Goal: Task Accomplishment & Management: Use online tool/utility

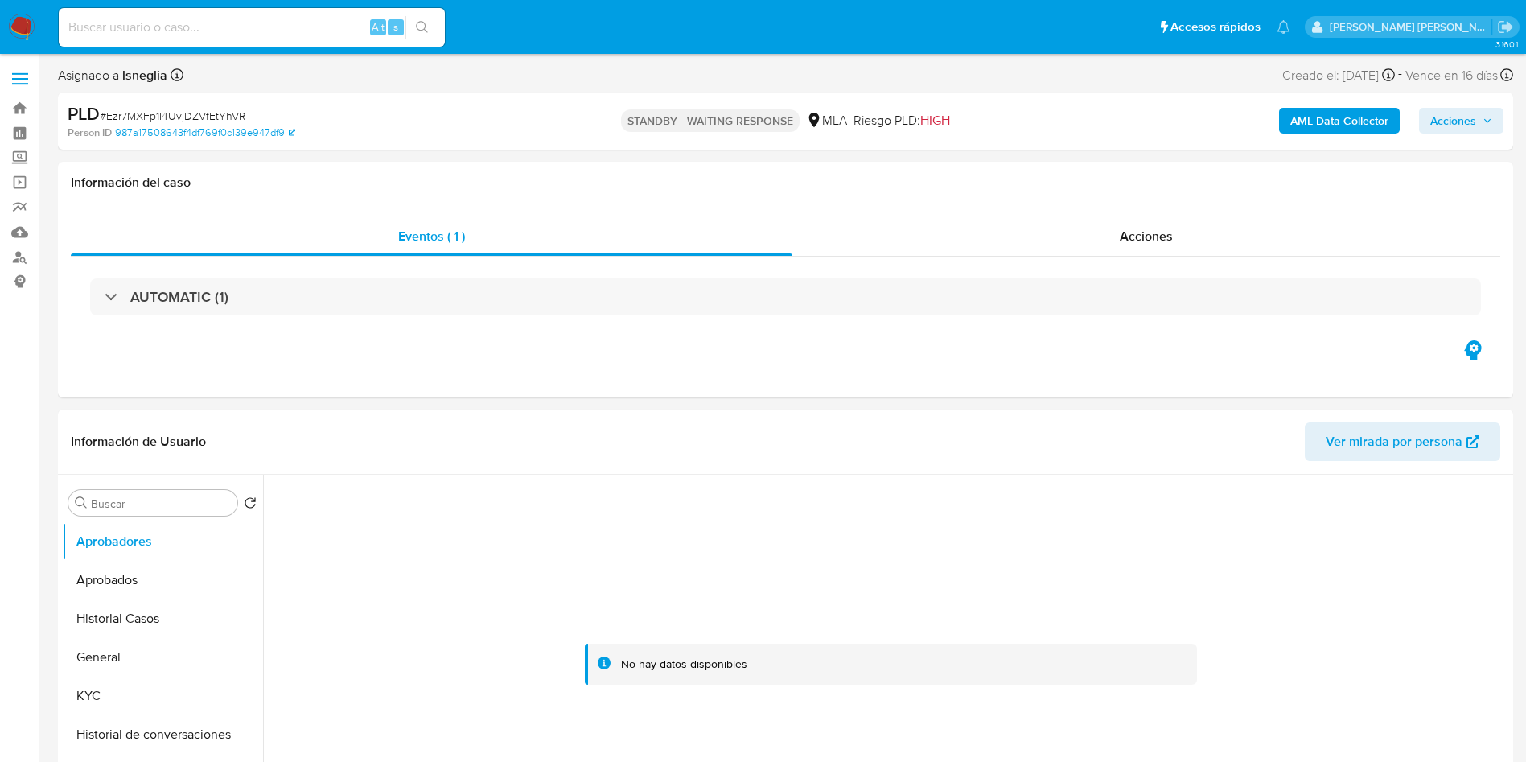
select select "10"
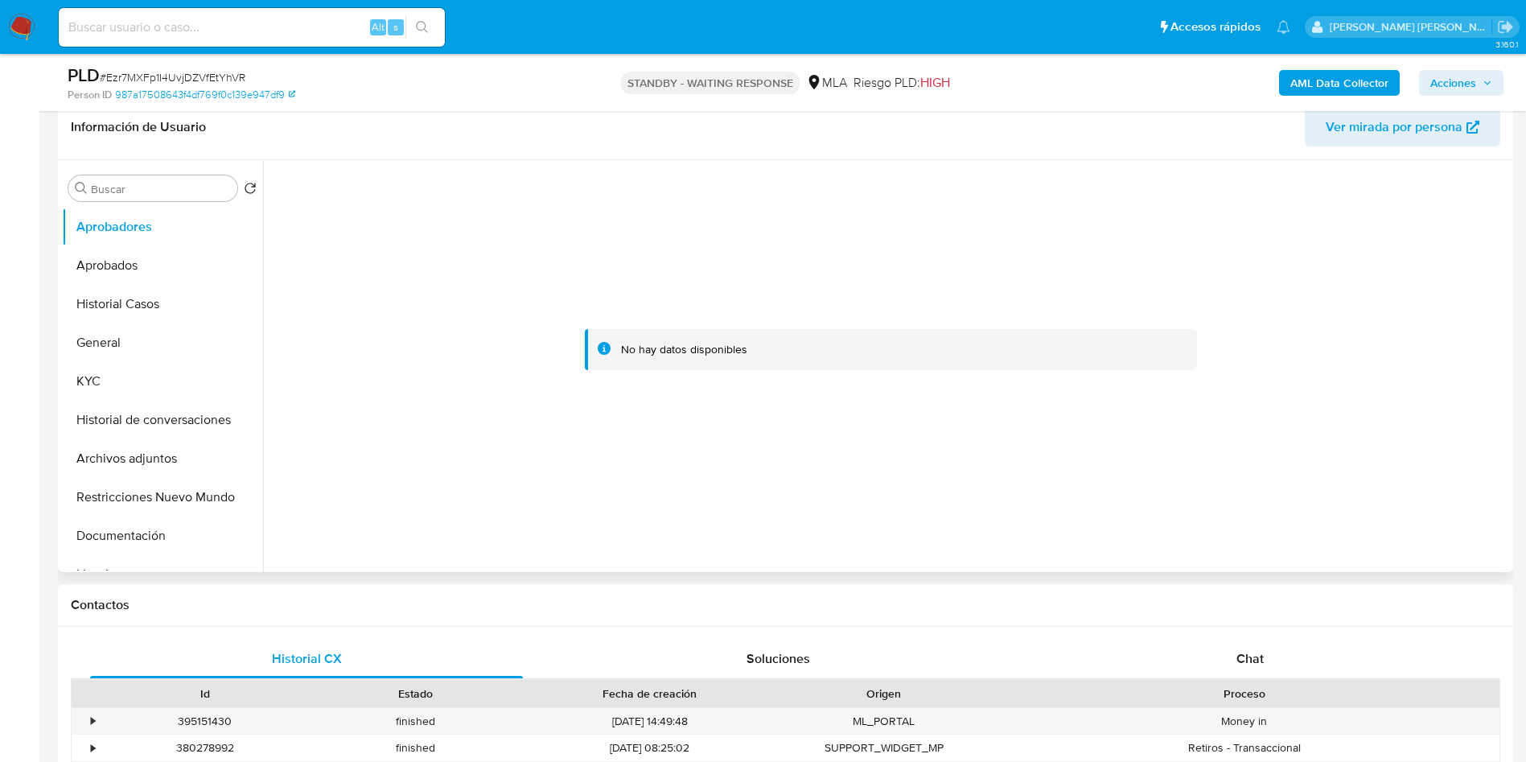
scroll to position [362, 0]
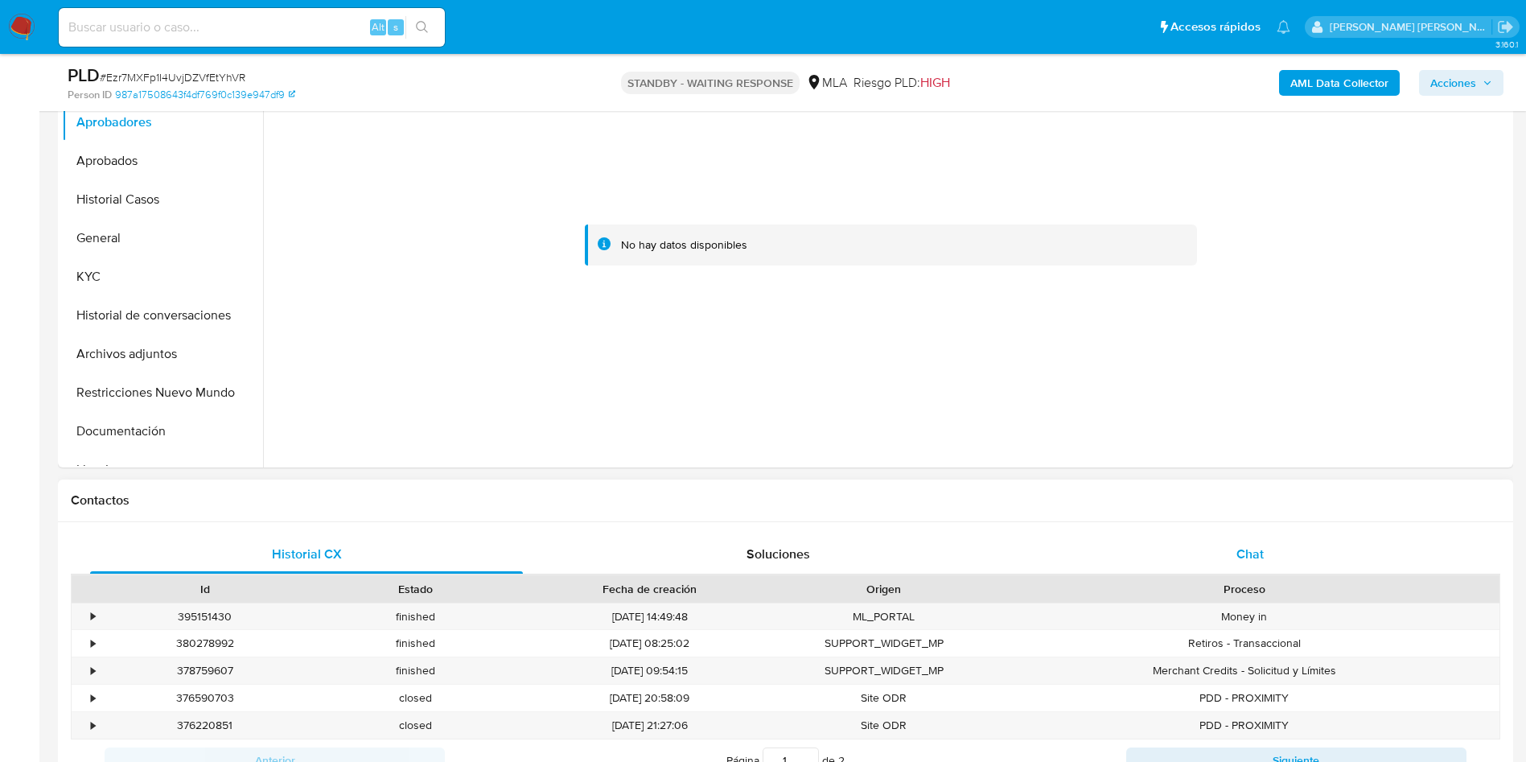
click at [1290, 555] on div "Chat" at bounding box center [1250, 554] width 433 height 39
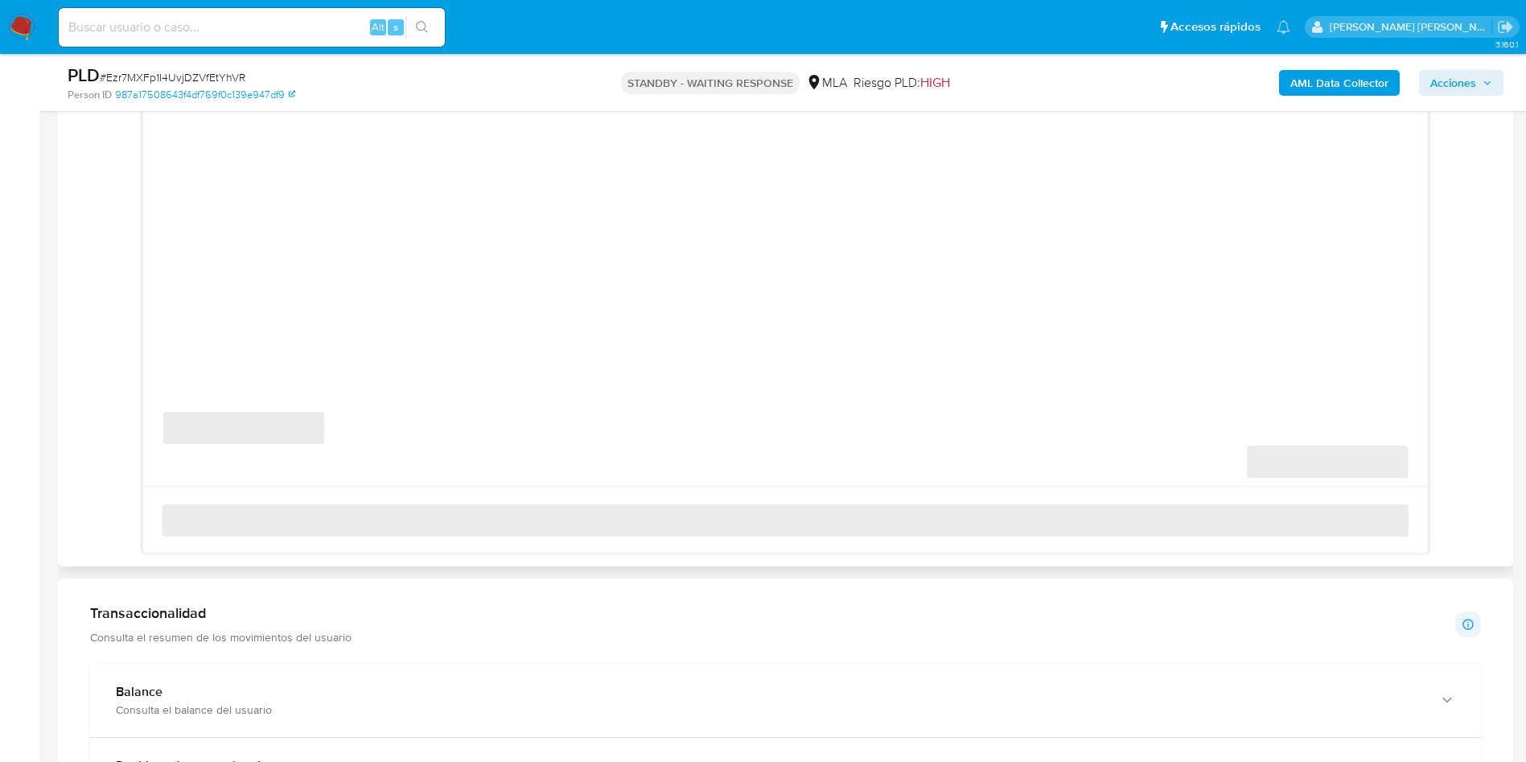
scroll to position [965, 0]
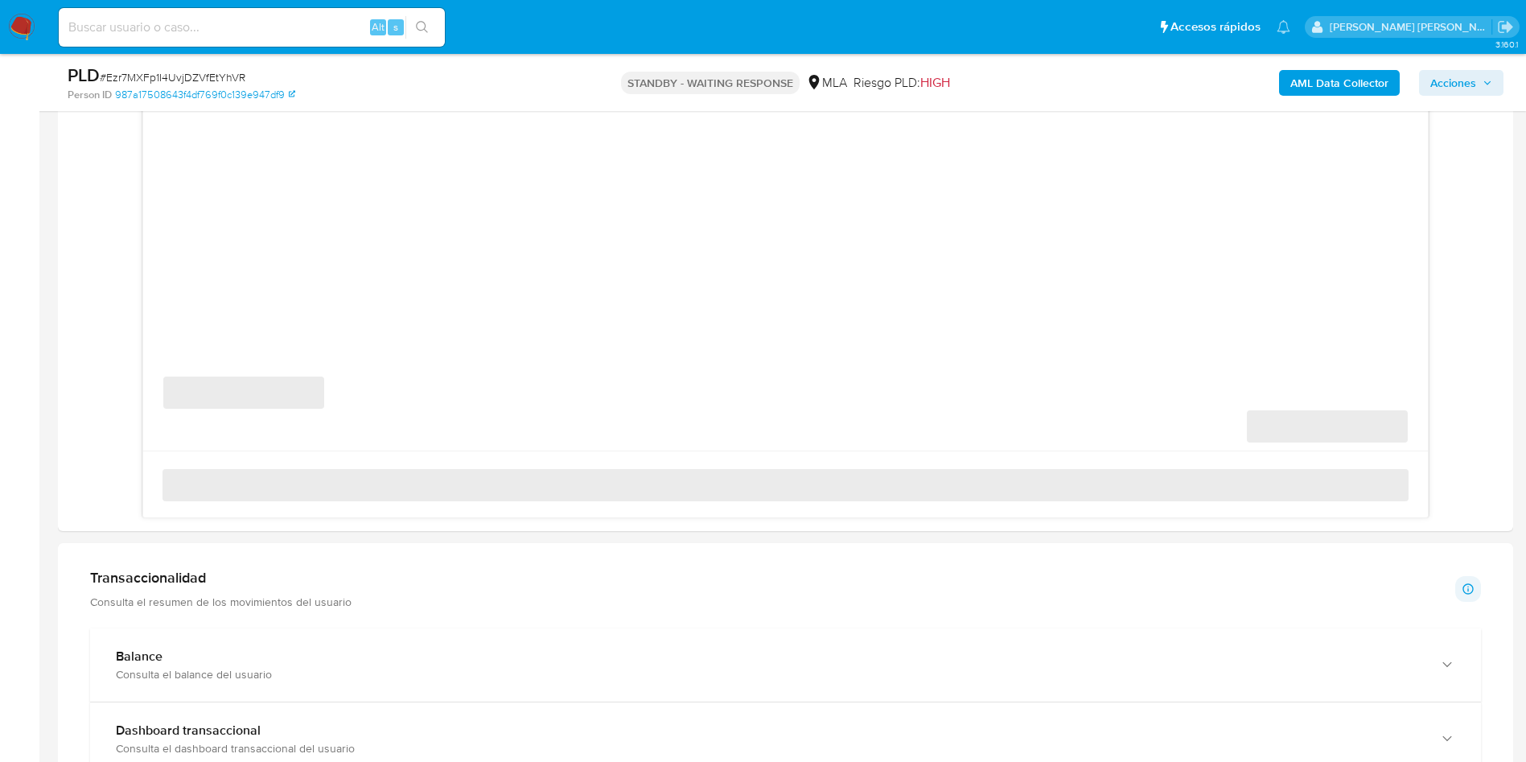
click at [110, 28] on input at bounding box center [252, 27] width 386 height 21
paste input "wnATjgtUKceeQ2bNgGr6zl5d"
type input "wnATjgtUKceeQ2bNgGr6zl5d"
click at [434, 24] on button "search-icon" at bounding box center [421, 27] width 33 height 23
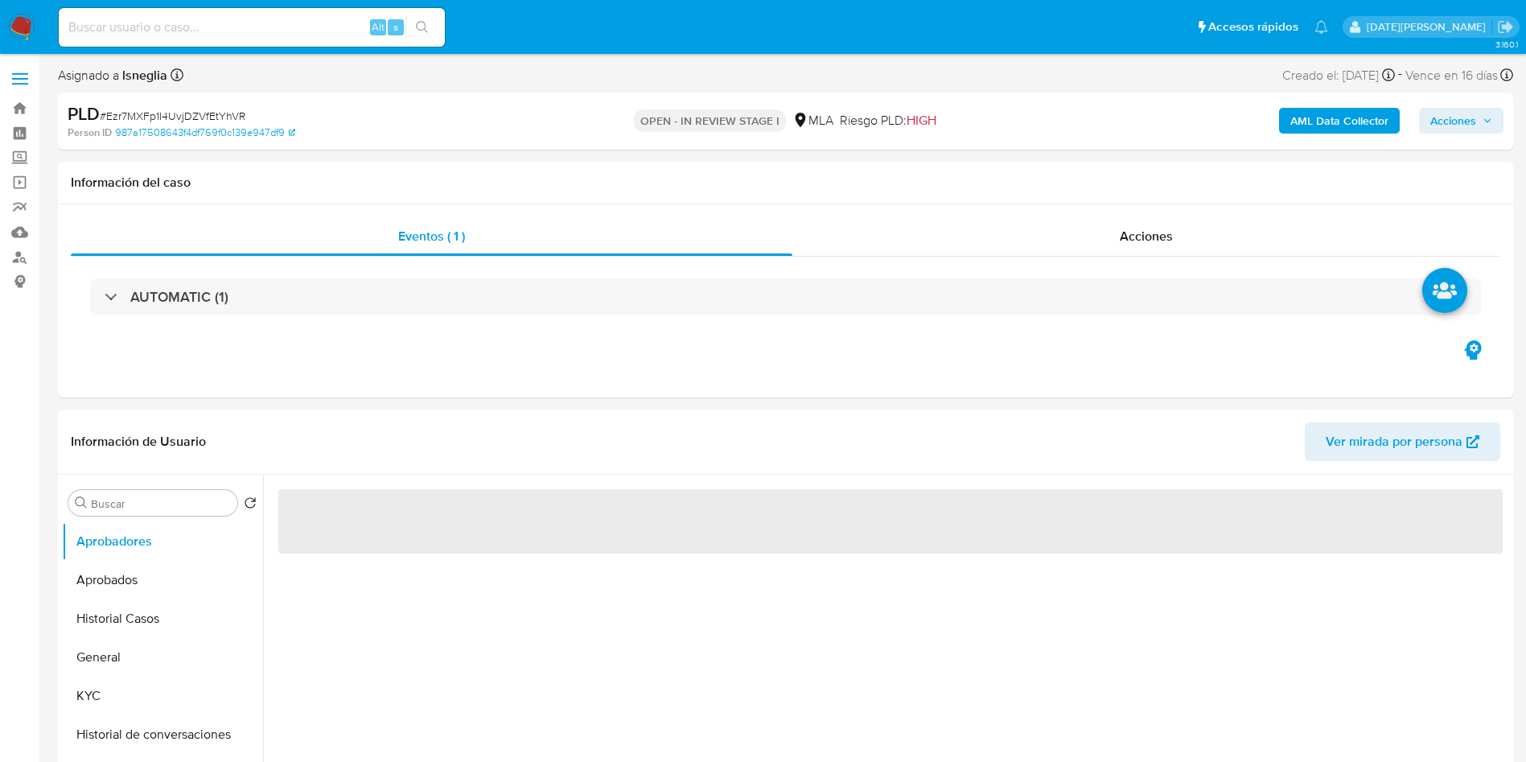
select select "10"
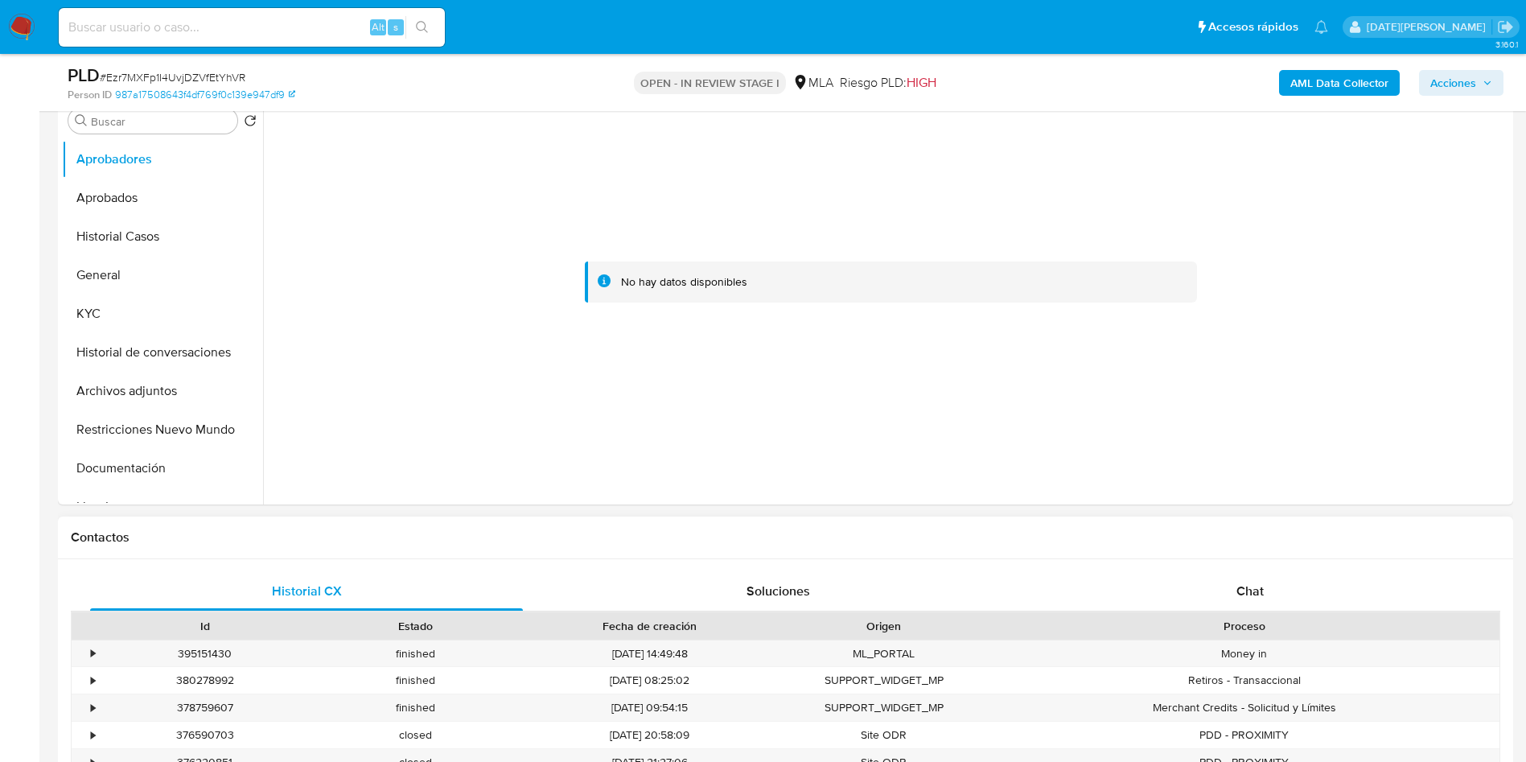
scroll to position [362, 0]
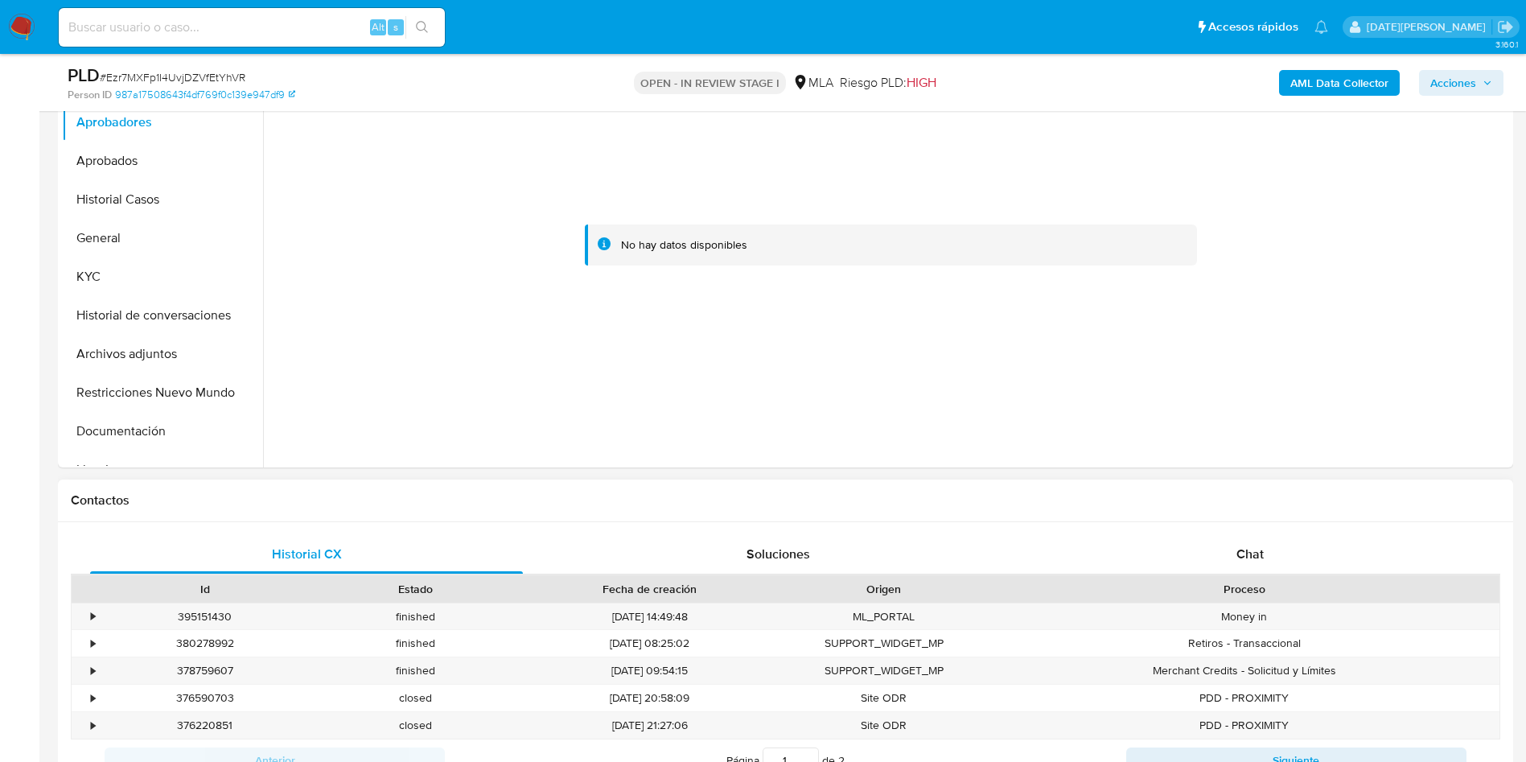
click at [1216, 581] on div "Proceso" at bounding box center [1245, 589] width 488 height 16
click at [1216, 557] on div "Chat" at bounding box center [1250, 554] width 433 height 39
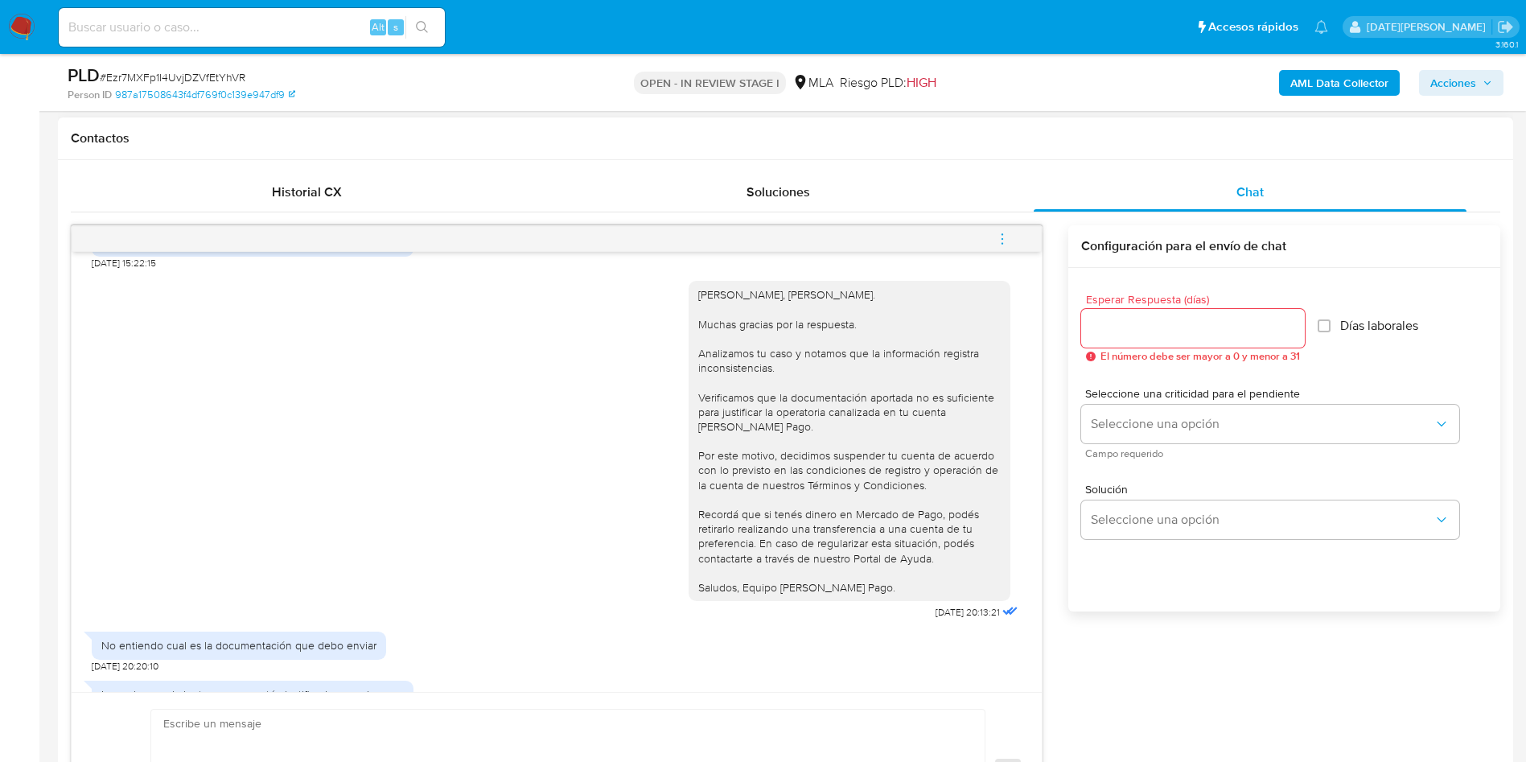
scroll to position [365, 0]
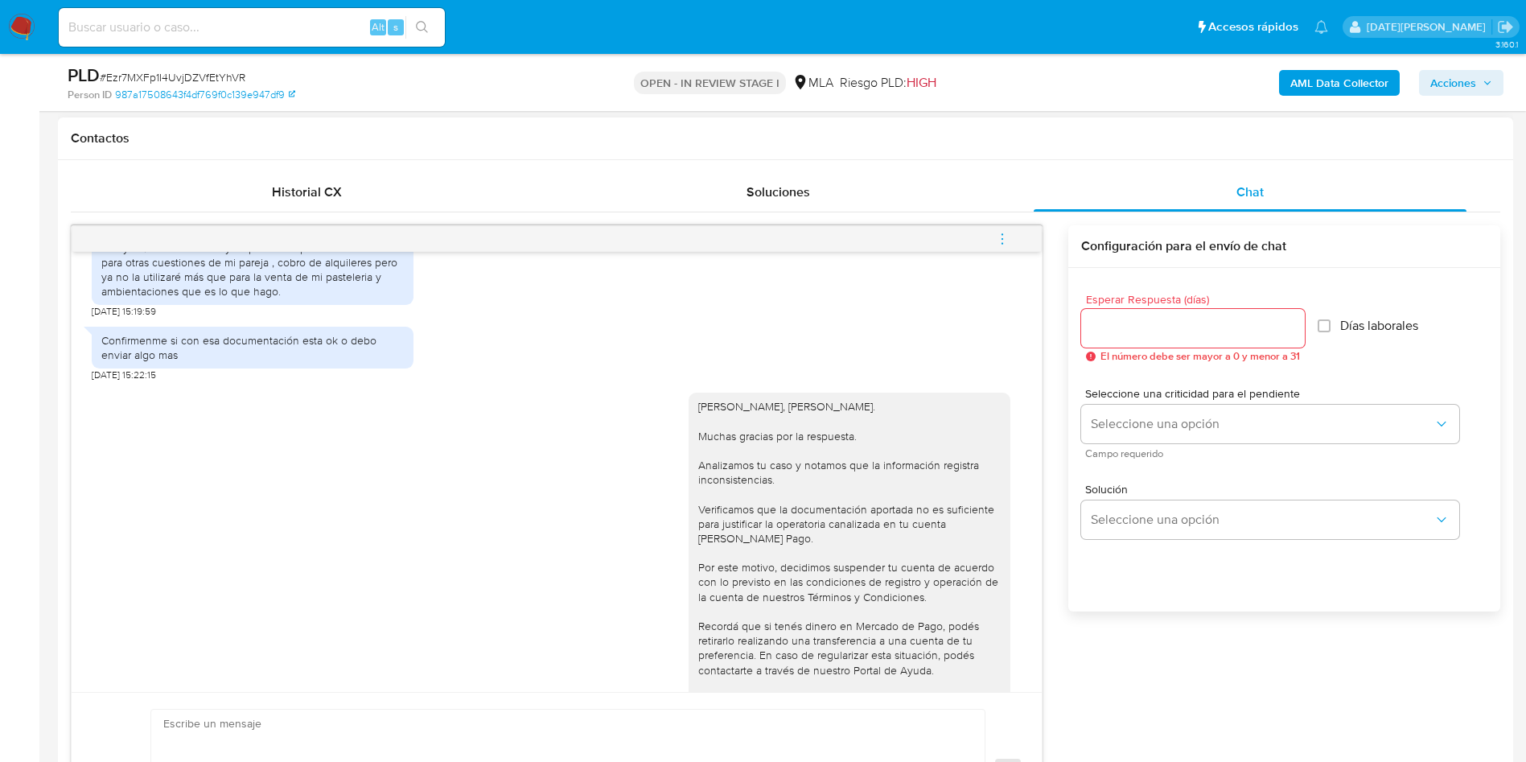
click at [1008, 240] on icon "menu-action" at bounding box center [1002, 239] width 14 height 14
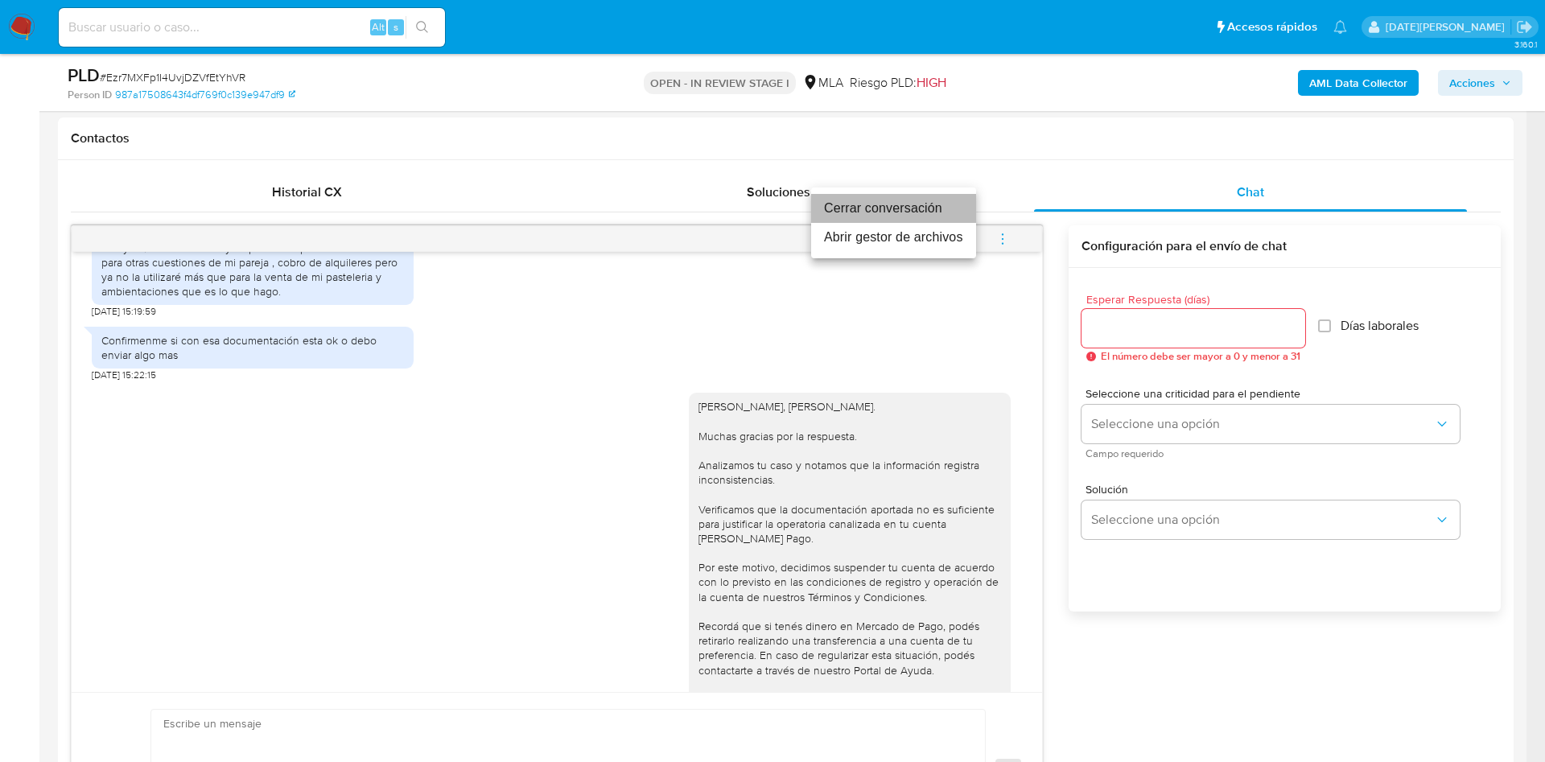
click at [846, 205] on li "Cerrar conversación" at bounding box center [893, 208] width 165 height 29
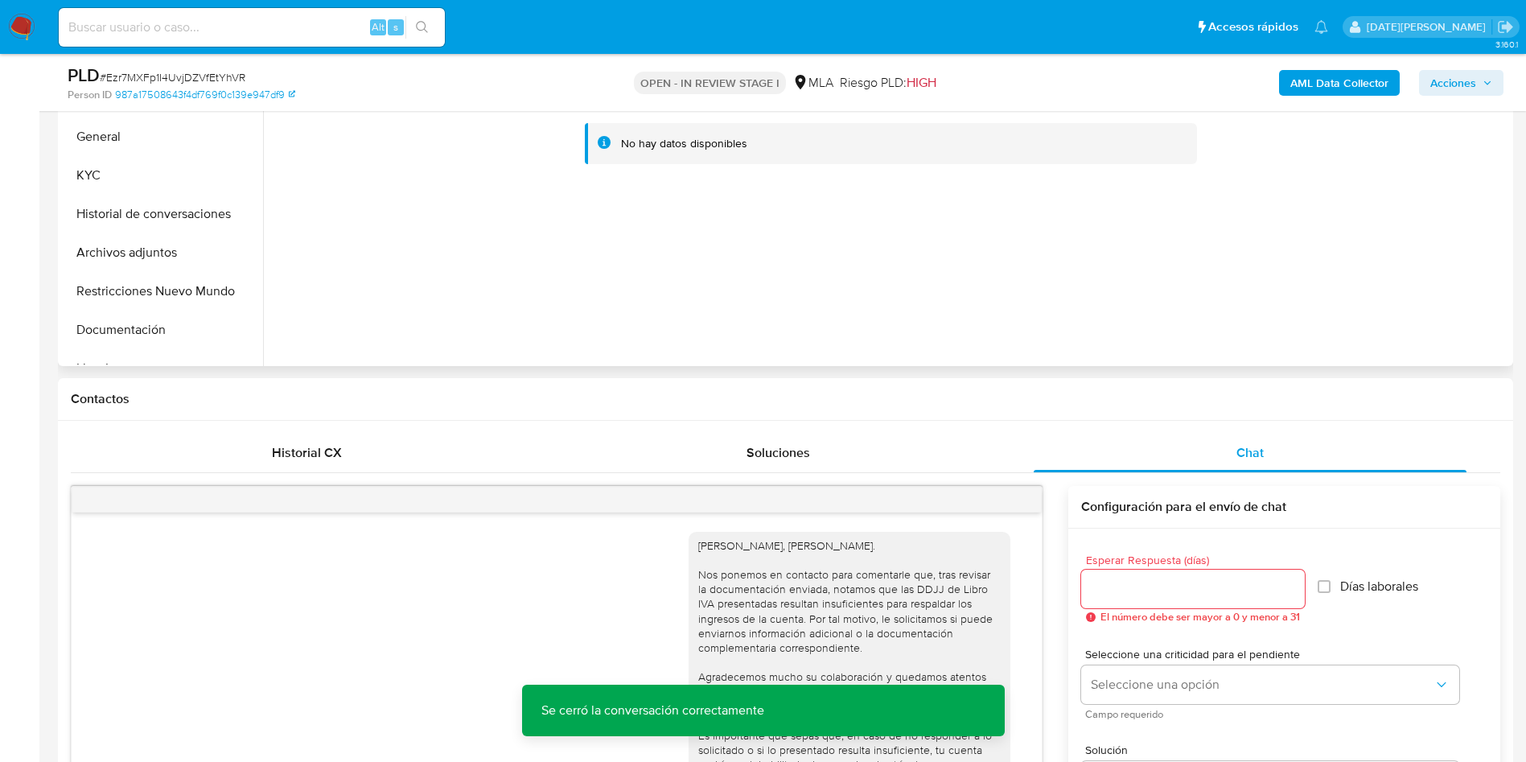
scroll to position [362, 0]
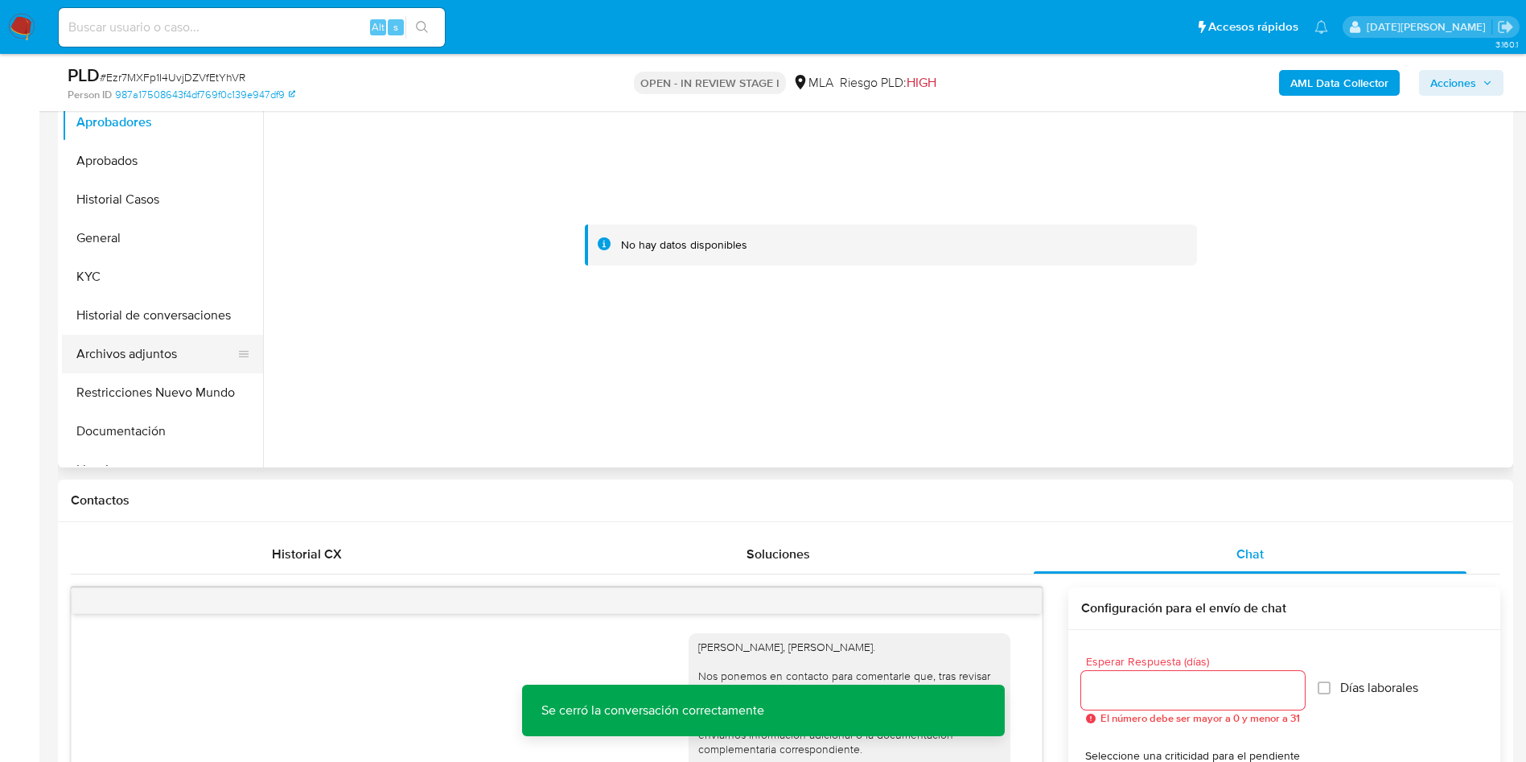
click at [136, 352] on button "Archivos adjuntos" at bounding box center [156, 354] width 188 height 39
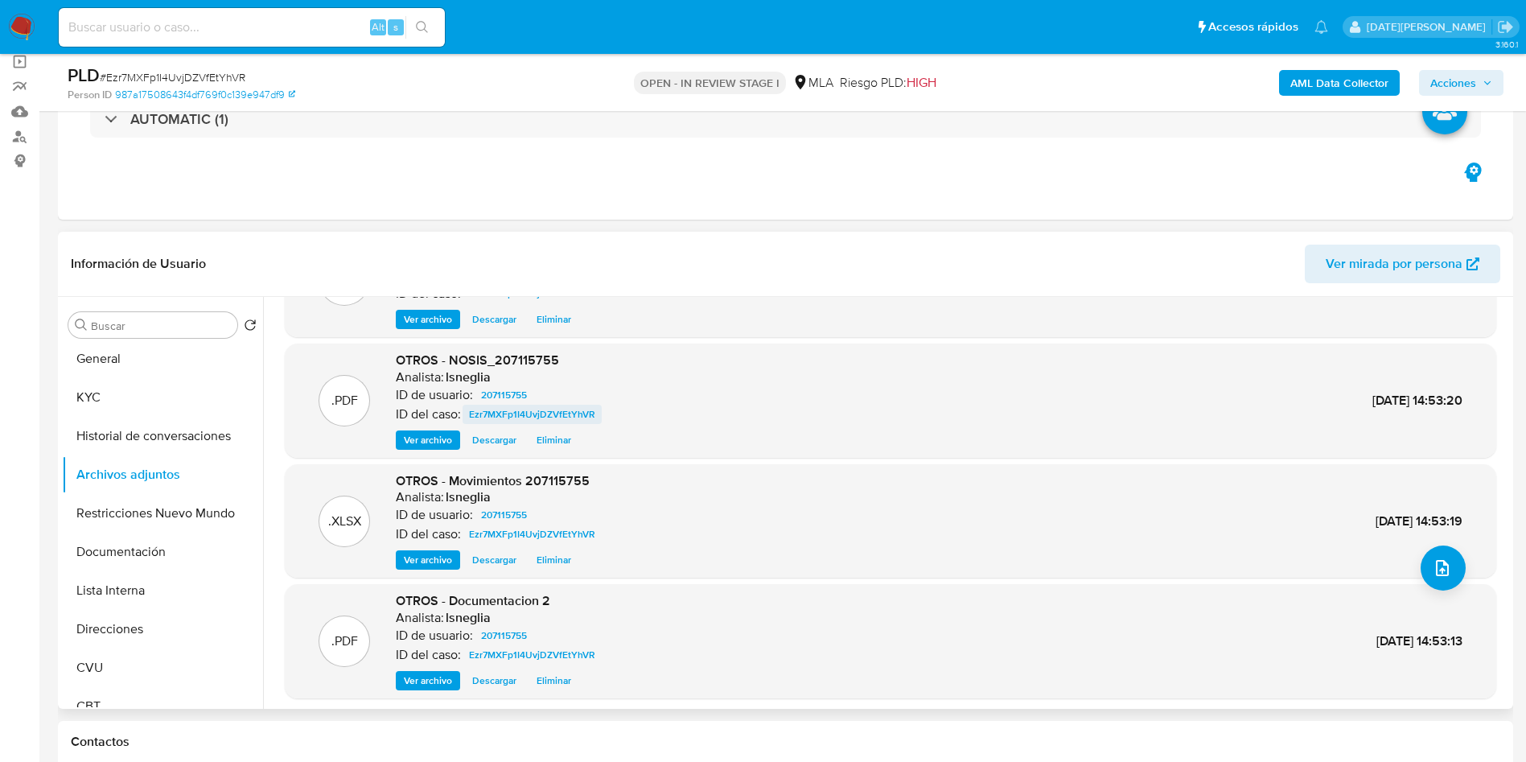
scroll to position [135, 0]
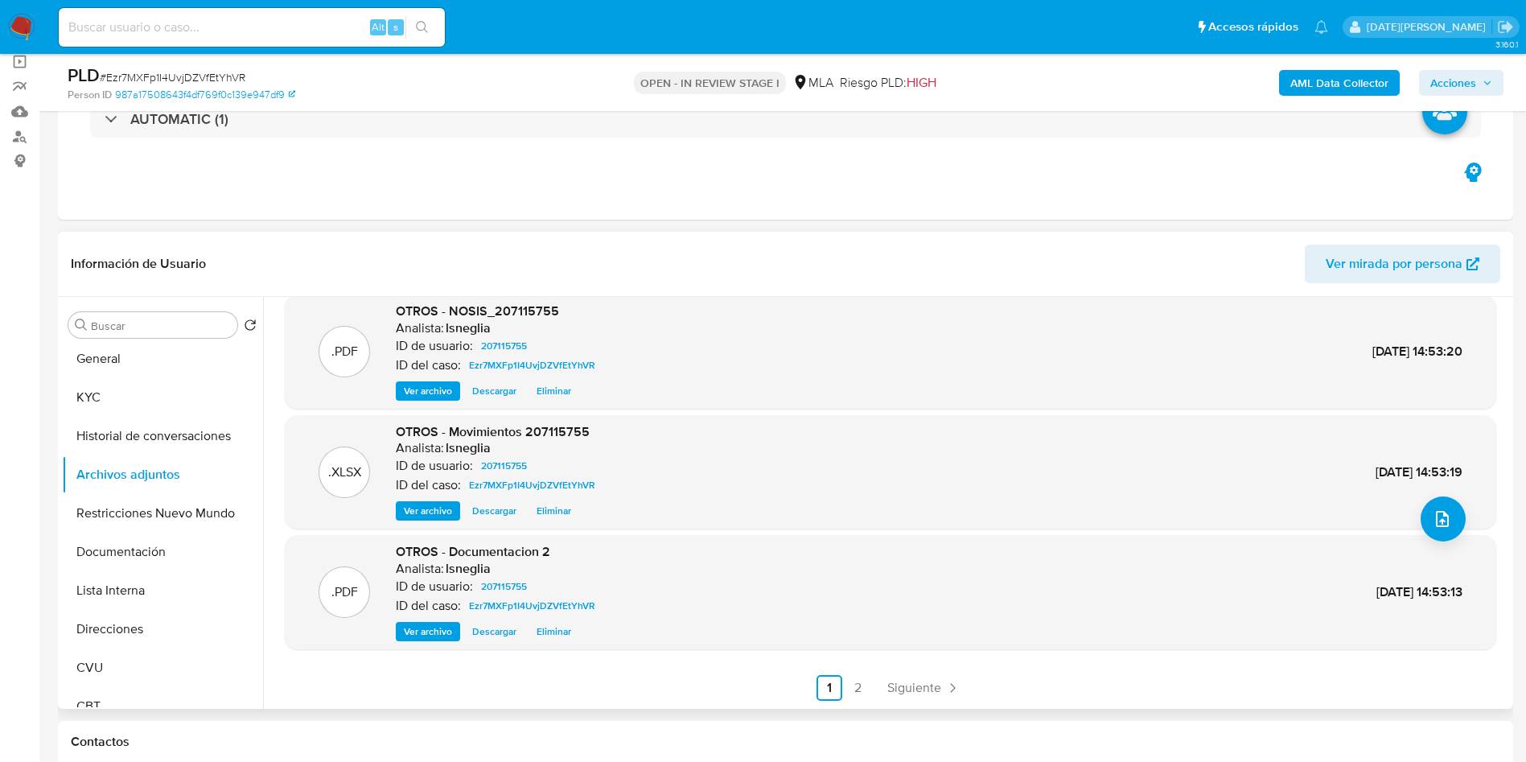
click at [439, 630] on span "Ver archivo" at bounding box center [428, 632] width 48 height 16
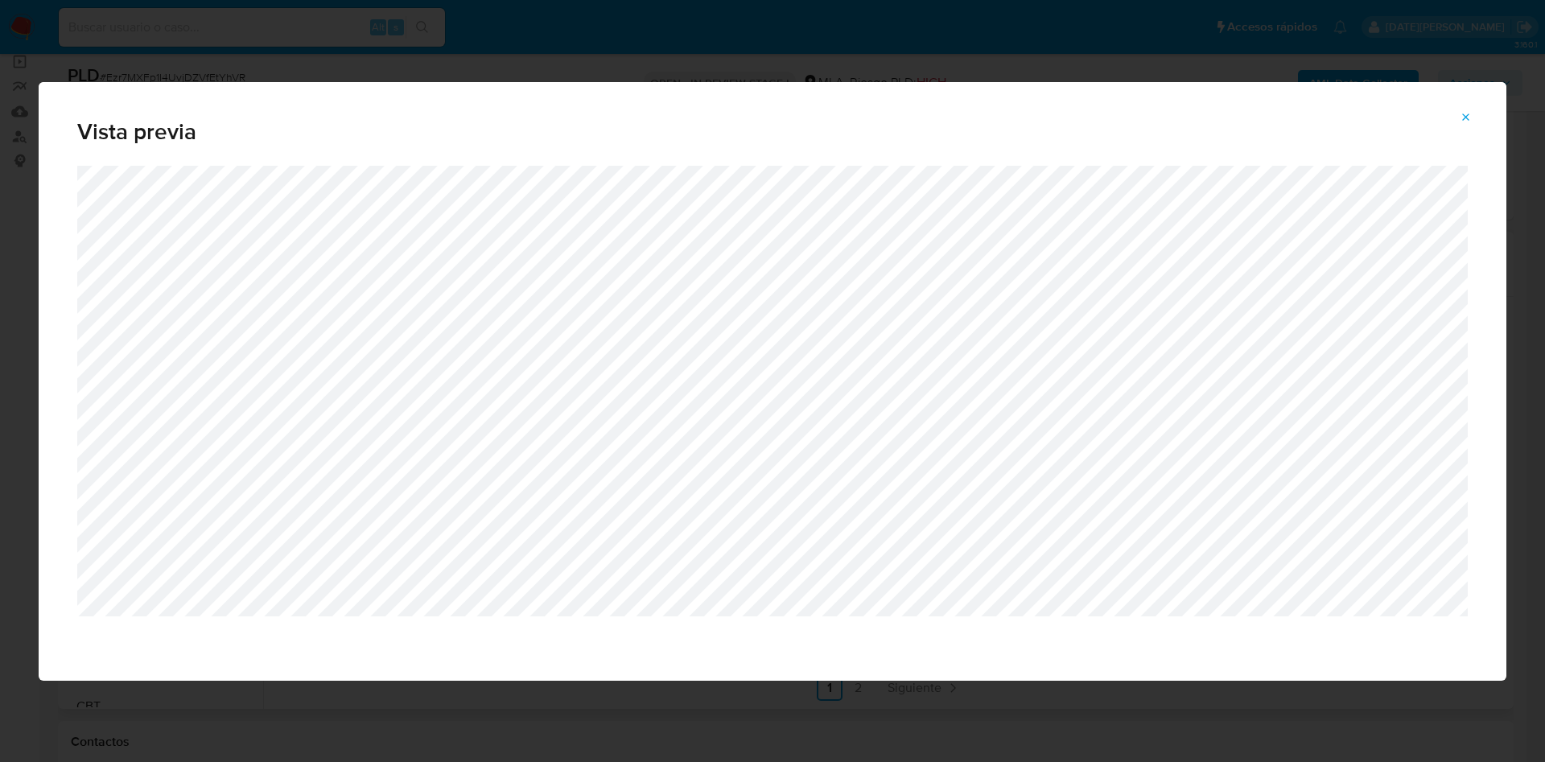
click at [1465, 114] on icon "Attachment preview" at bounding box center [1465, 117] width 13 height 13
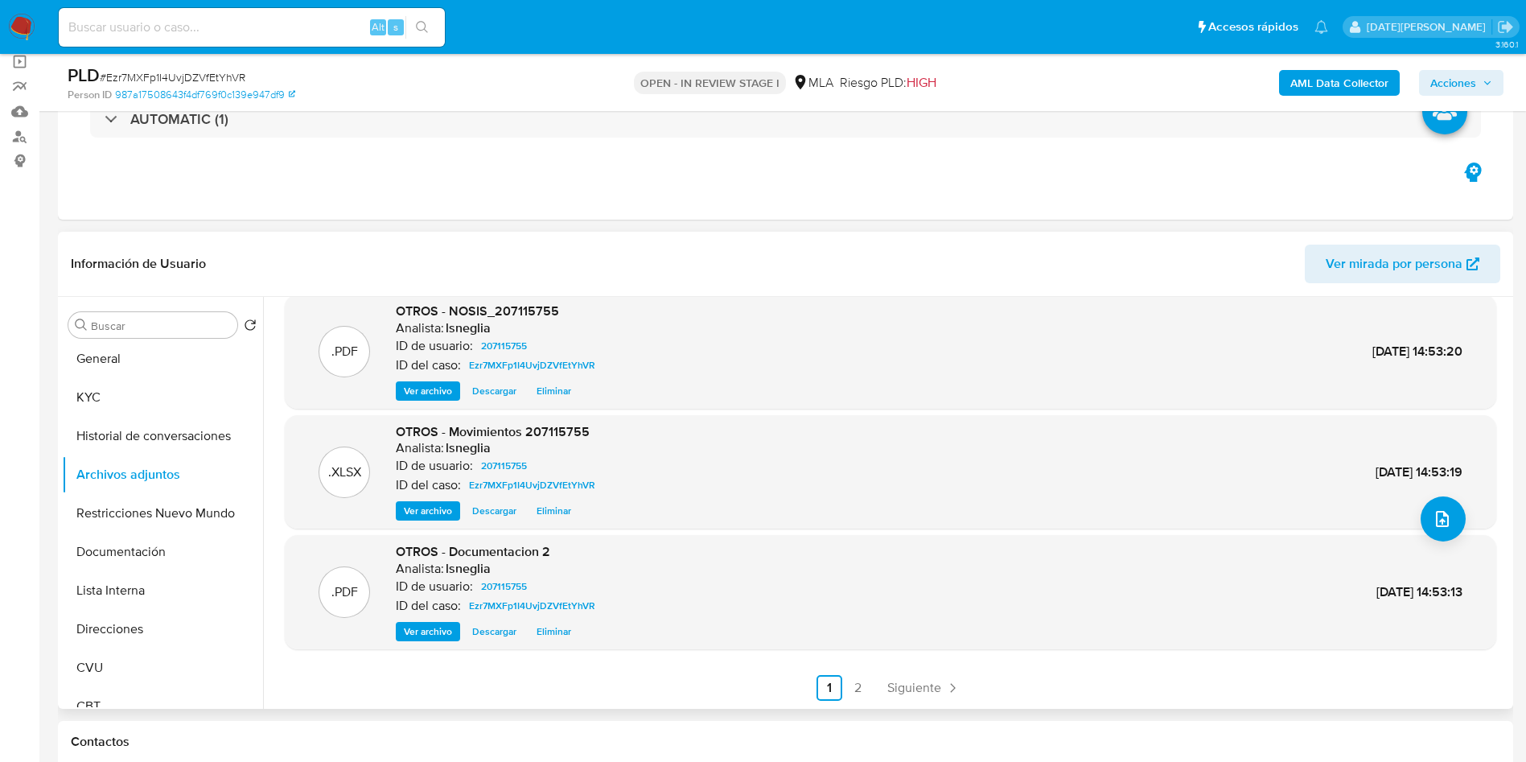
scroll to position [0, 0]
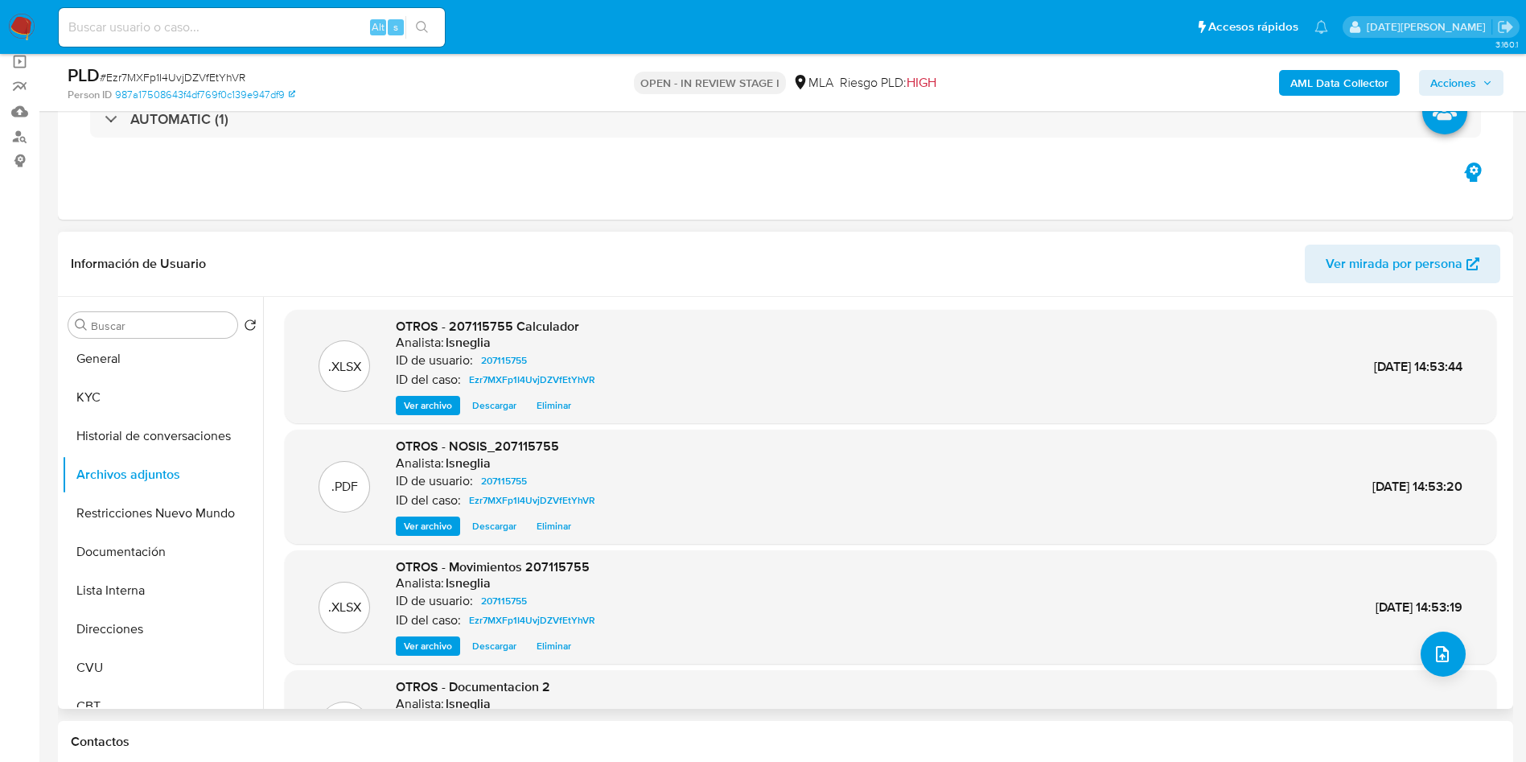
click at [1133, 492] on div ".PDF OTROS - NOSIS_207115755 Analista: lsneglia ID de usuario: 207115755 ID del…" at bounding box center [891, 487] width 1196 height 98
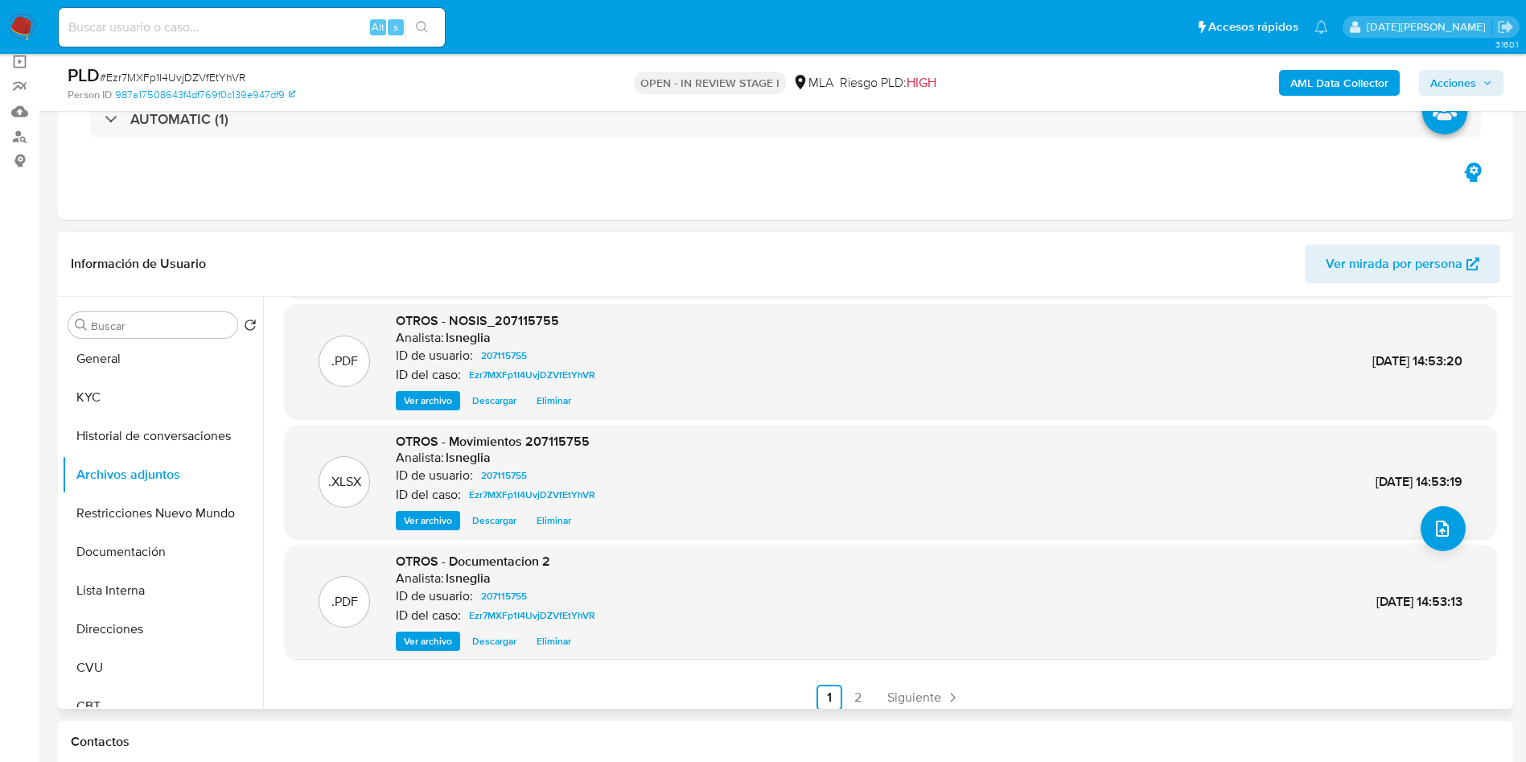
scroll to position [135, 0]
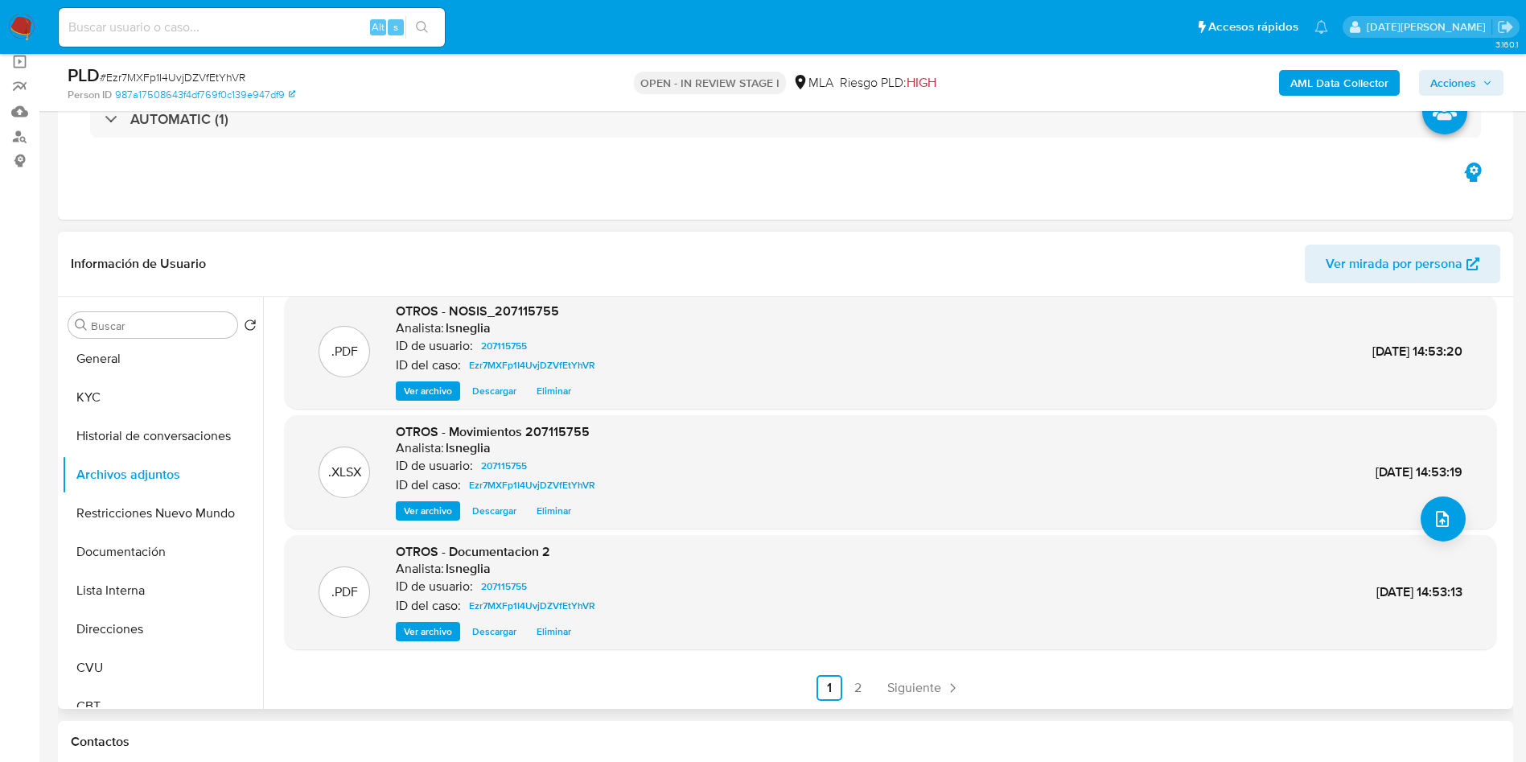
click at [859, 698] on link "2" at bounding box center [859, 688] width 26 height 26
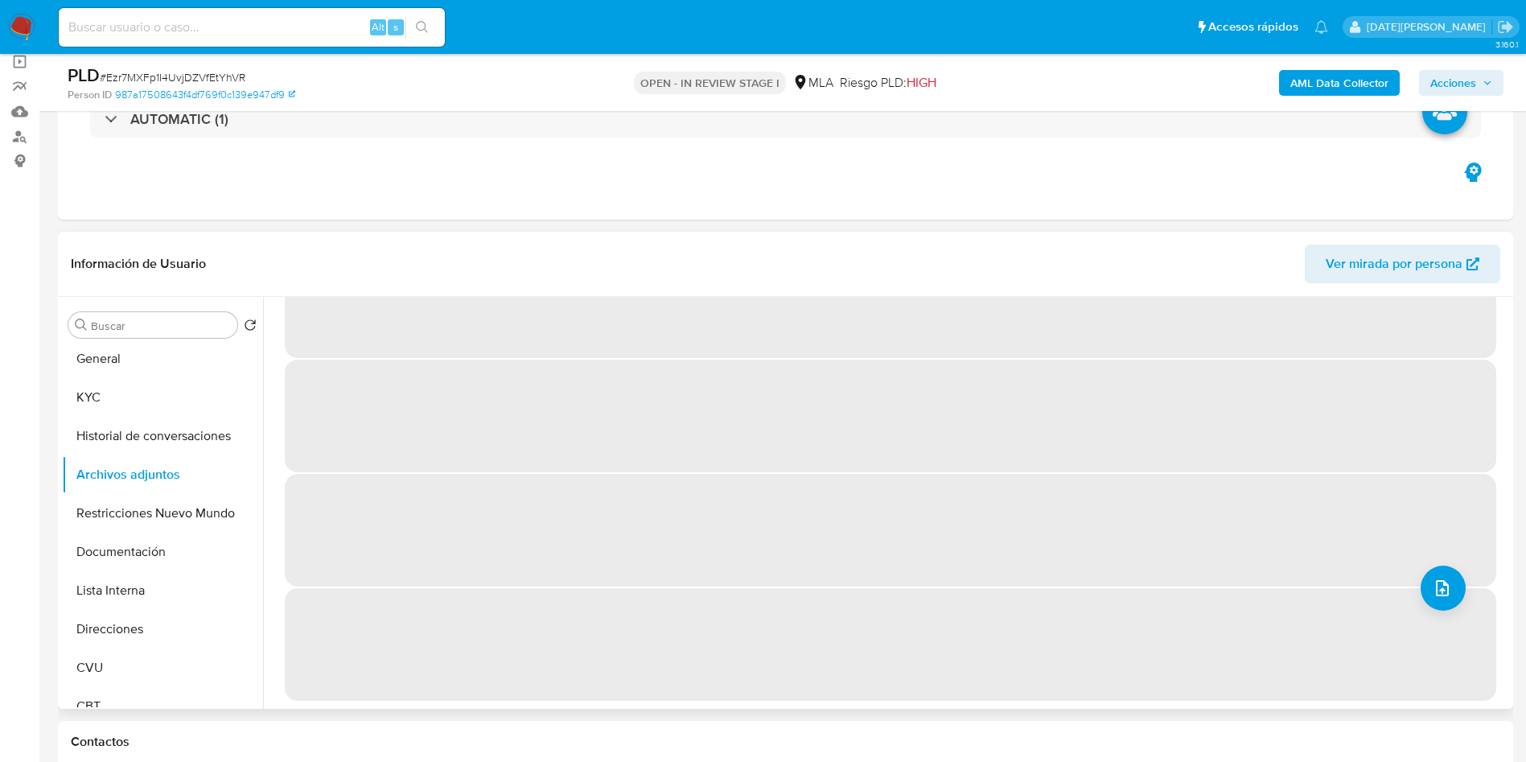
scroll to position [0, 0]
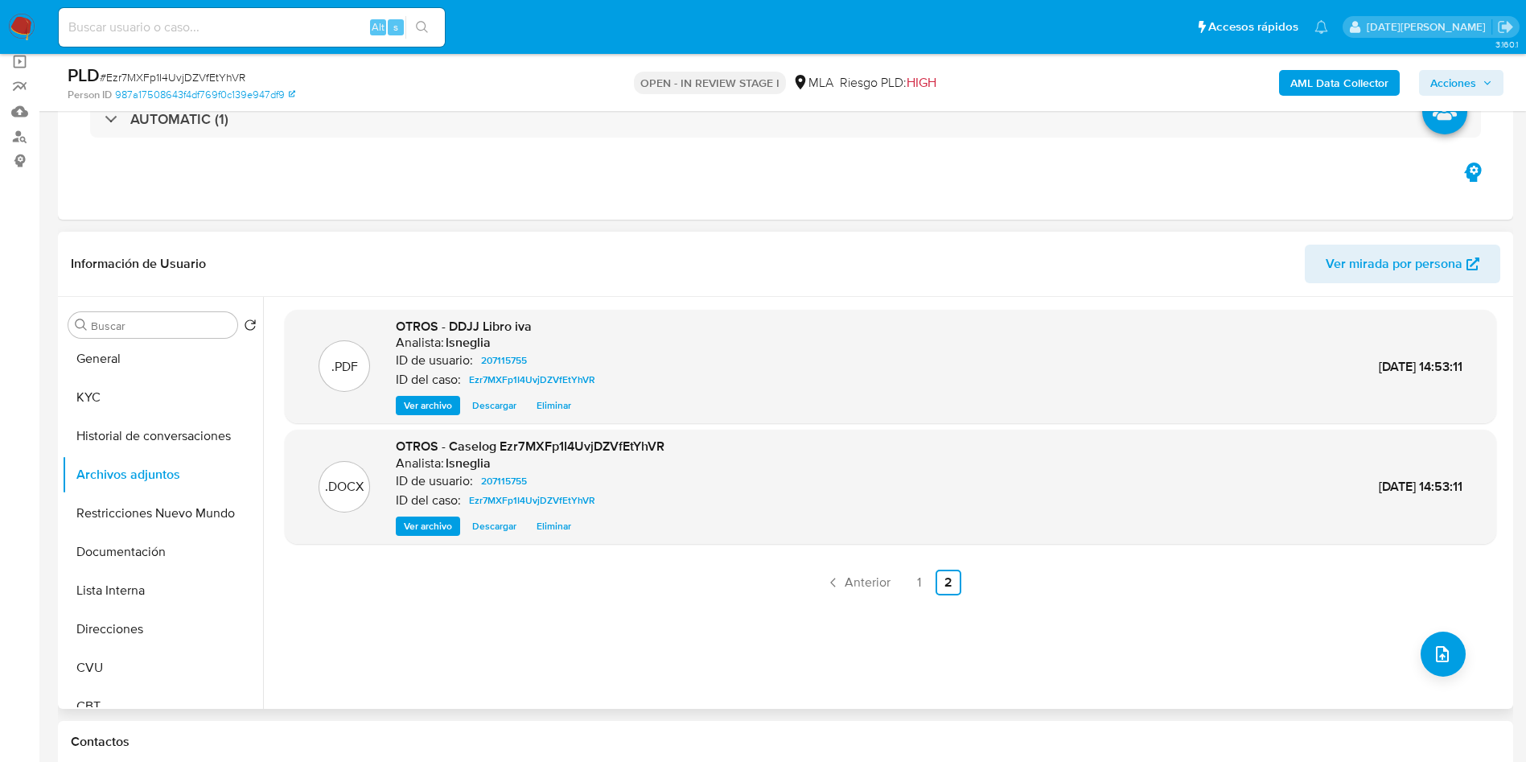
click at [559, 529] on span "Eliminar" at bounding box center [554, 526] width 35 height 16
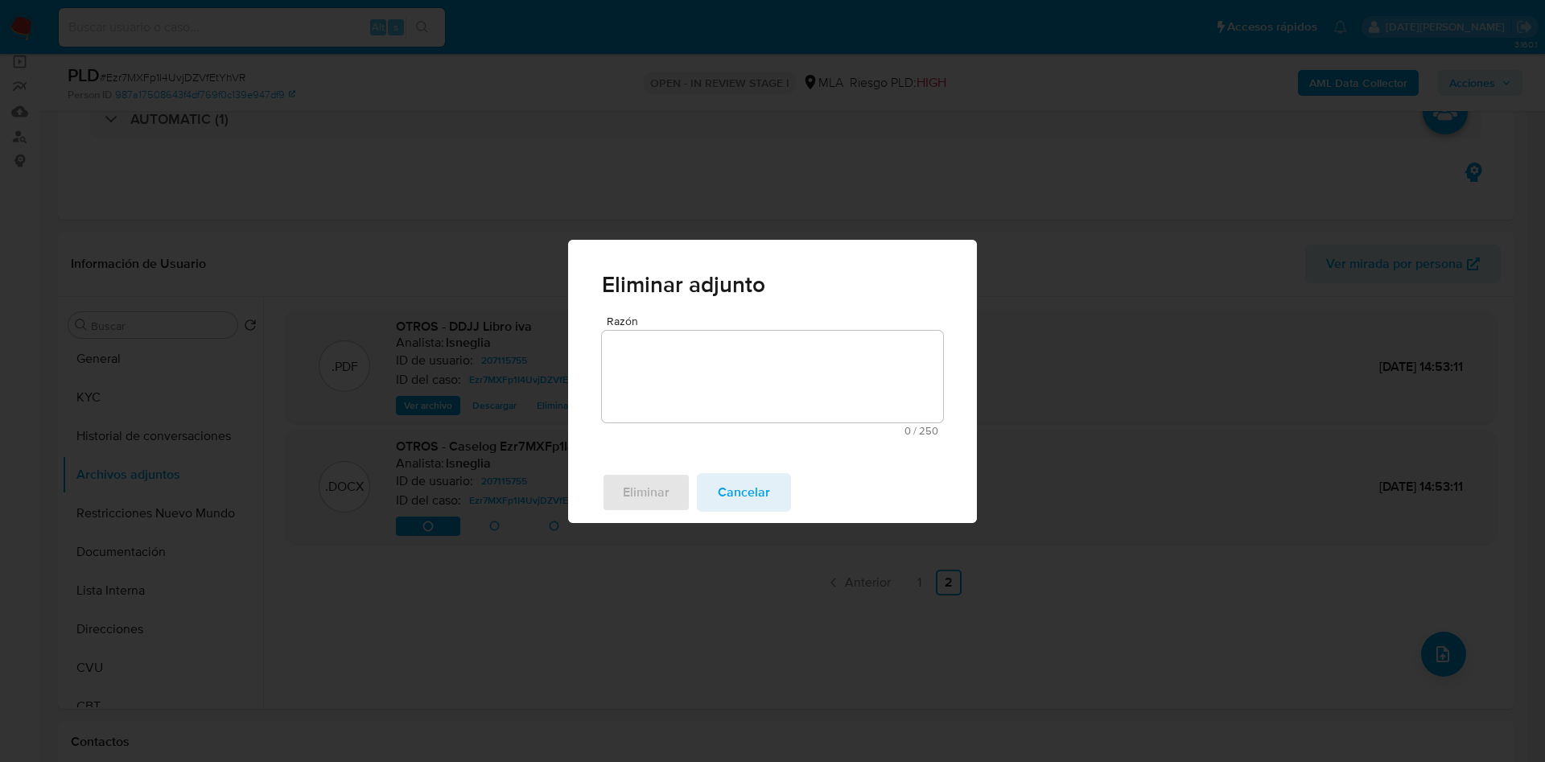
click at [681, 327] on span "Razón" at bounding box center [777, 321] width 341 height 12
click at [681, 331] on textarea "Razón" at bounding box center [772, 377] width 341 height 92
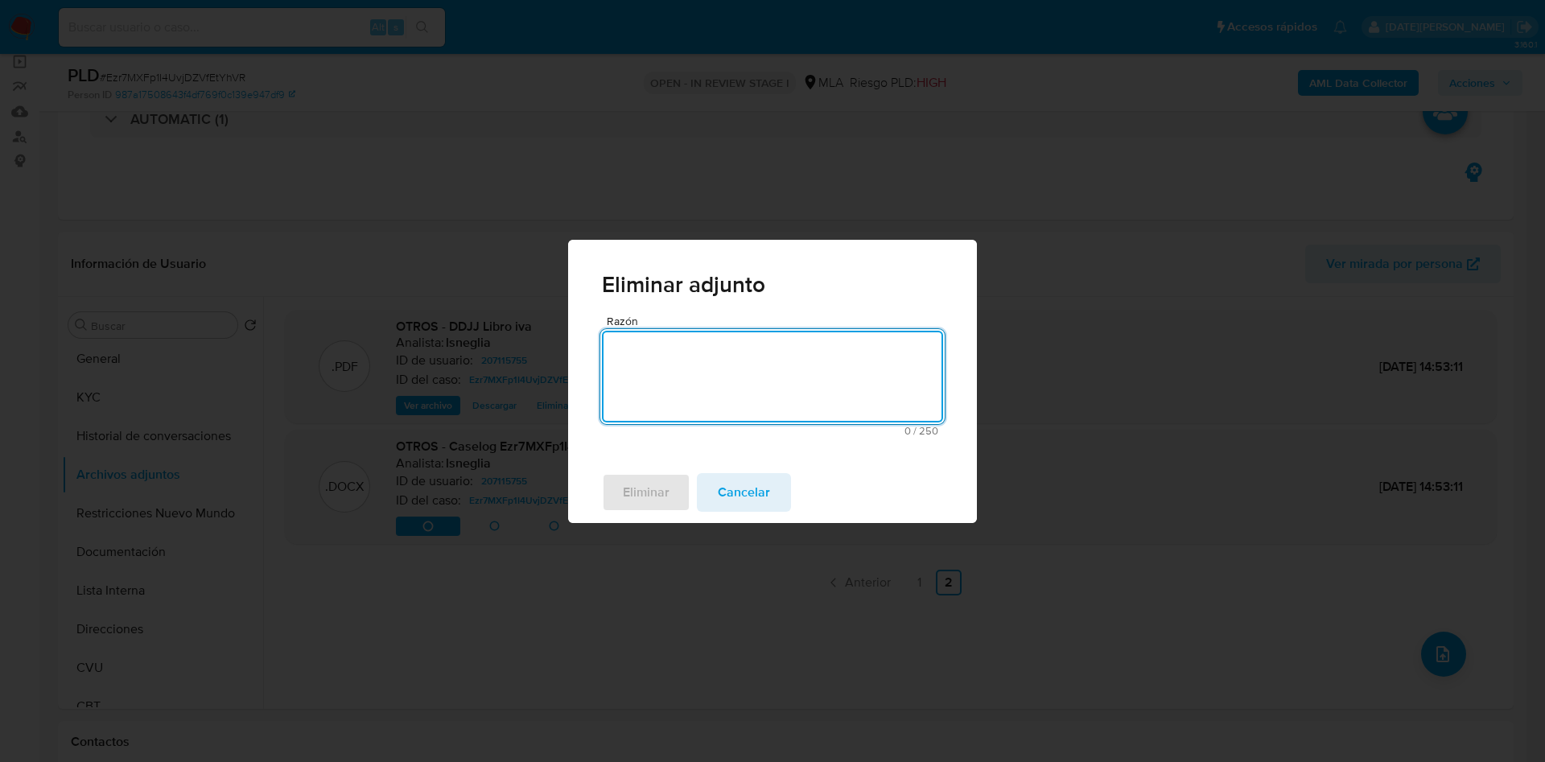
click at [665, 385] on textarea "Razón" at bounding box center [772, 377] width 341 height 92
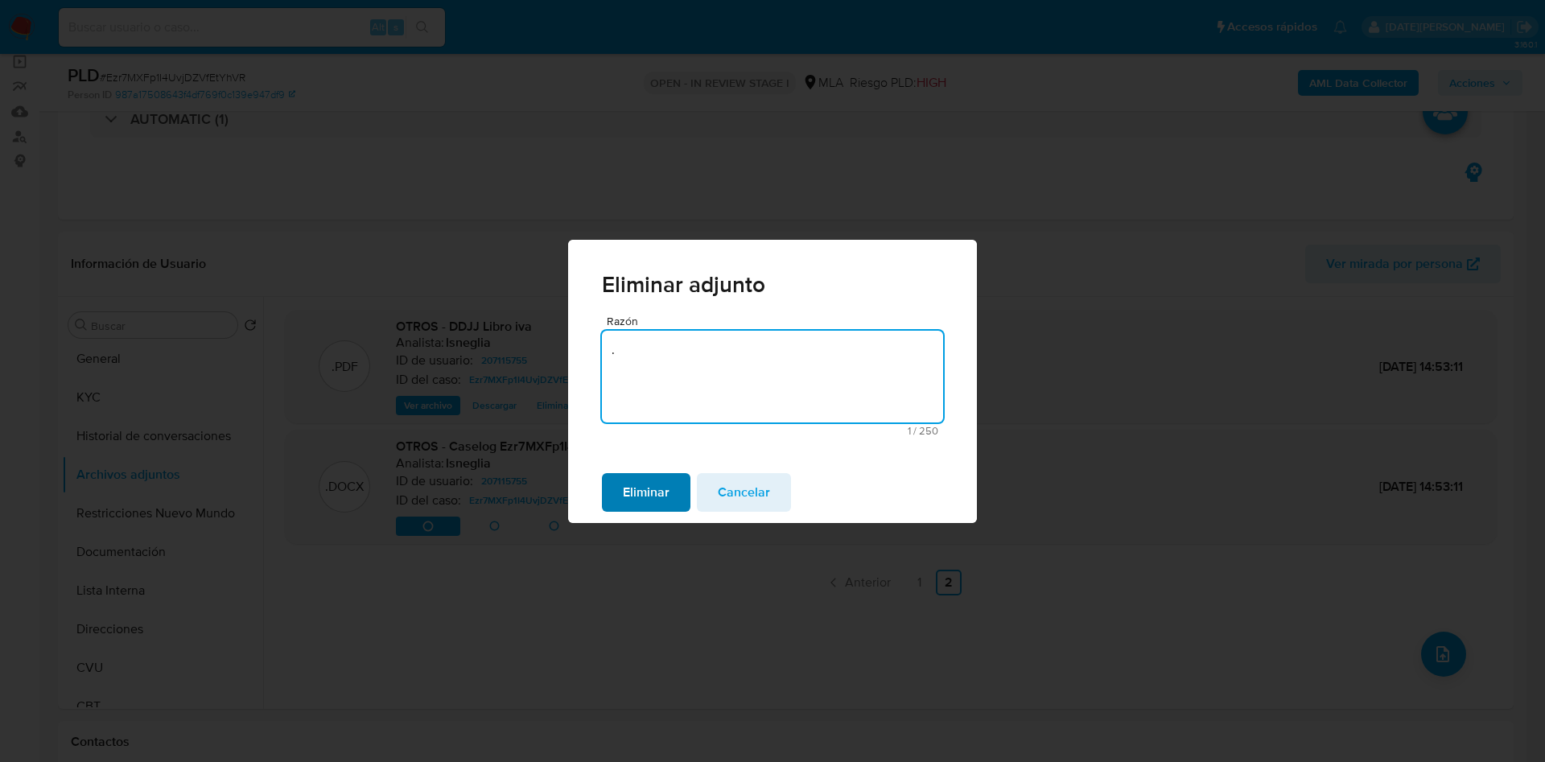
type textarea "."
click at [648, 497] on span "Eliminar" at bounding box center [646, 492] width 47 height 35
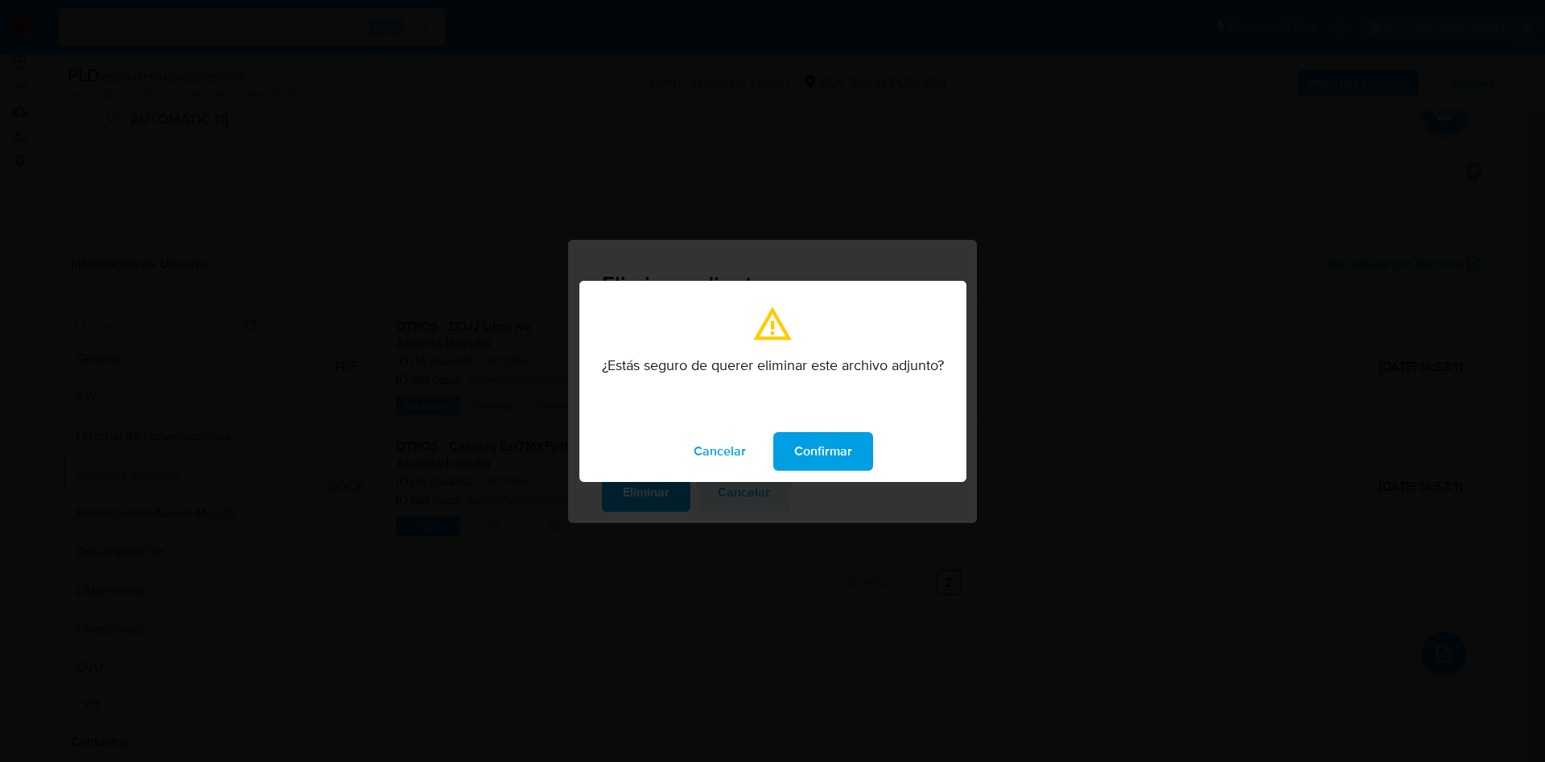
click at [821, 461] on span "Confirmar" at bounding box center [823, 451] width 58 height 35
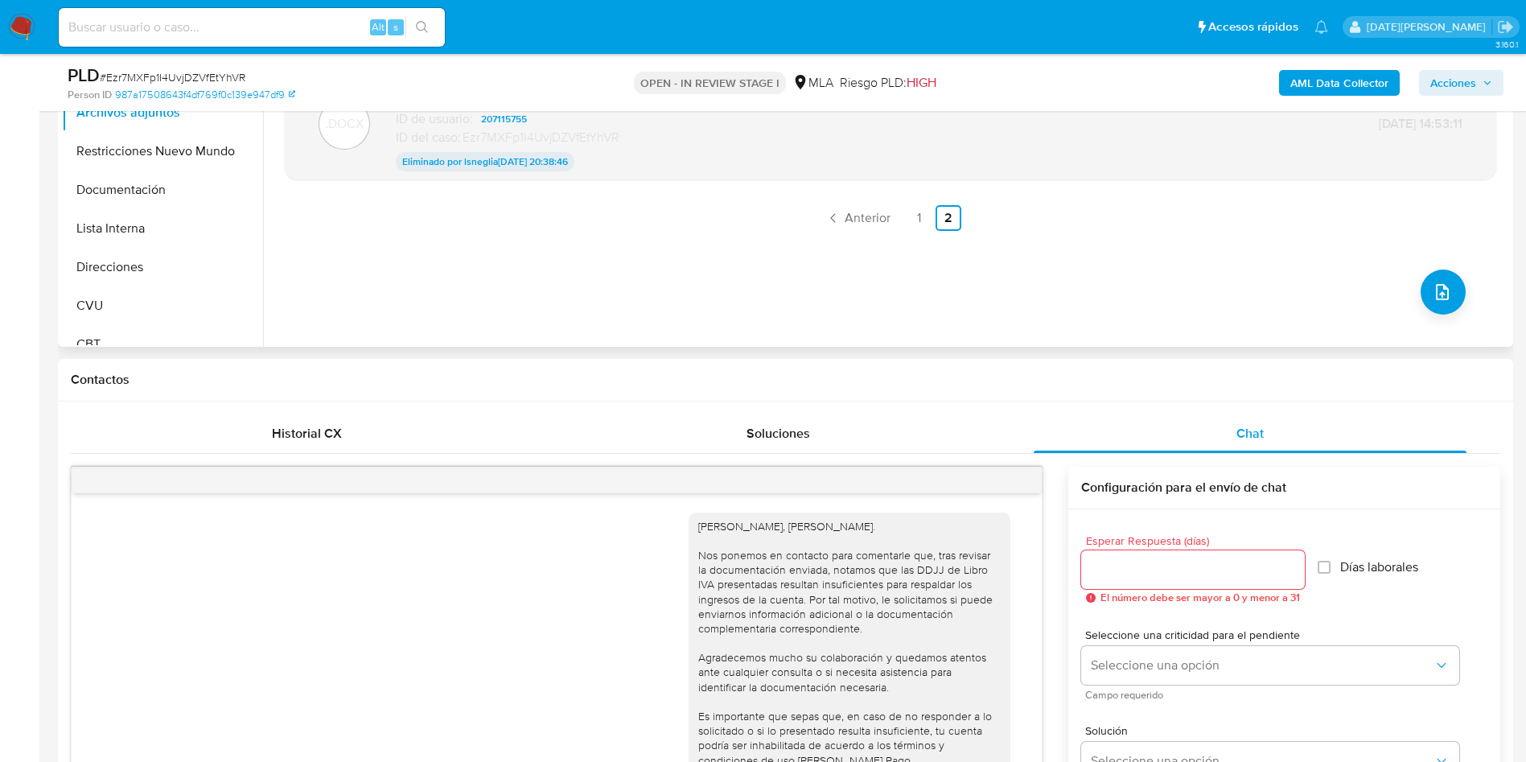
scroll to position [241, 0]
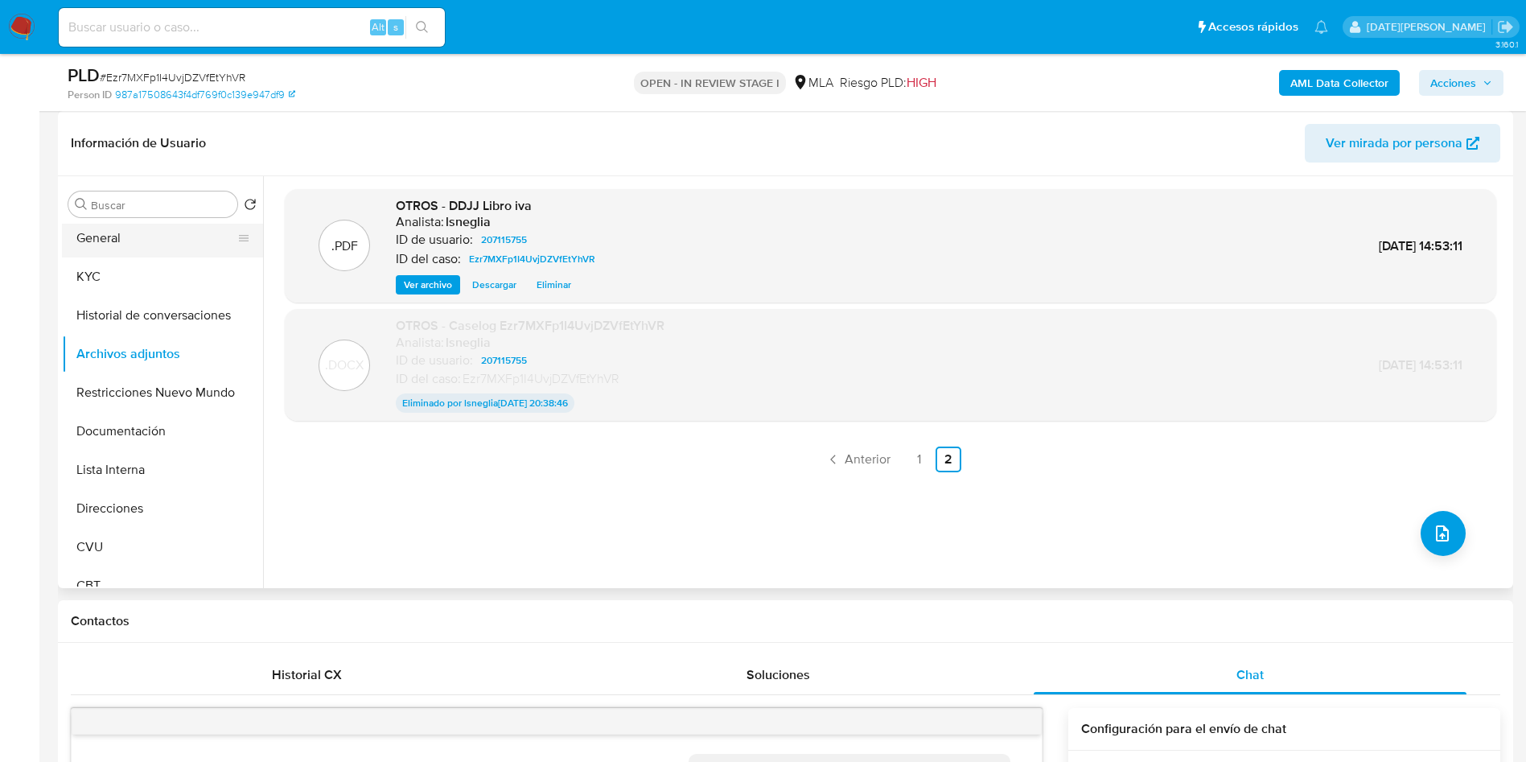
click at [131, 238] on button "General" at bounding box center [156, 238] width 188 height 39
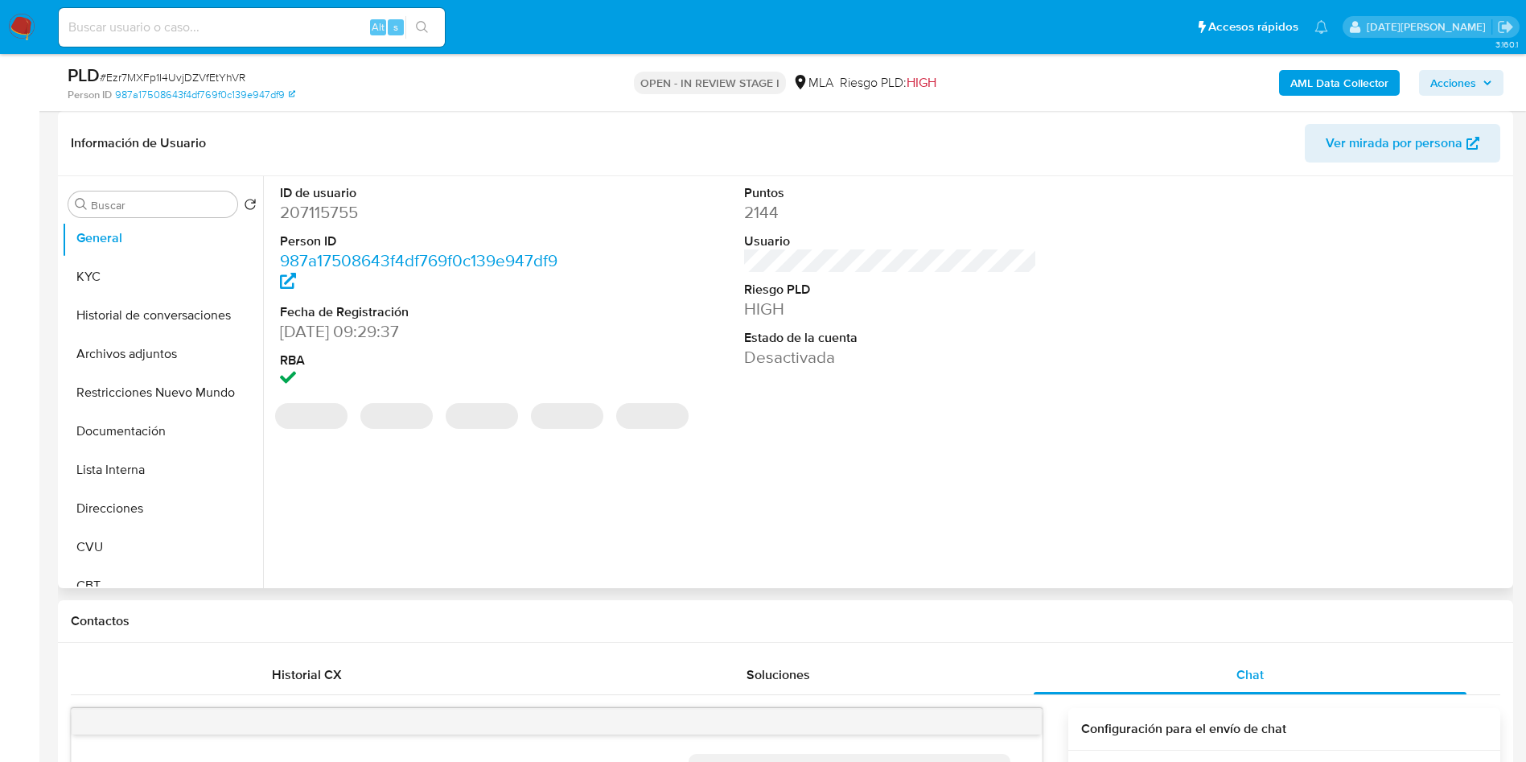
click at [326, 216] on dd "207115755" at bounding box center [427, 212] width 294 height 23
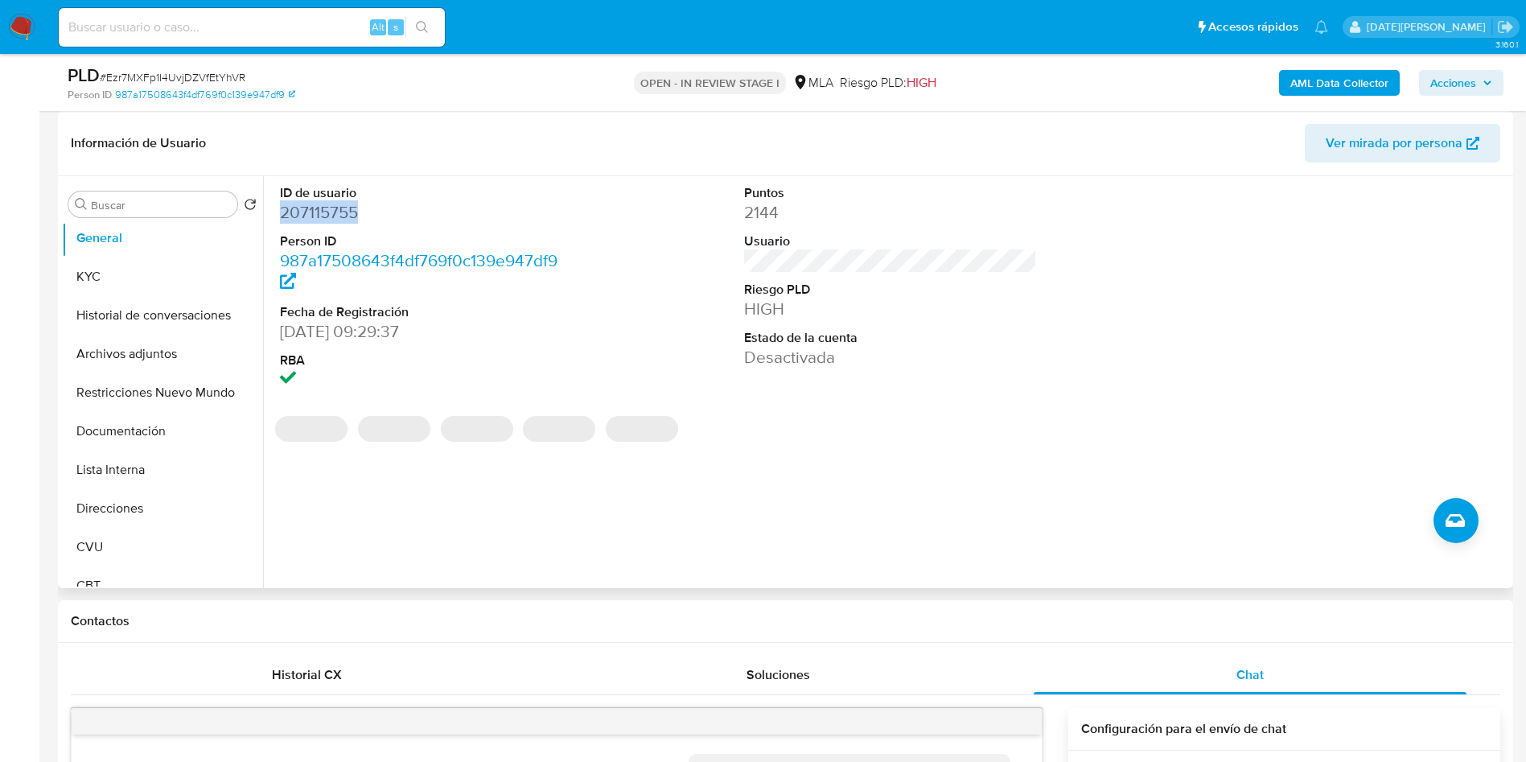
copy dd "207115755"
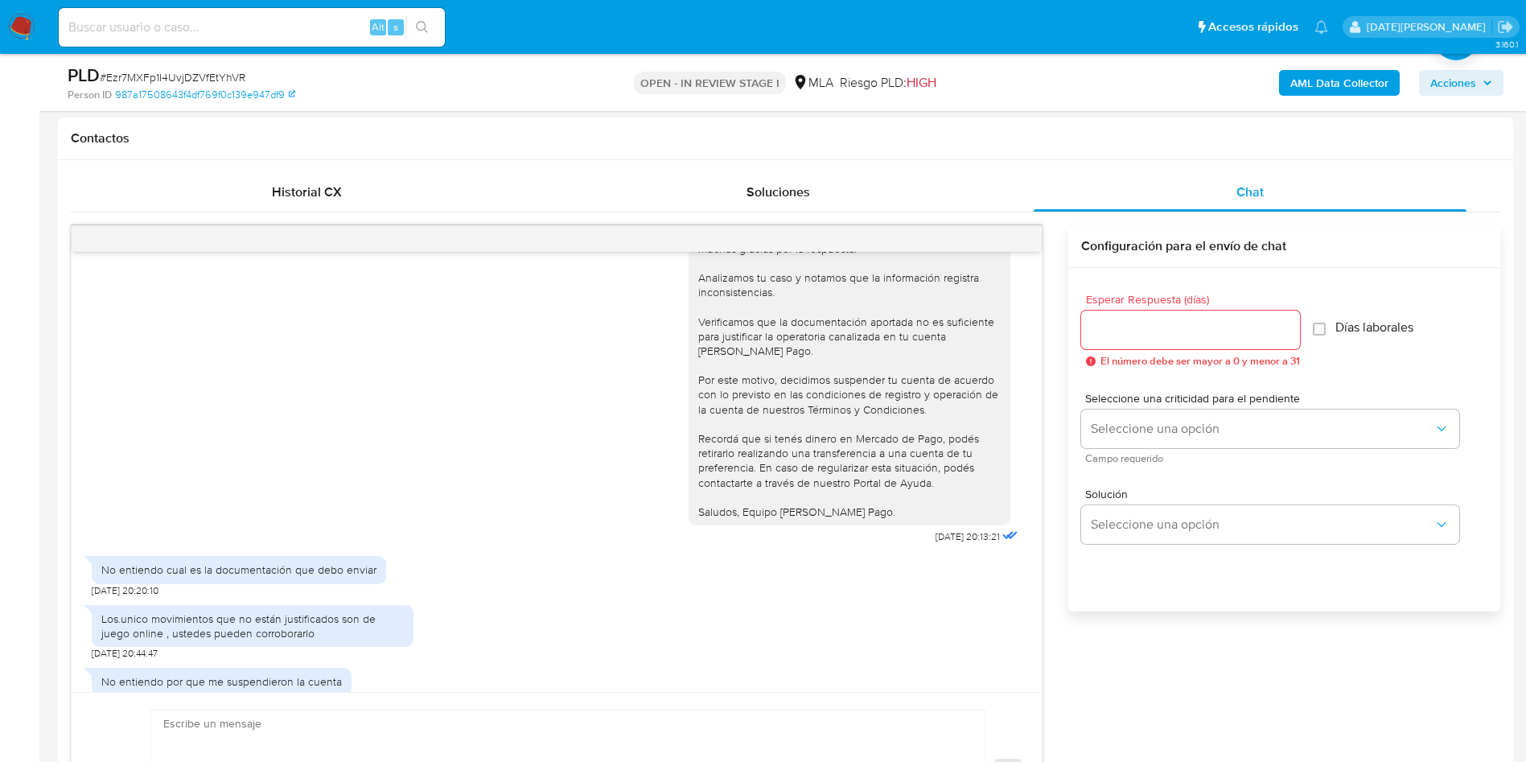
scroll to position [2357, 0]
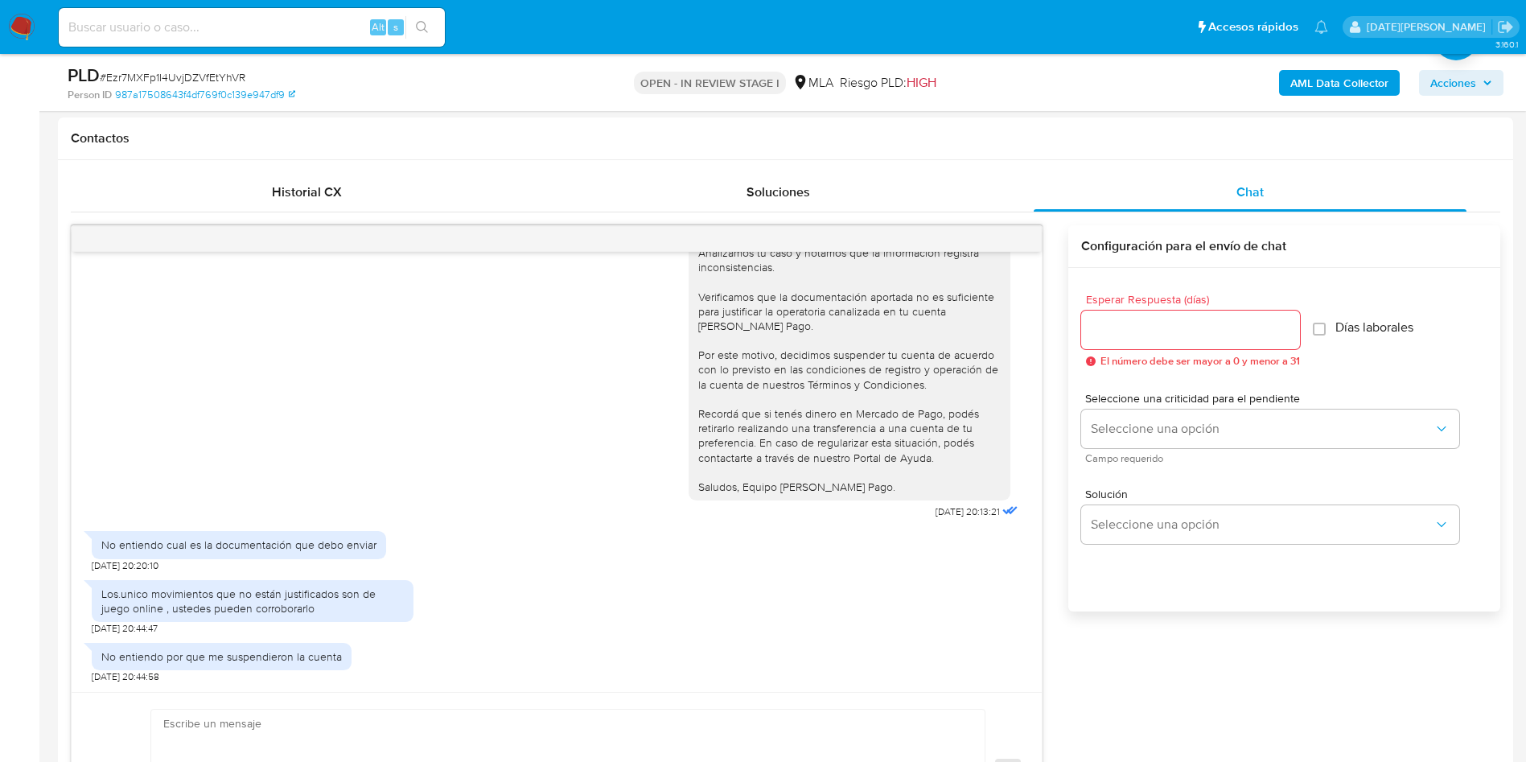
click at [225, 82] on span "# Ezr7MXFp1I4UvjDZVfEtYhVR" at bounding box center [173, 77] width 146 height 16
copy span "Ezr7MXFp1I4UvjDZVfEtYhVR"
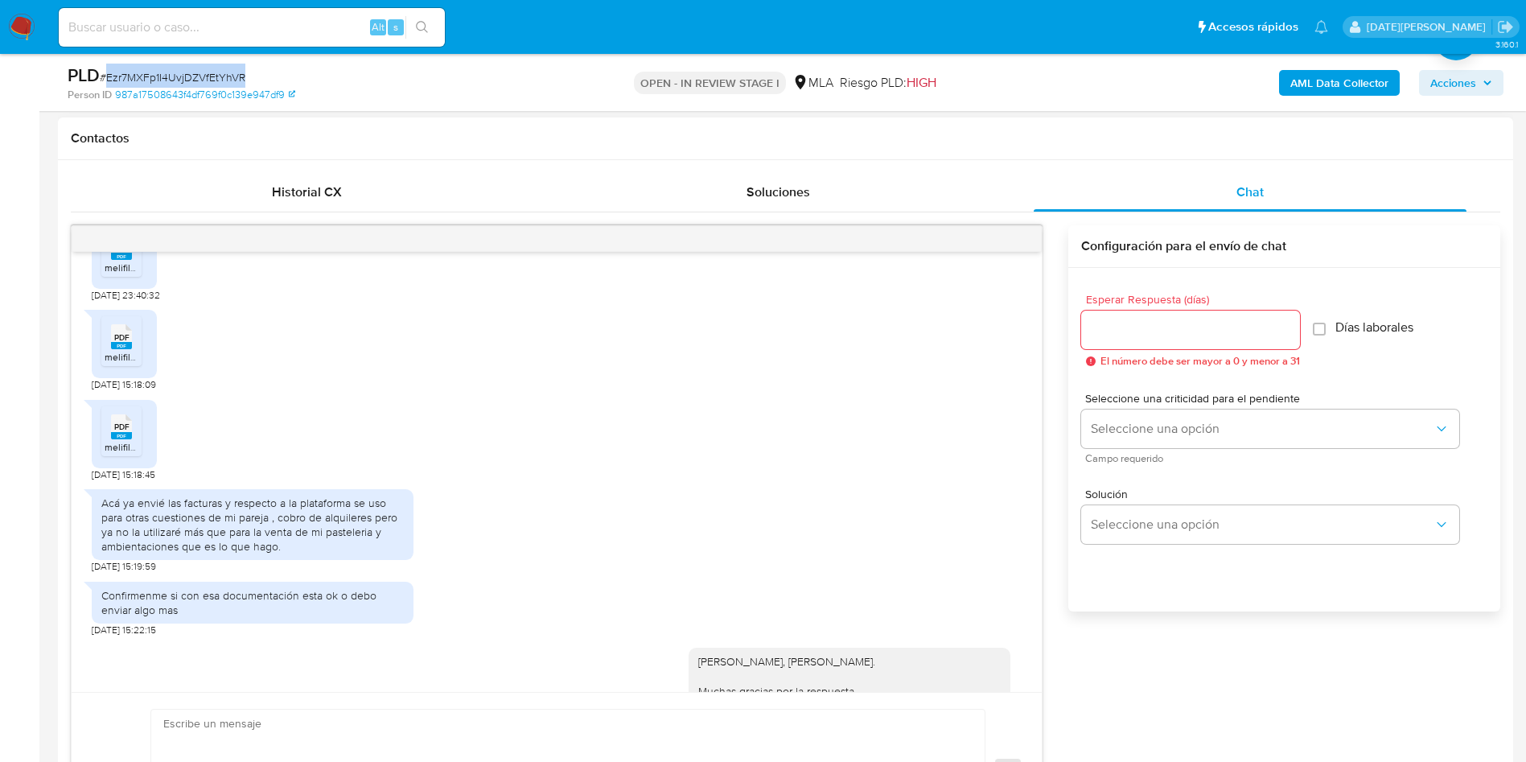
scroll to position [1633, 0]
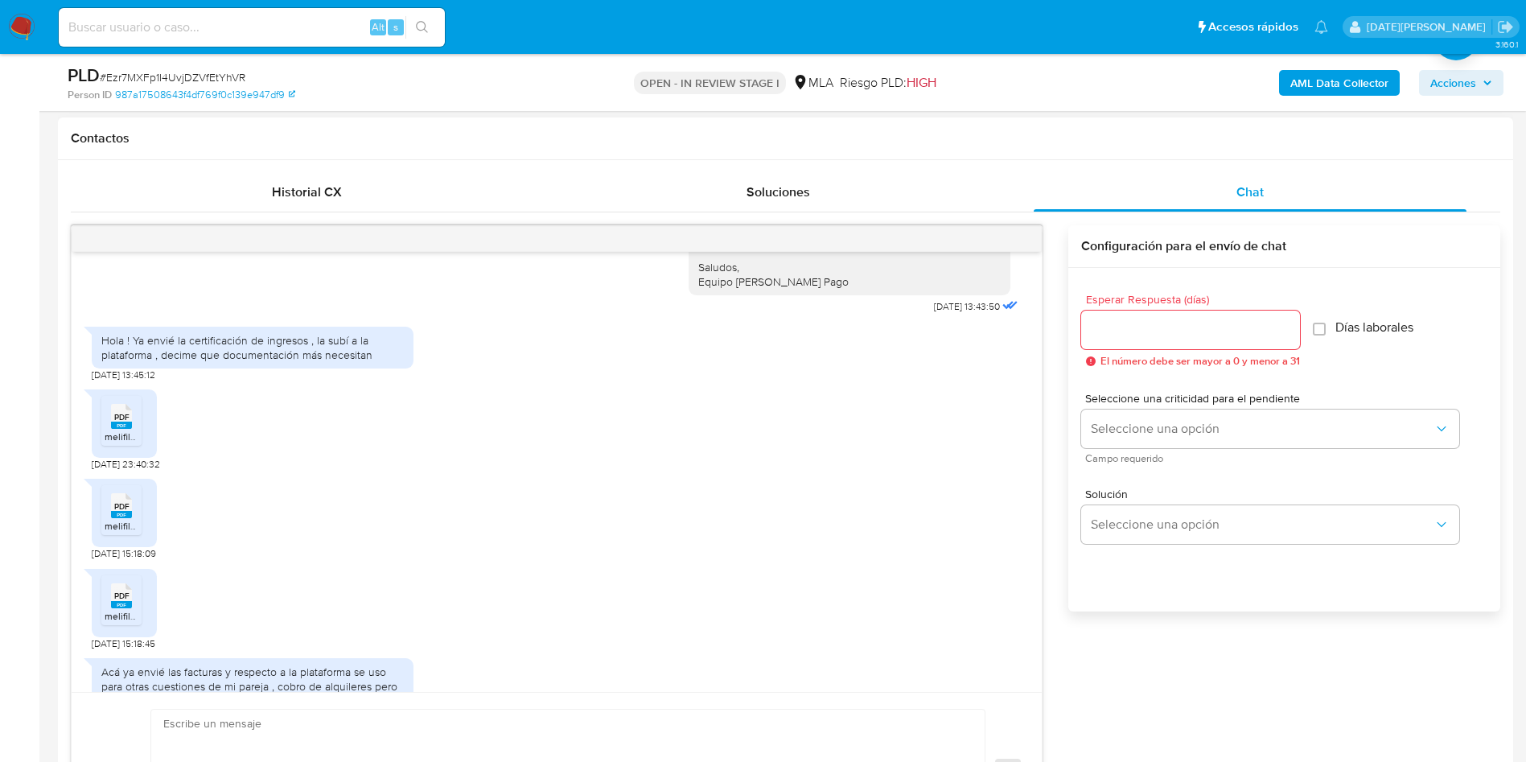
click at [129, 410] on rect at bounding box center [138, 399] width 25 height 21
click at [122, 518] on icon at bounding box center [121, 505] width 21 height 25
click at [122, 608] on rect at bounding box center [121, 604] width 21 height 7
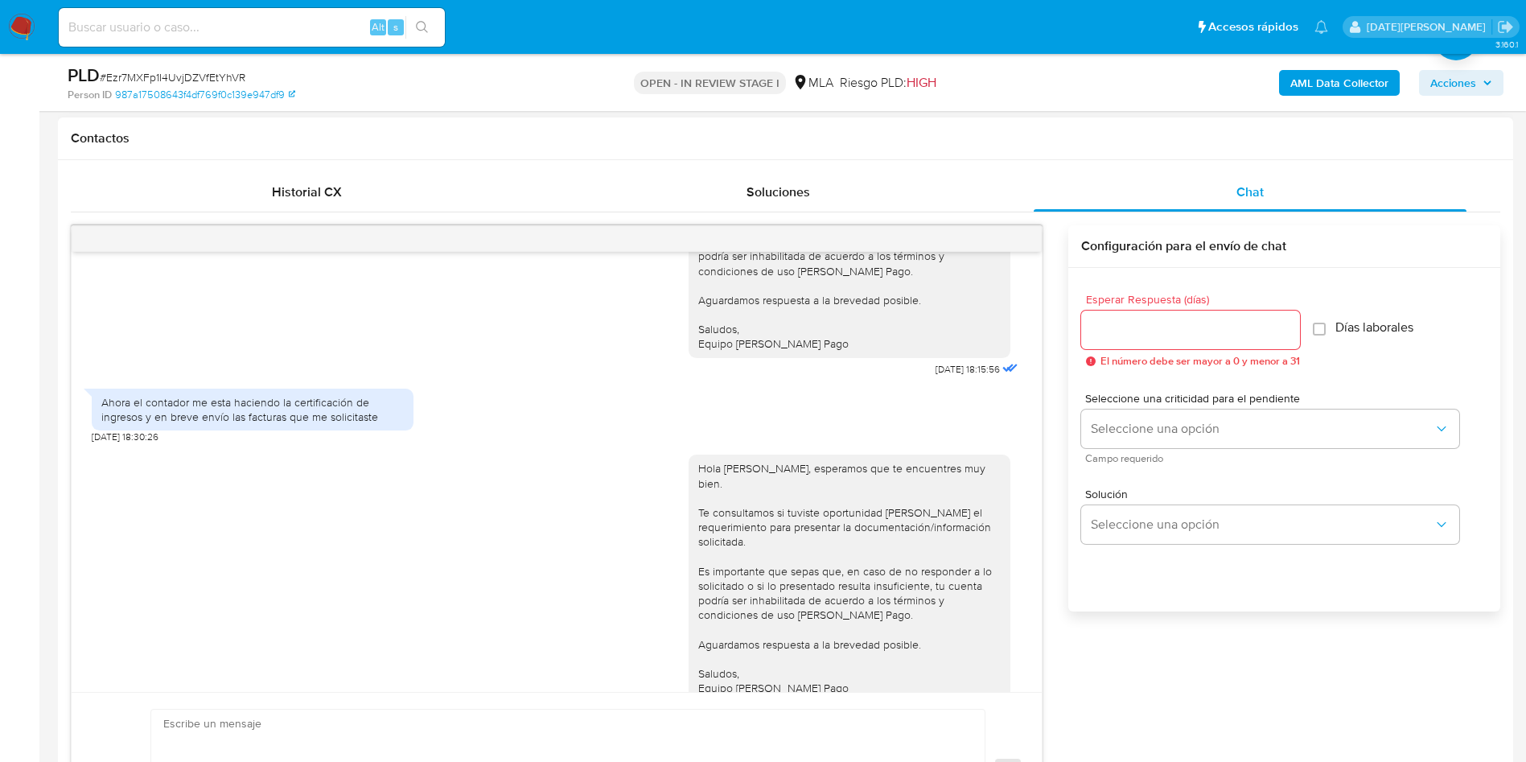
scroll to position [1150, 0]
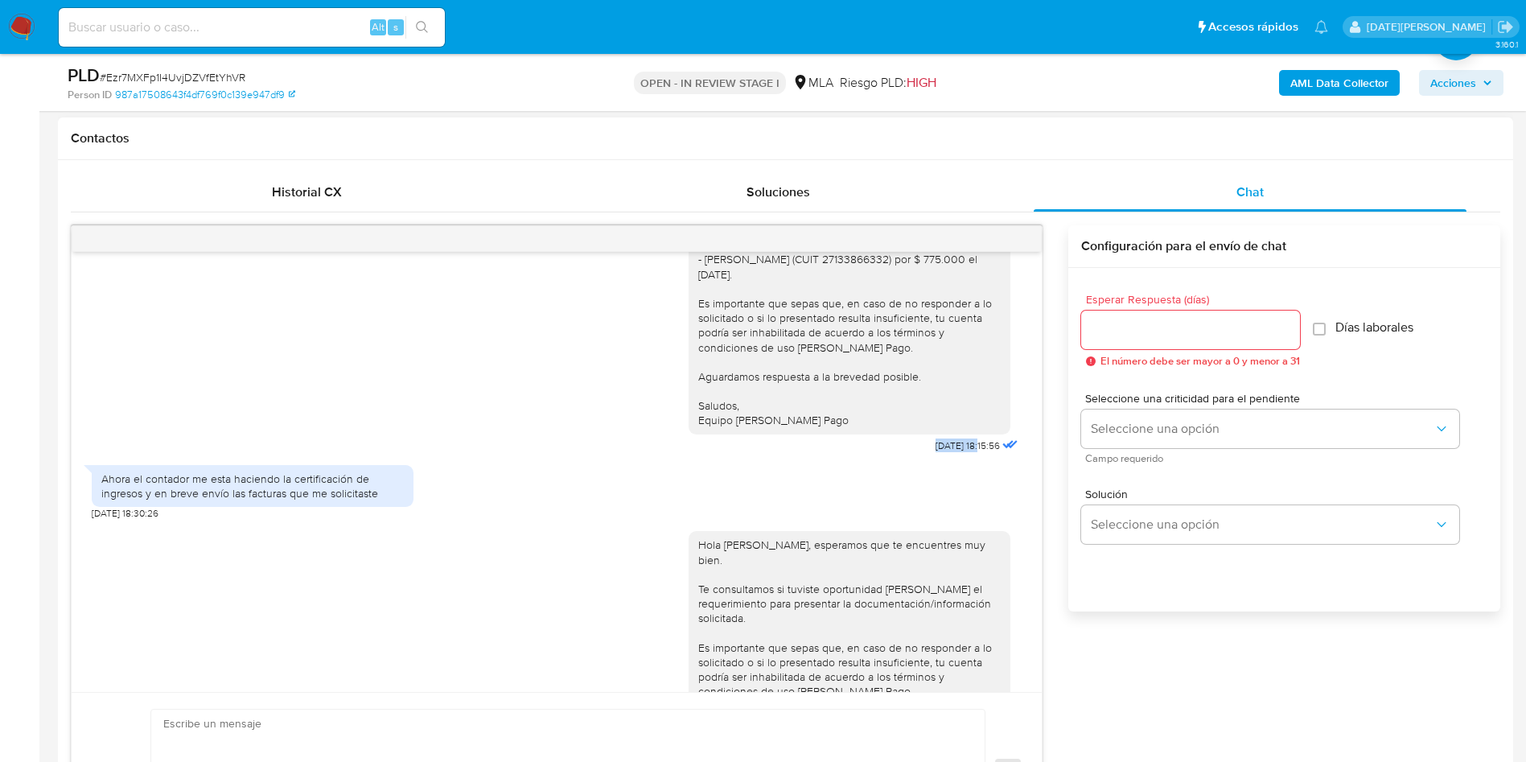
drag, startPoint x: 891, startPoint y: 506, endPoint x: 947, endPoint y: 504, distance: 55.5
click at [947, 456] on div "[PERSON_NAME], [PERSON_NAME]. Muchas gracias por la respuesta. Analizamos tu ca…" at bounding box center [855, 191] width 333 height 529
copy span "[DATE]"
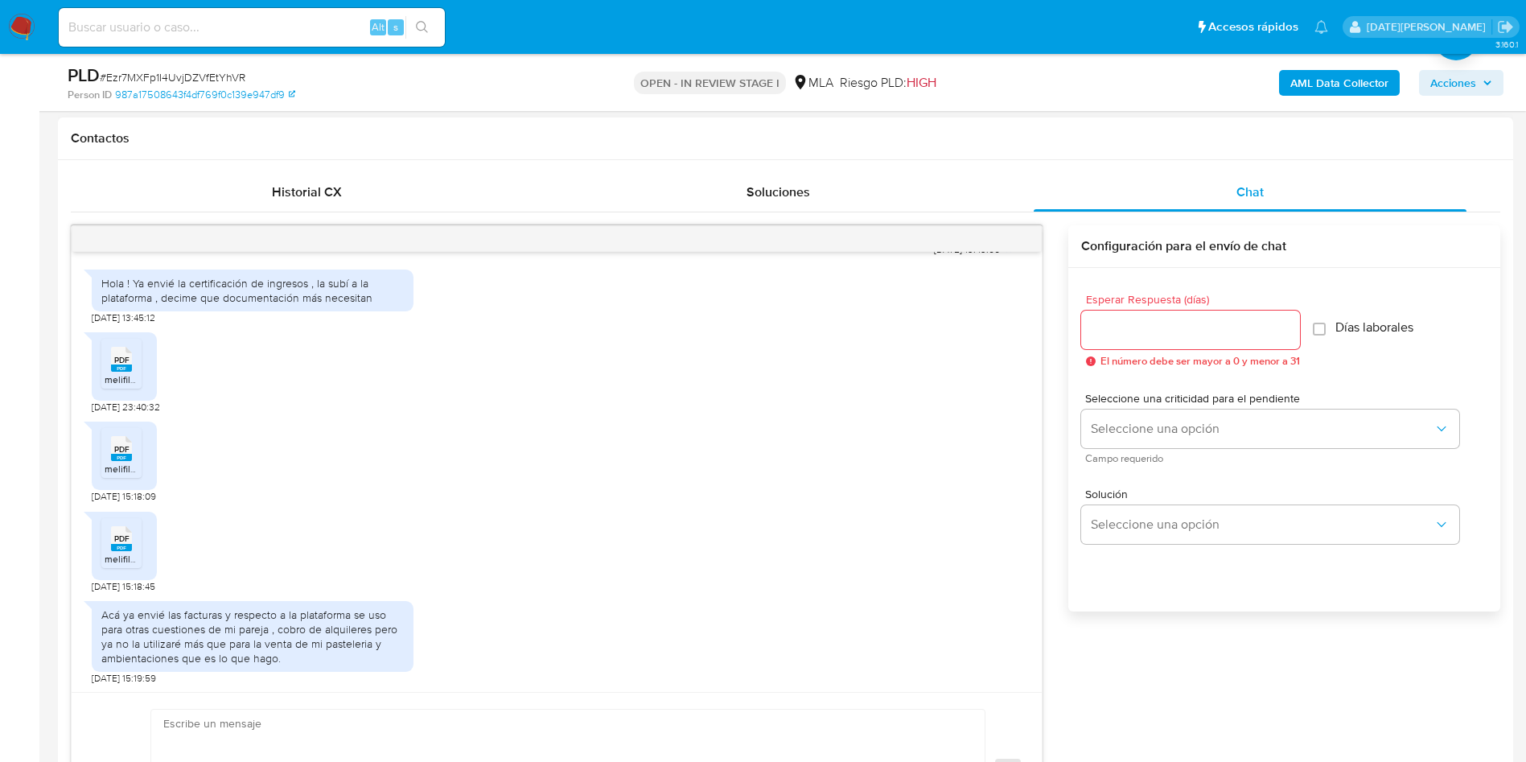
scroll to position [1633, 0]
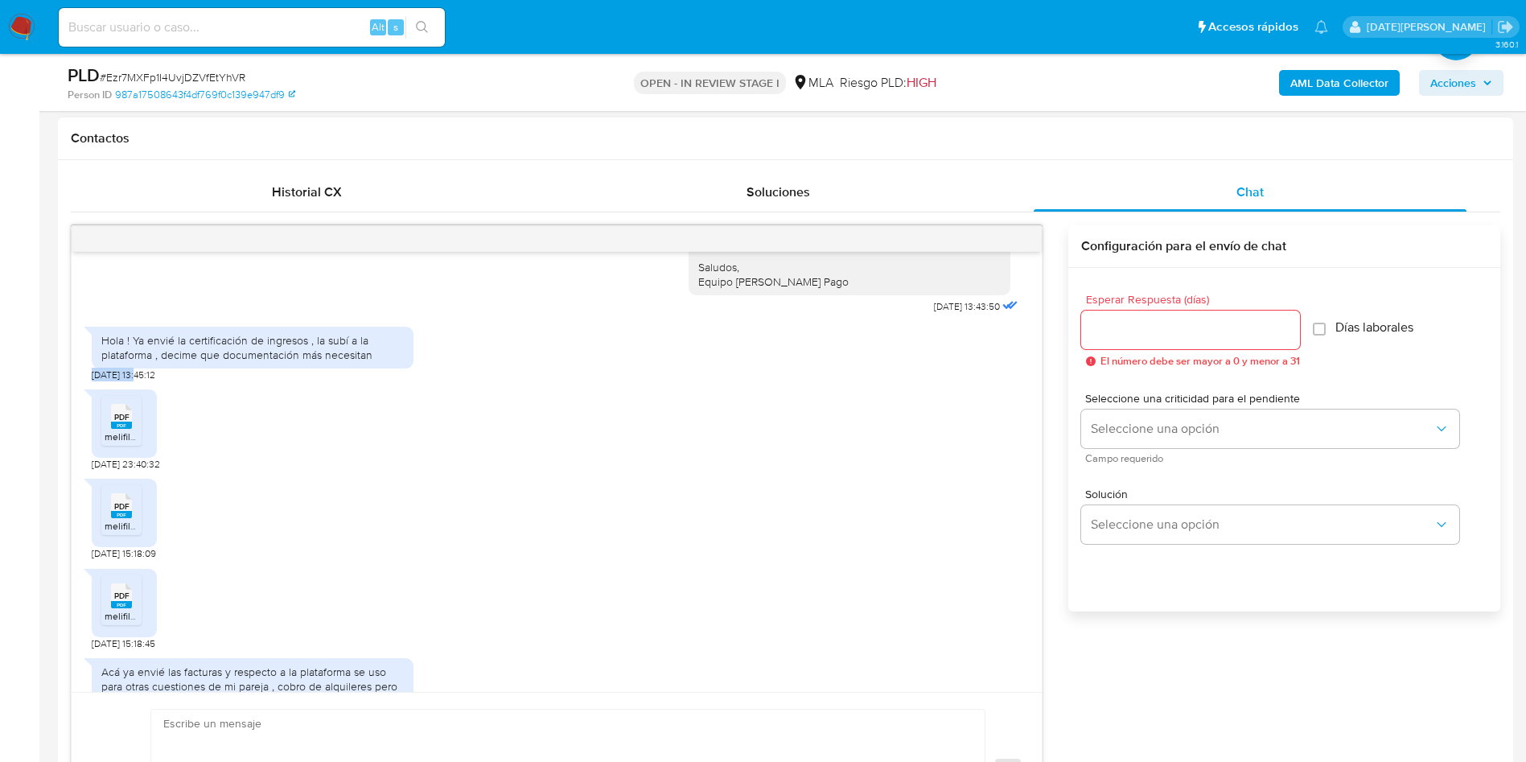
drag, startPoint x: 90, startPoint y: 432, endPoint x: 138, endPoint y: 432, distance: 47.5
click at [138, 432] on div "[PERSON_NAME], [PERSON_NAME]. Nos ponemos en contacto para comentarle que, tras…" at bounding box center [557, 472] width 970 height 440
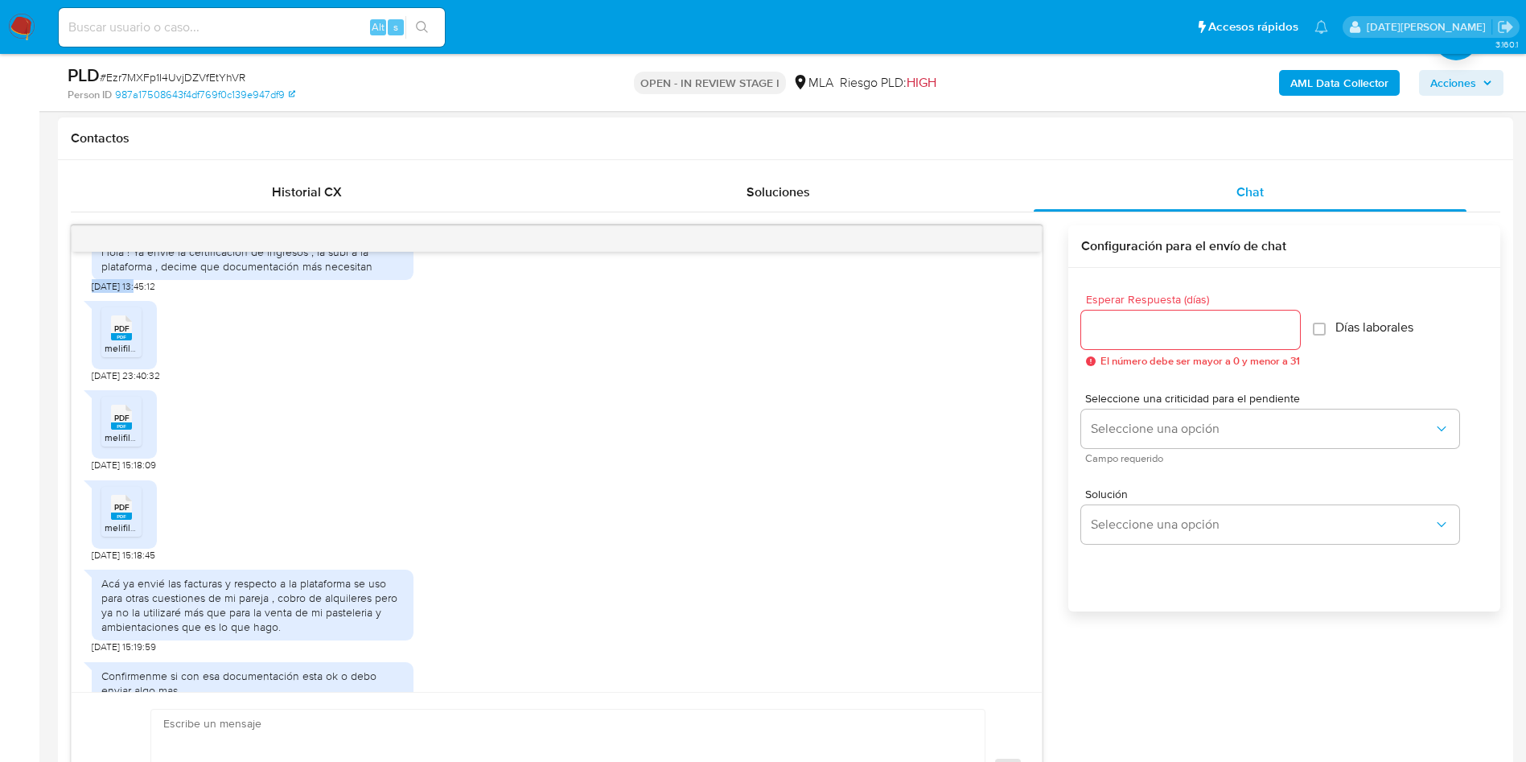
scroll to position [1754, 0]
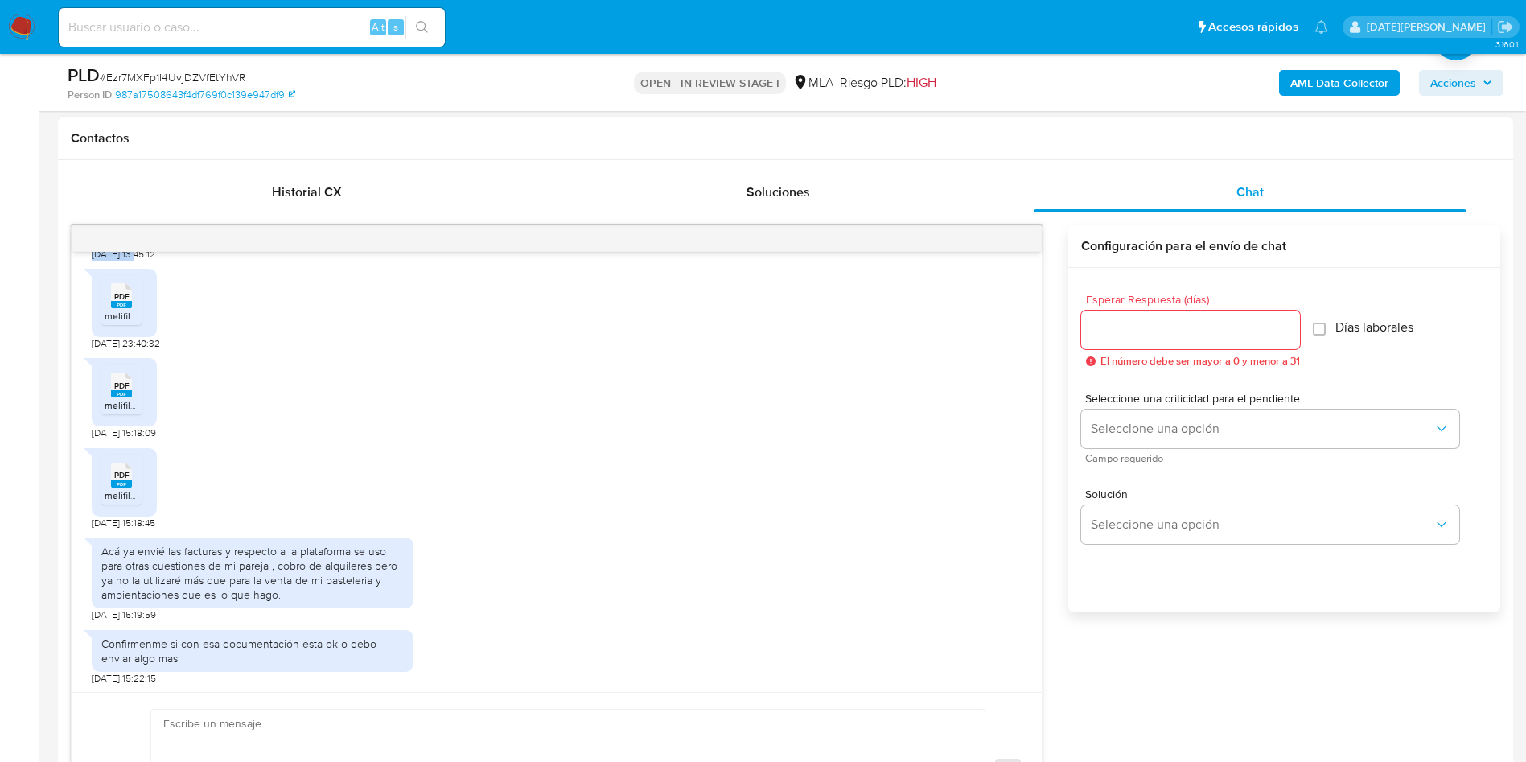
copy span "16/09/2025"
drag, startPoint x: 88, startPoint y: 488, endPoint x: 138, endPoint y: 488, distance: 49.9
click at [138, 488] on div "[PERSON_NAME], [PERSON_NAME]. Nos ponemos en contacto para comentarle que, tras…" at bounding box center [557, 472] width 970 height 440
copy span "[DATE]"
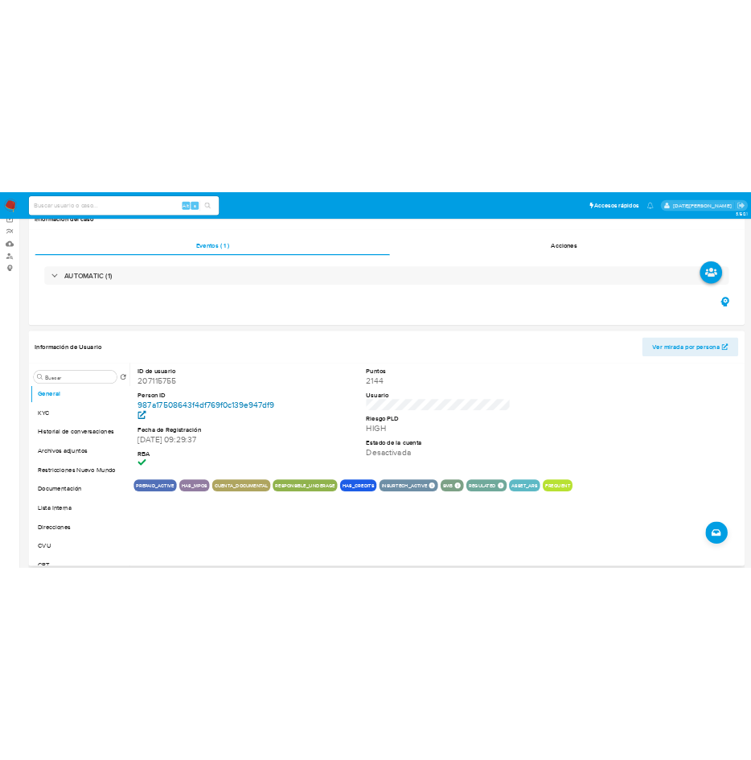
scroll to position [0, 0]
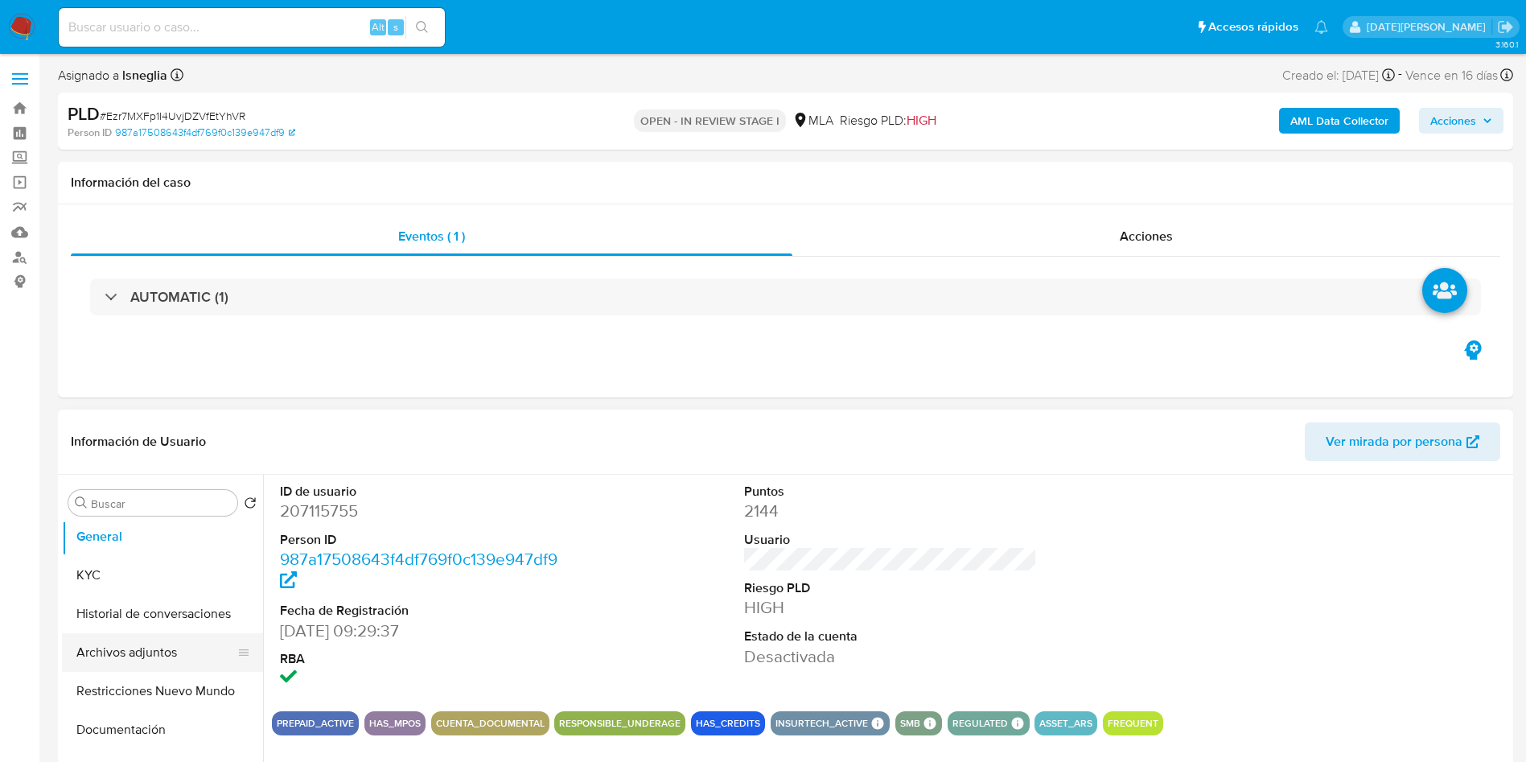
click at [149, 653] on button "Archivos adjuntos" at bounding box center [156, 652] width 188 height 39
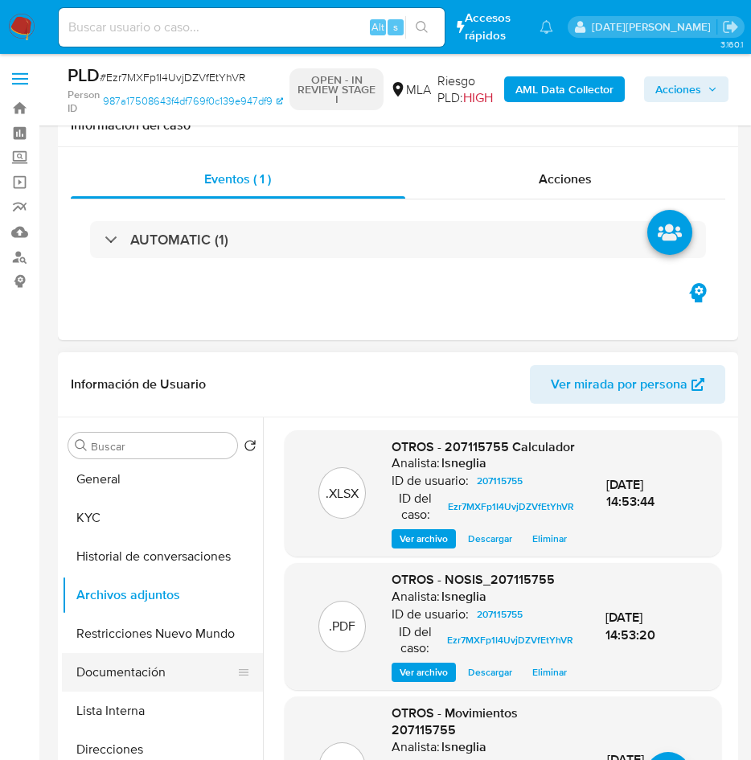
scroll to position [121, 0]
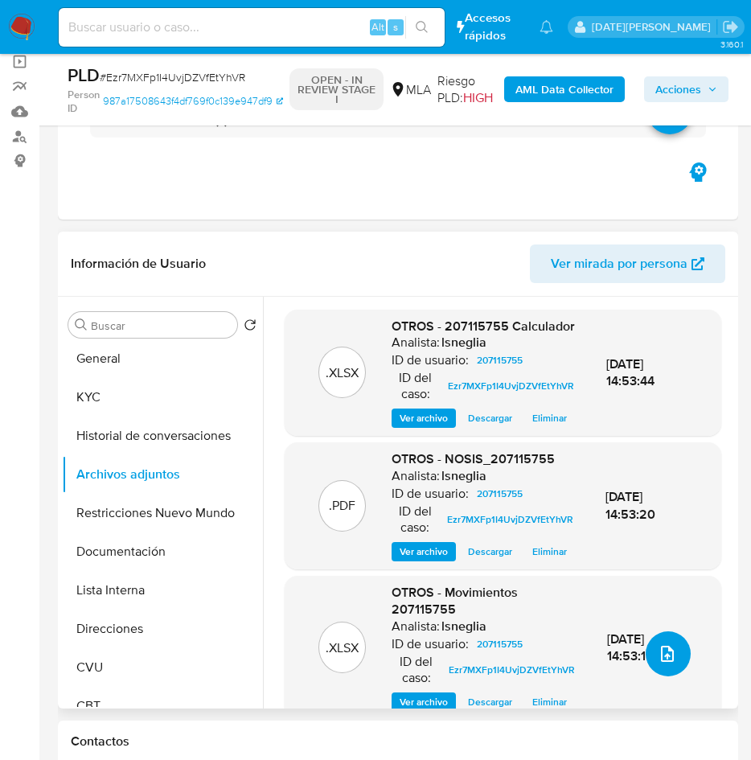
click at [677, 646] on button "upload-file" at bounding box center [668, 654] width 45 height 45
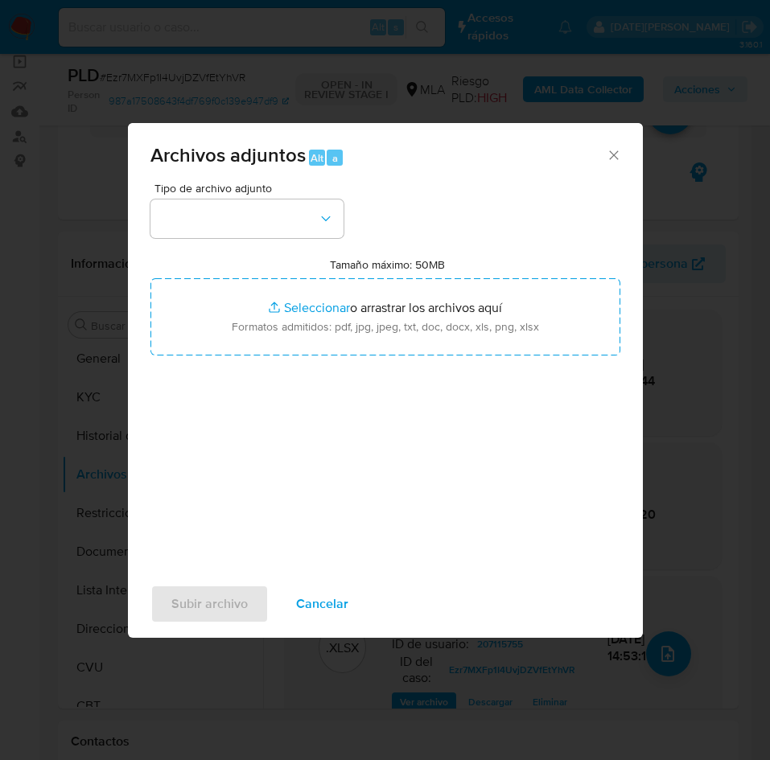
click at [615, 153] on icon "Cerrar" at bounding box center [614, 155] width 16 height 16
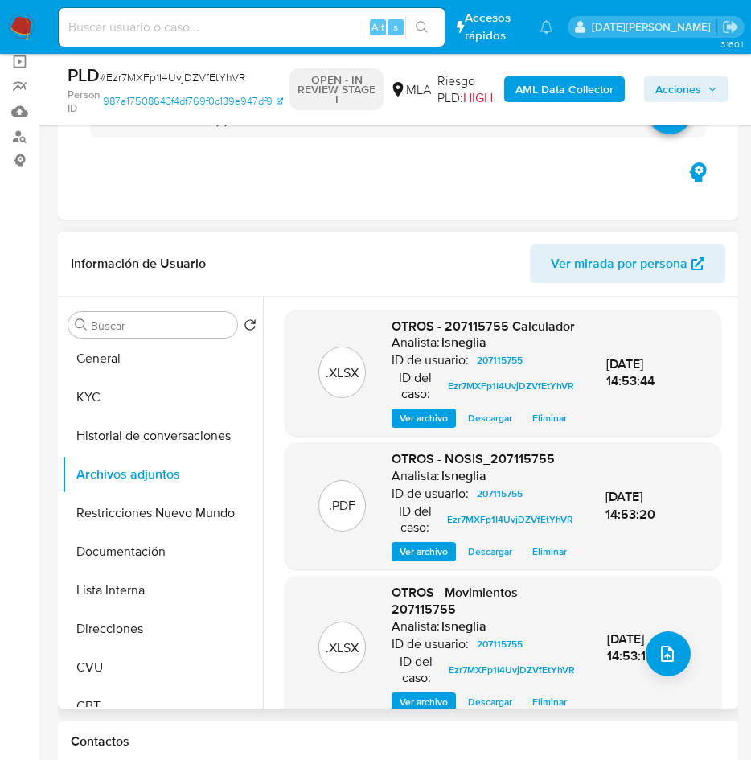
click at [533, 426] on span "Eliminar" at bounding box center [550, 418] width 35 height 16
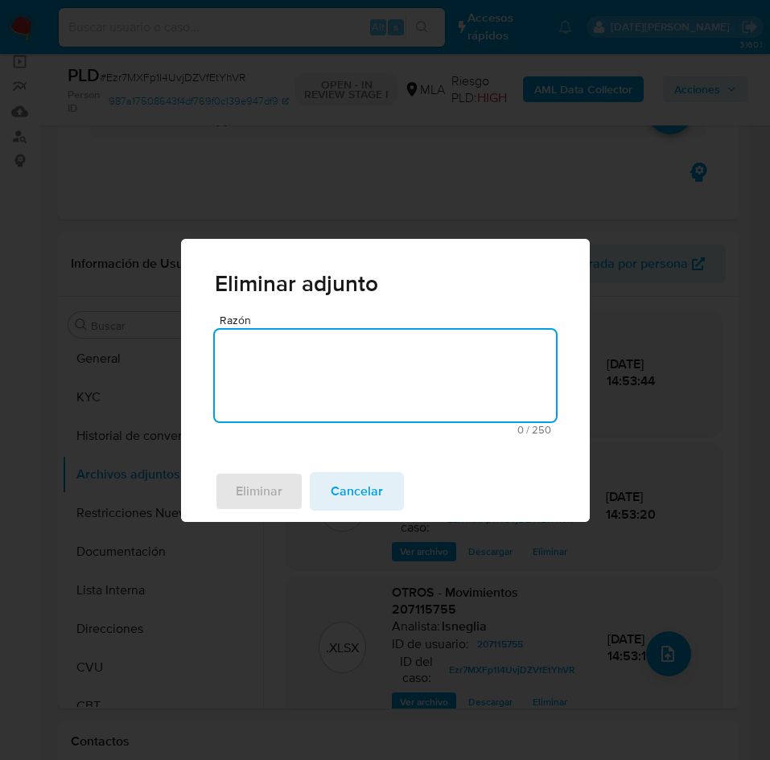
click at [356, 378] on textarea "Razón" at bounding box center [385, 376] width 341 height 92
type textarea "."
click at [255, 485] on span "Eliminar" at bounding box center [259, 491] width 47 height 35
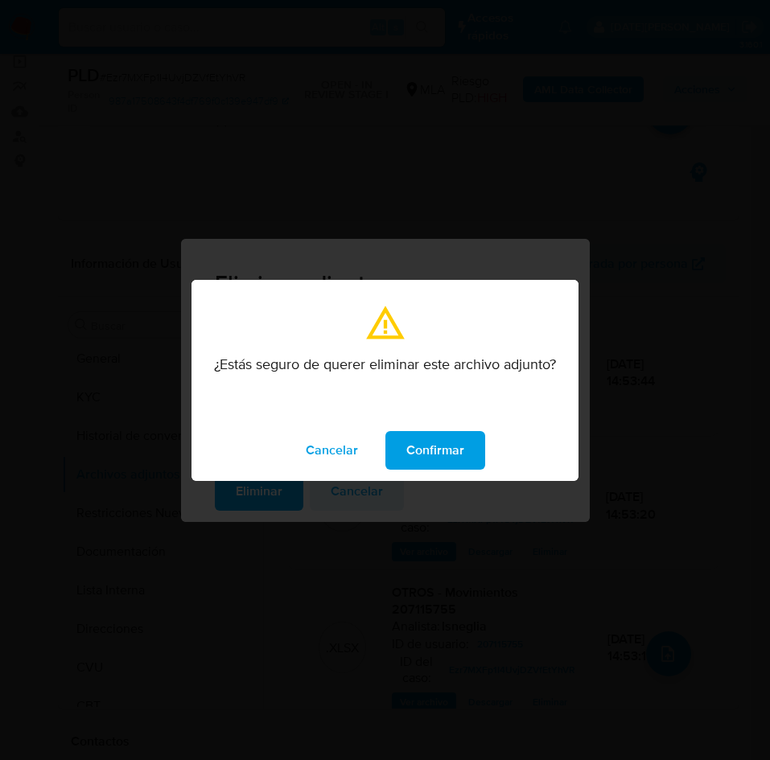
click at [445, 438] on span "Confirmar" at bounding box center [435, 450] width 58 height 35
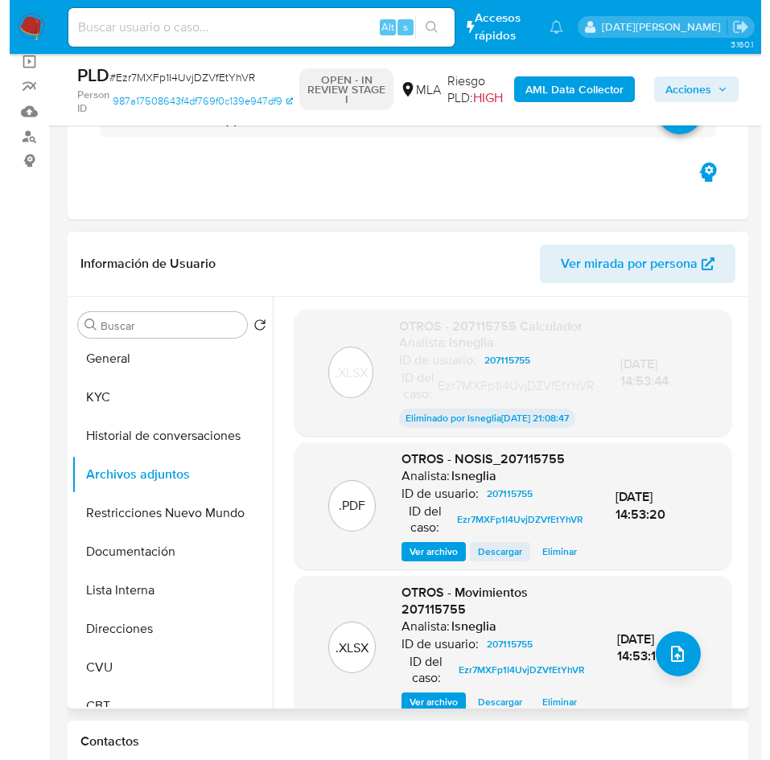
scroll to position [241, 0]
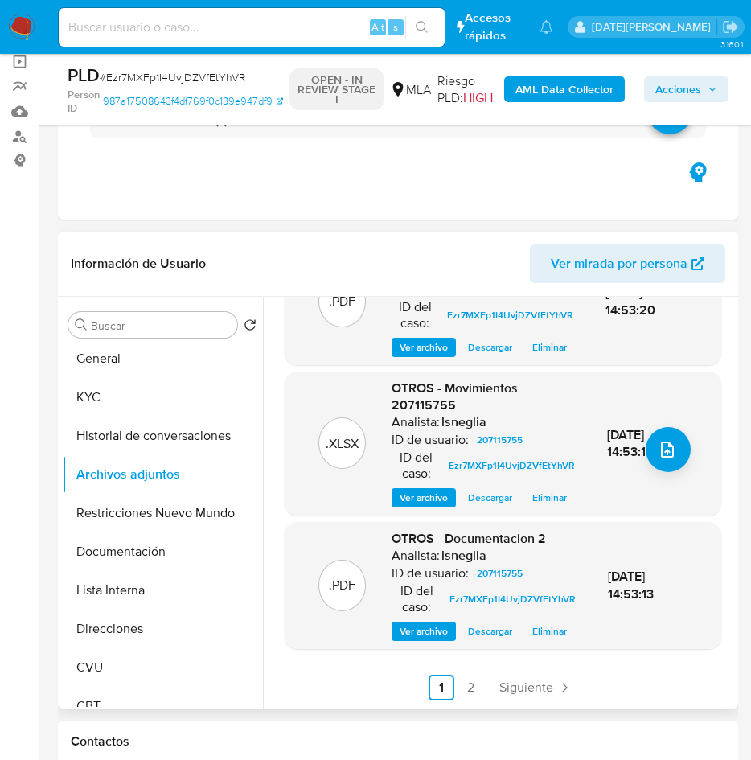
click at [537, 640] on span "Eliminar" at bounding box center [550, 632] width 35 height 16
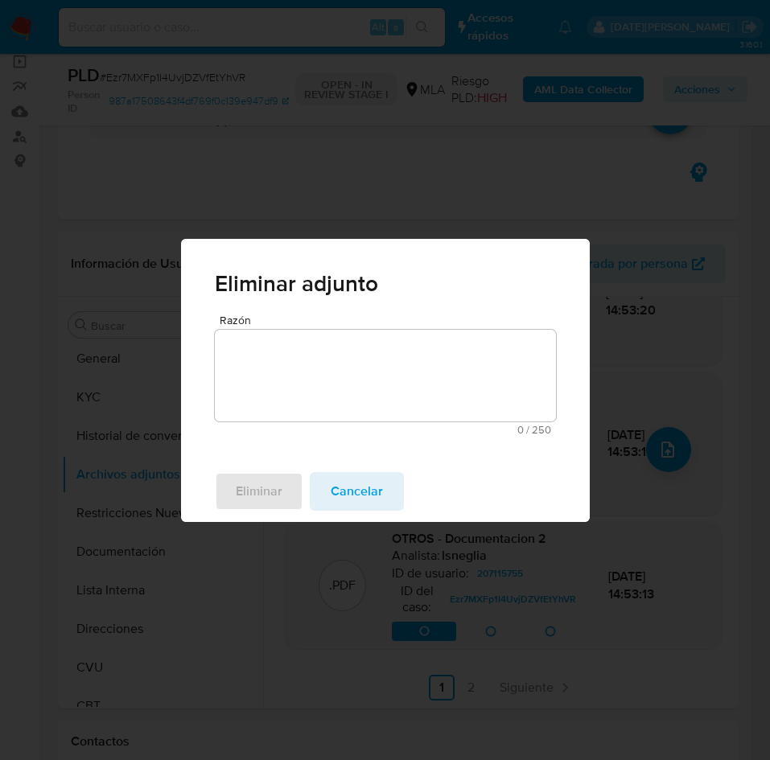
click at [401, 434] on div "Razón 0 / 250 250 caracteres restantes" at bounding box center [385, 388] width 409 height 146
click at [426, 393] on textarea "Razón" at bounding box center [385, 376] width 341 height 92
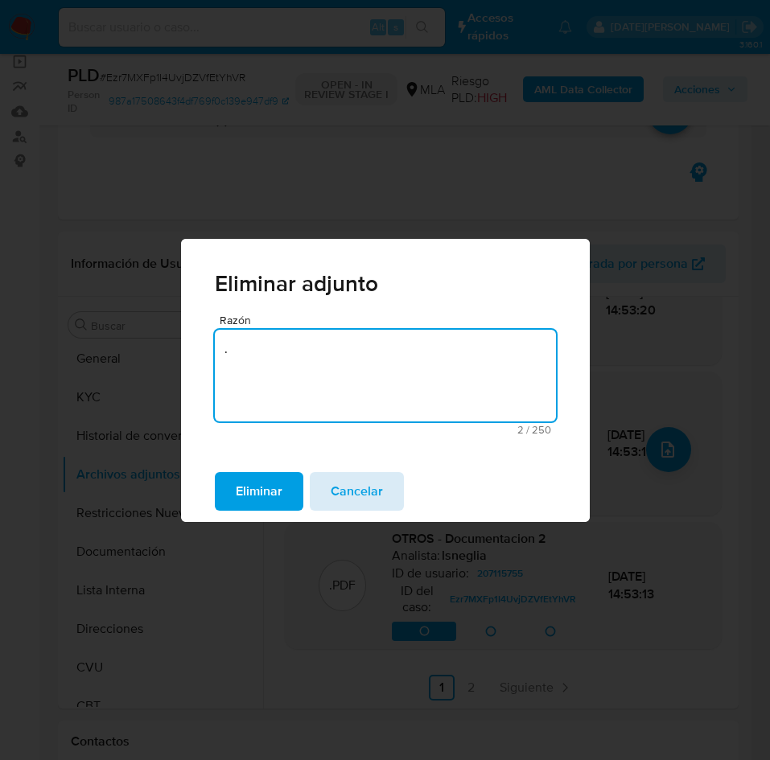
type textarea "."
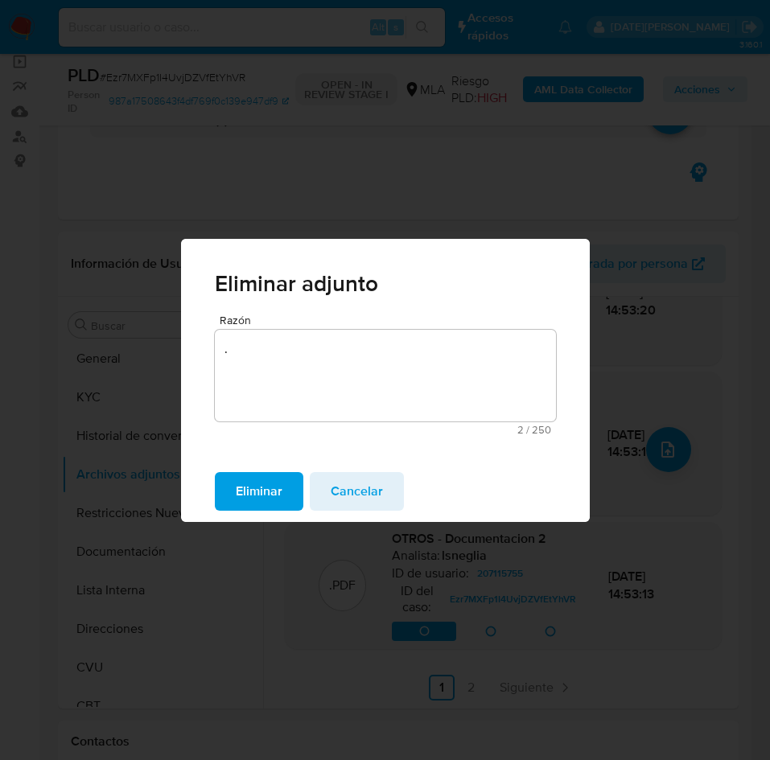
click at [361, 488] on span "Cancelar" at bounding box center [357, 491] width 52 height 35
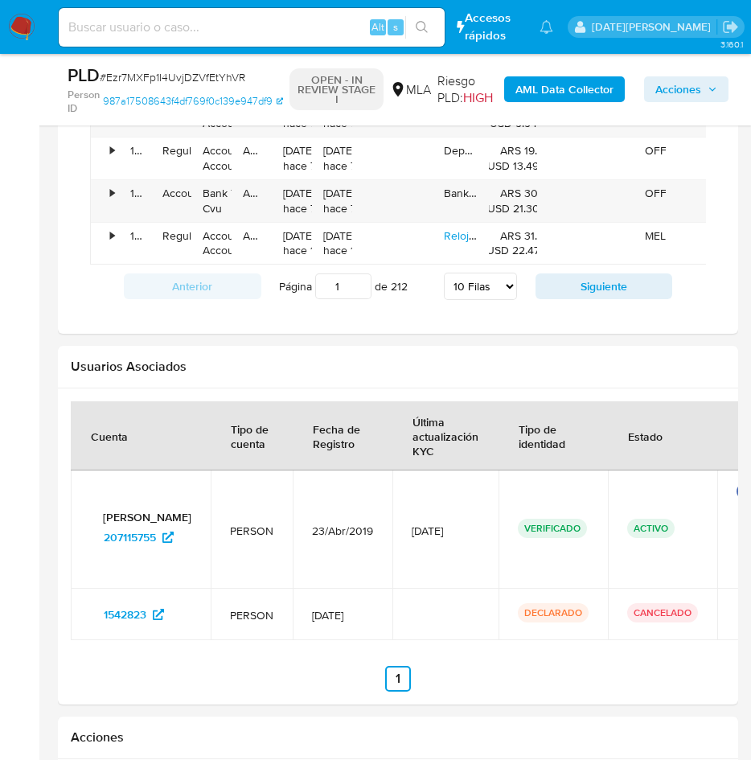
scroll to position [2646, 0]
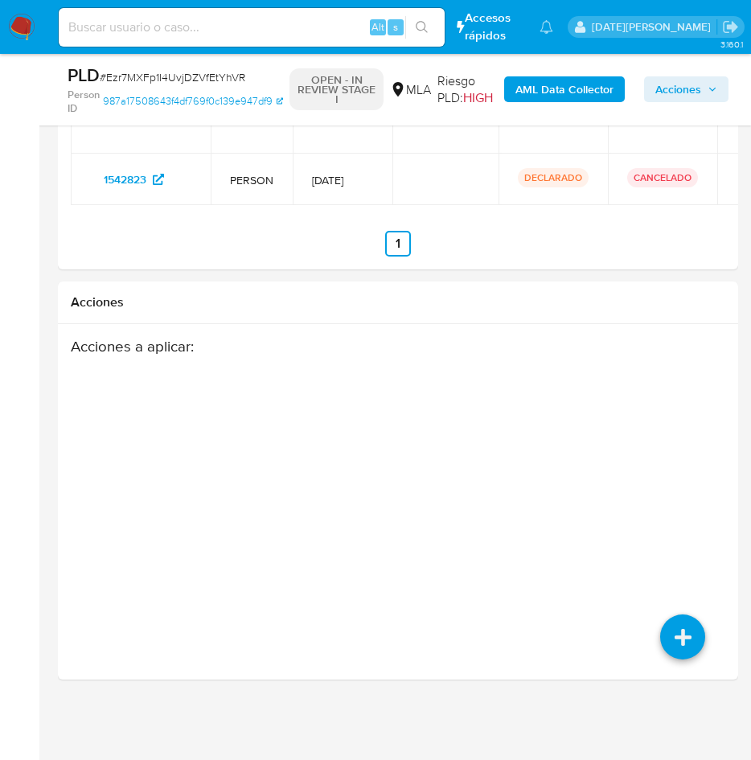
click at [714, 221] on section at bounding box center [398, 111] width 655 height 290
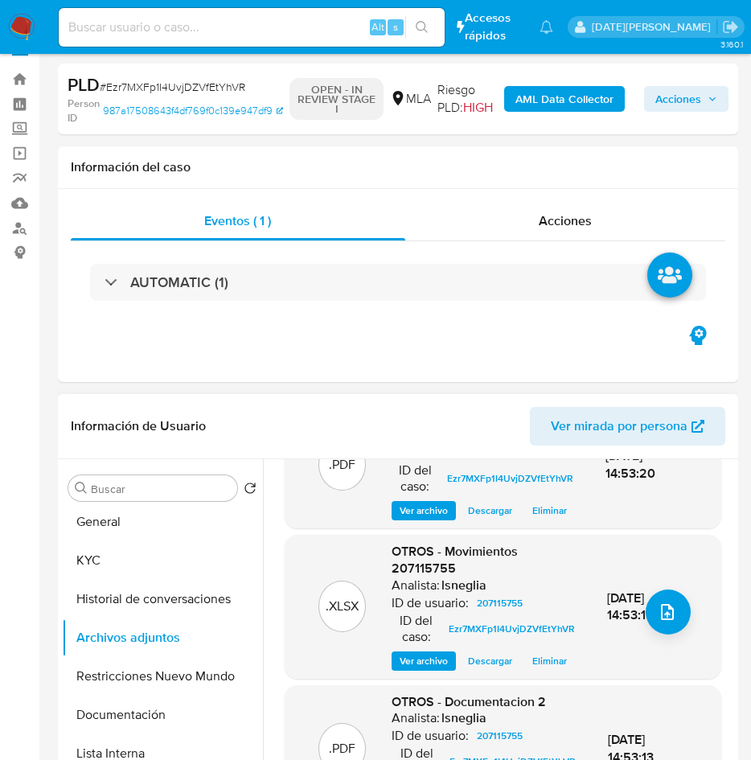
scroll to position [275, 0]
click at [533, 653] on span "Eliminar" at bounding box center [550, 661] width 35 height 16
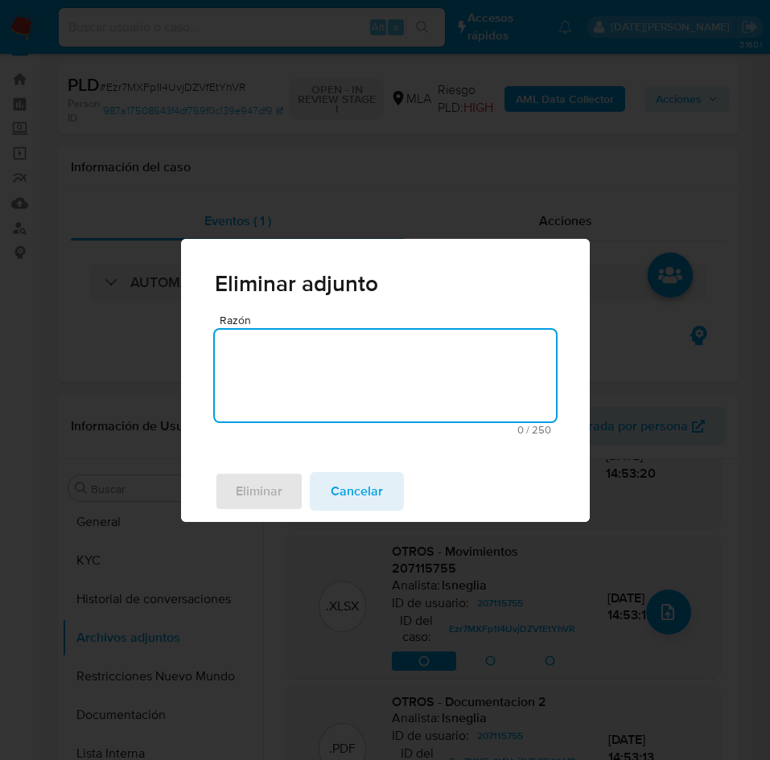
click at [393, 379] on textarea "Razón" at bounding box center [385, 376] width 341 height 92
type textarea ","
click at [264, 497] on span "Eliminar" at bounding box center [259, 491] width 47 height 35
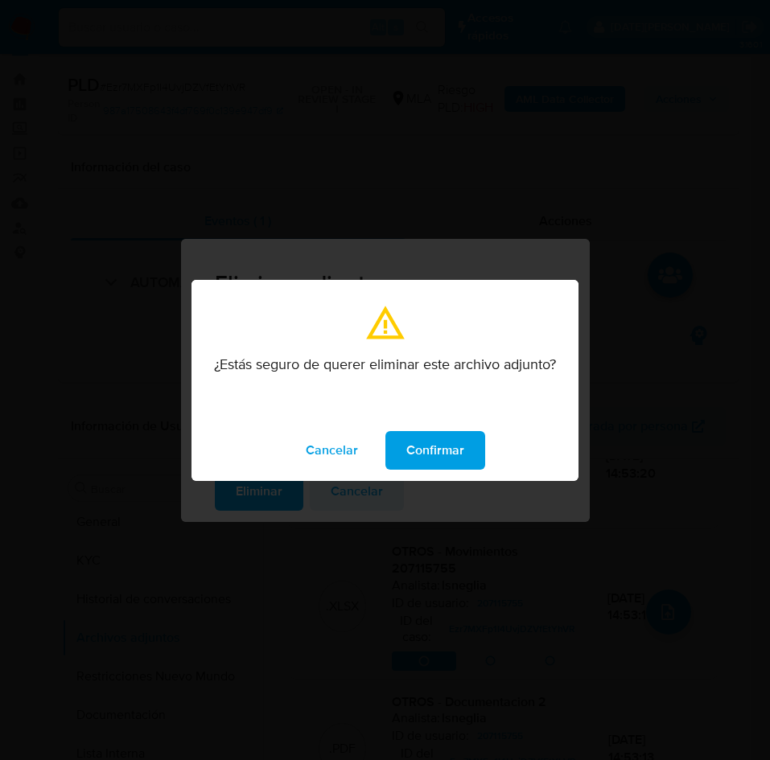
click at [430, 442] on span "Confirmar" at bounding box center [435, 450] width 58 height 35
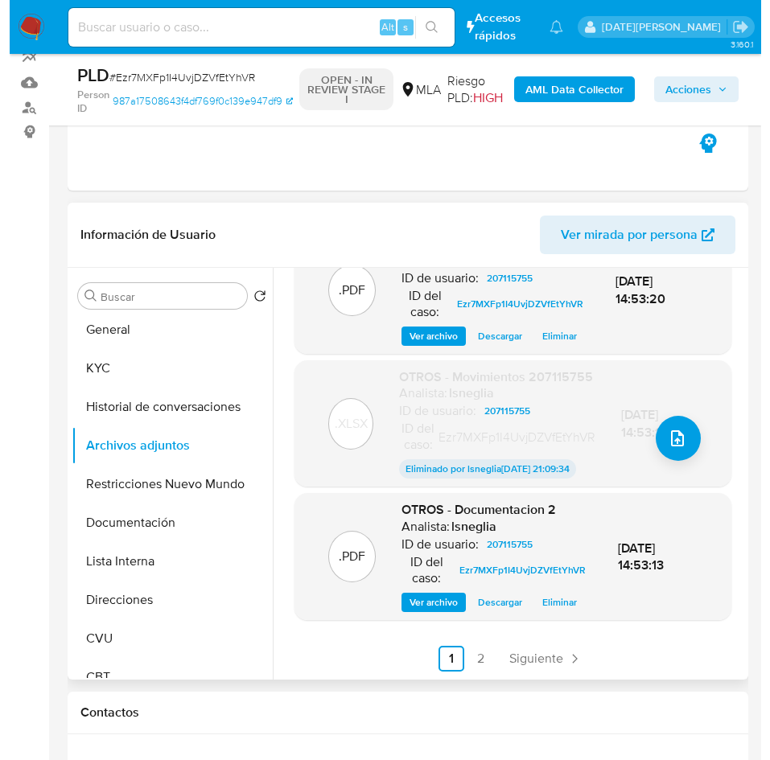
scroll to position [282, 0]
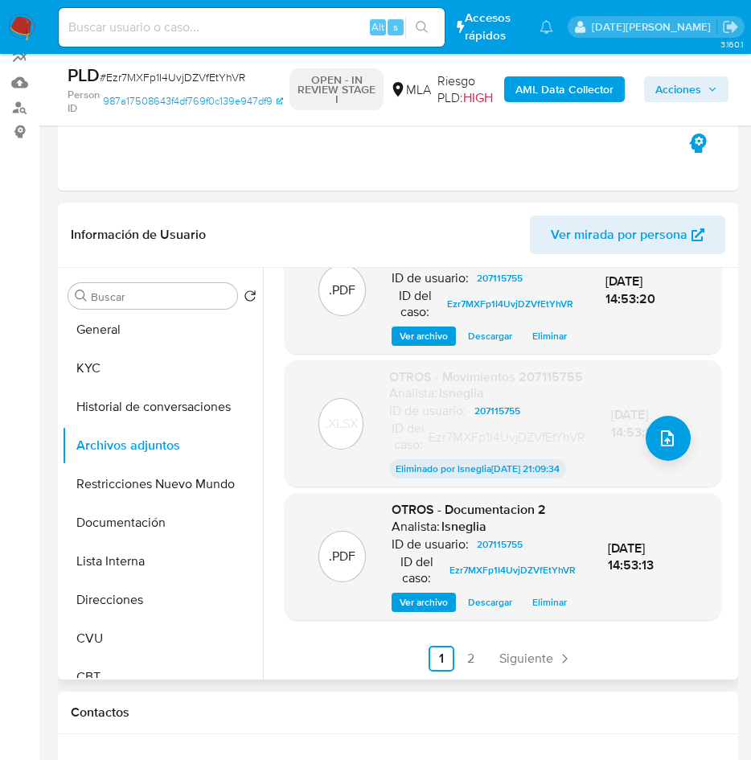
click at [533, 603] on span "Eliminar" at bounding box center [550, 603] width 35 height 16
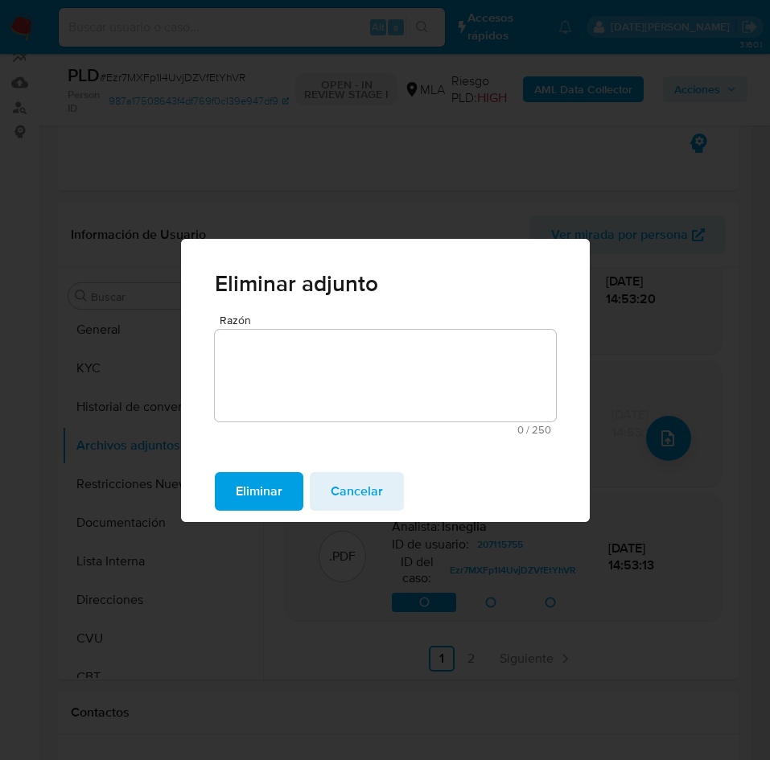
click at [489, 385] on textarea "Razón" at bounding box center [385, 376] width 341 height 92
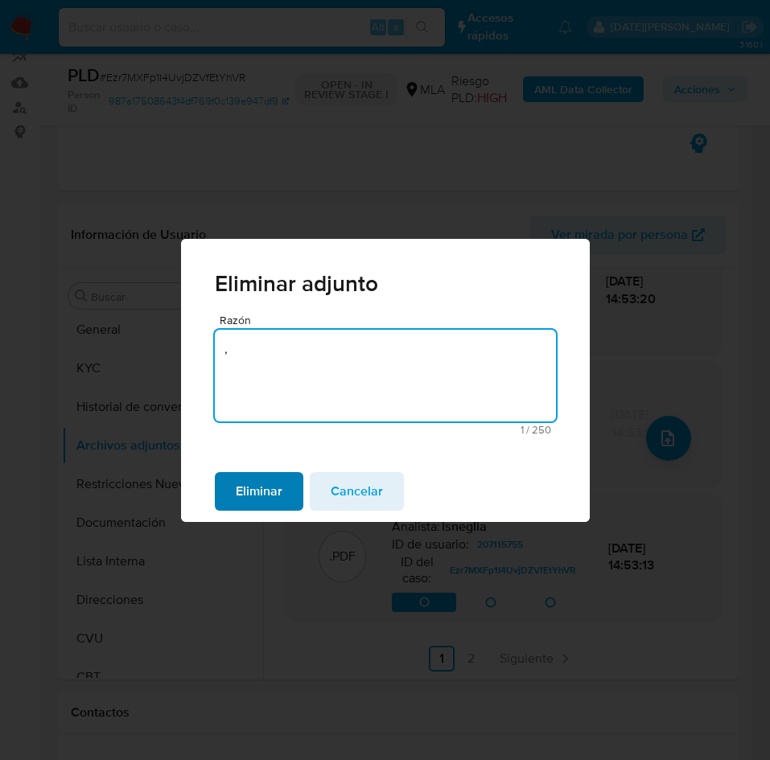
type textarea ","
click at [259, 499] on span "Eliminar" at bounding box center [259, 491] width 47 height 35
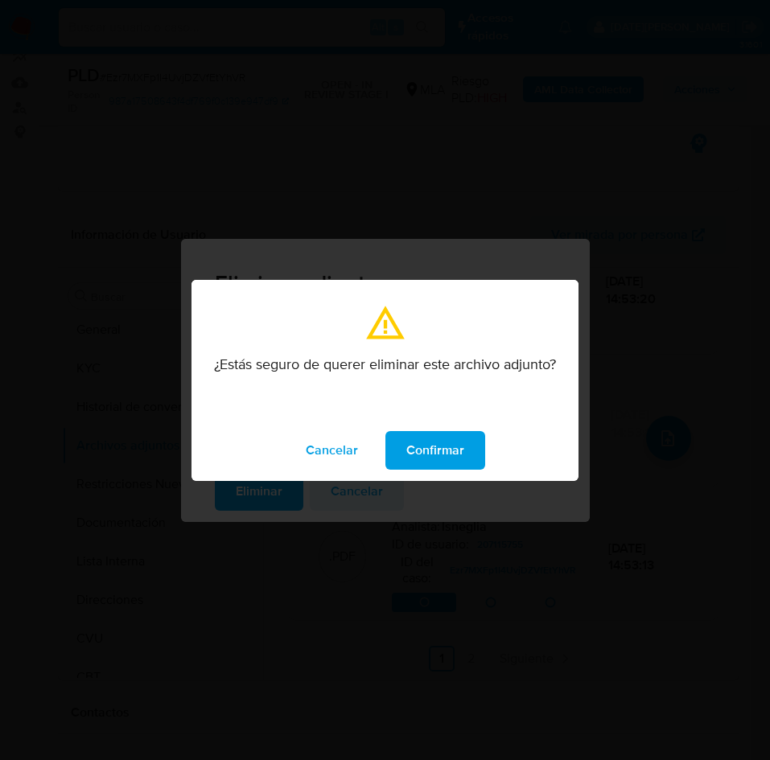
click at [430, 442] on span "Confirmar" at bounding box center [435, 450] width 58 height 35
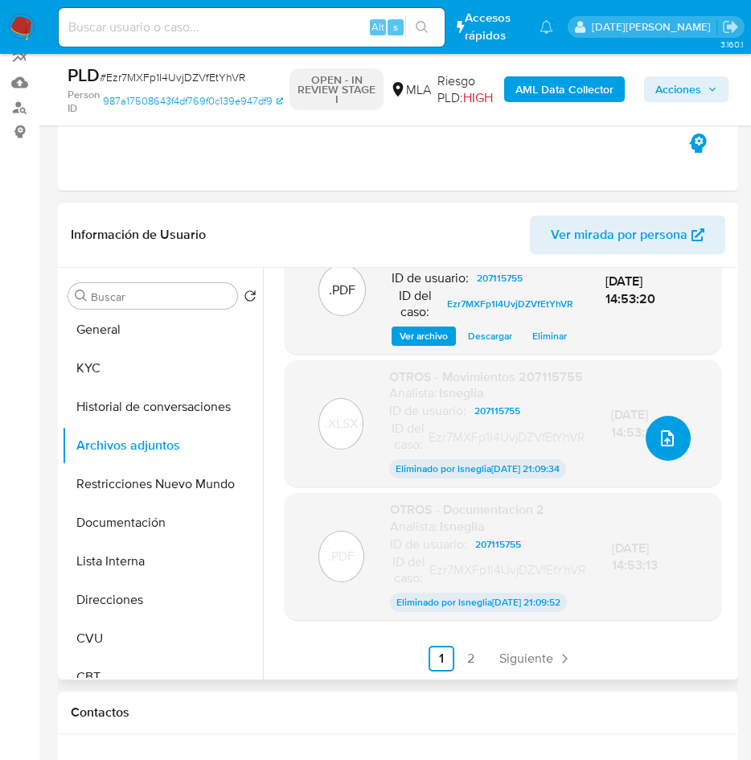
click at [658, 429] on icon "upload-file" at bounding box center [667, 438] width 19 height 19
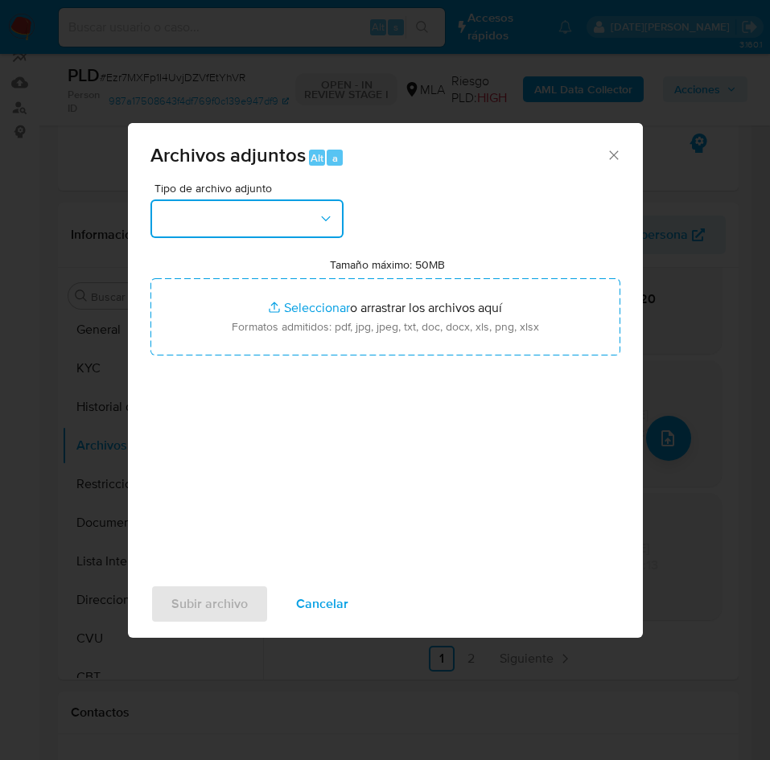
click at [257, 212] on button "button" at bounding box center [246, 219] width 193 height 39
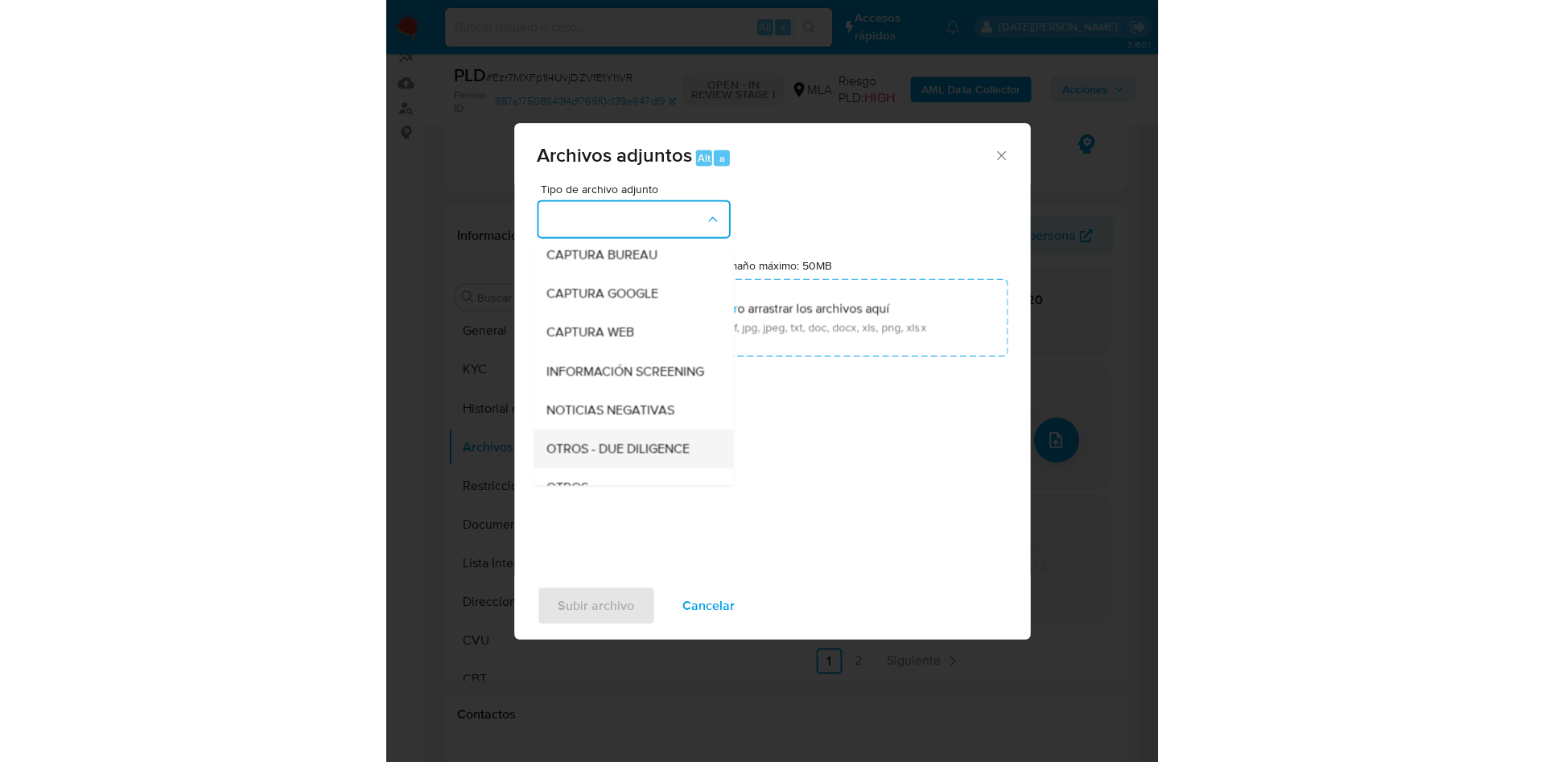
scroll to position [121, 0]
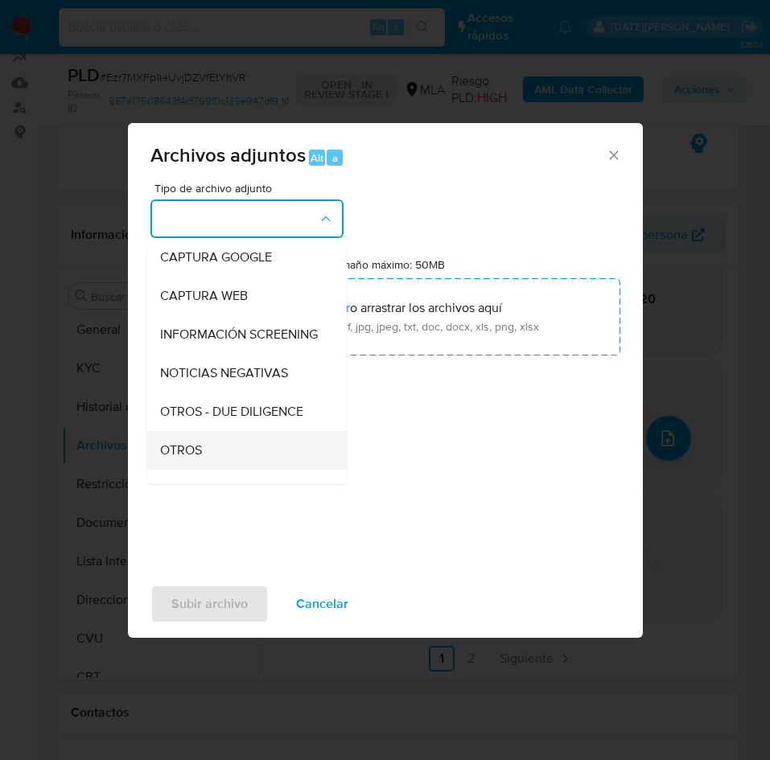
click at [204, 458] on div "OTROS" at bounding box center [242, 450] width 164 height 39
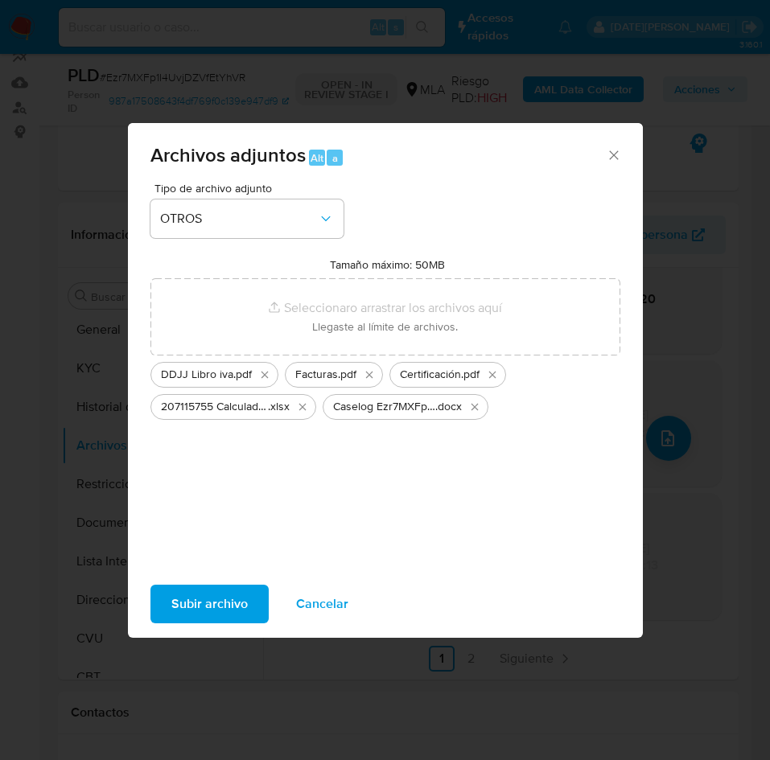
click at [180, 603] on span "Subir archivo" at bounding box center [209, 603] width 76 height 35
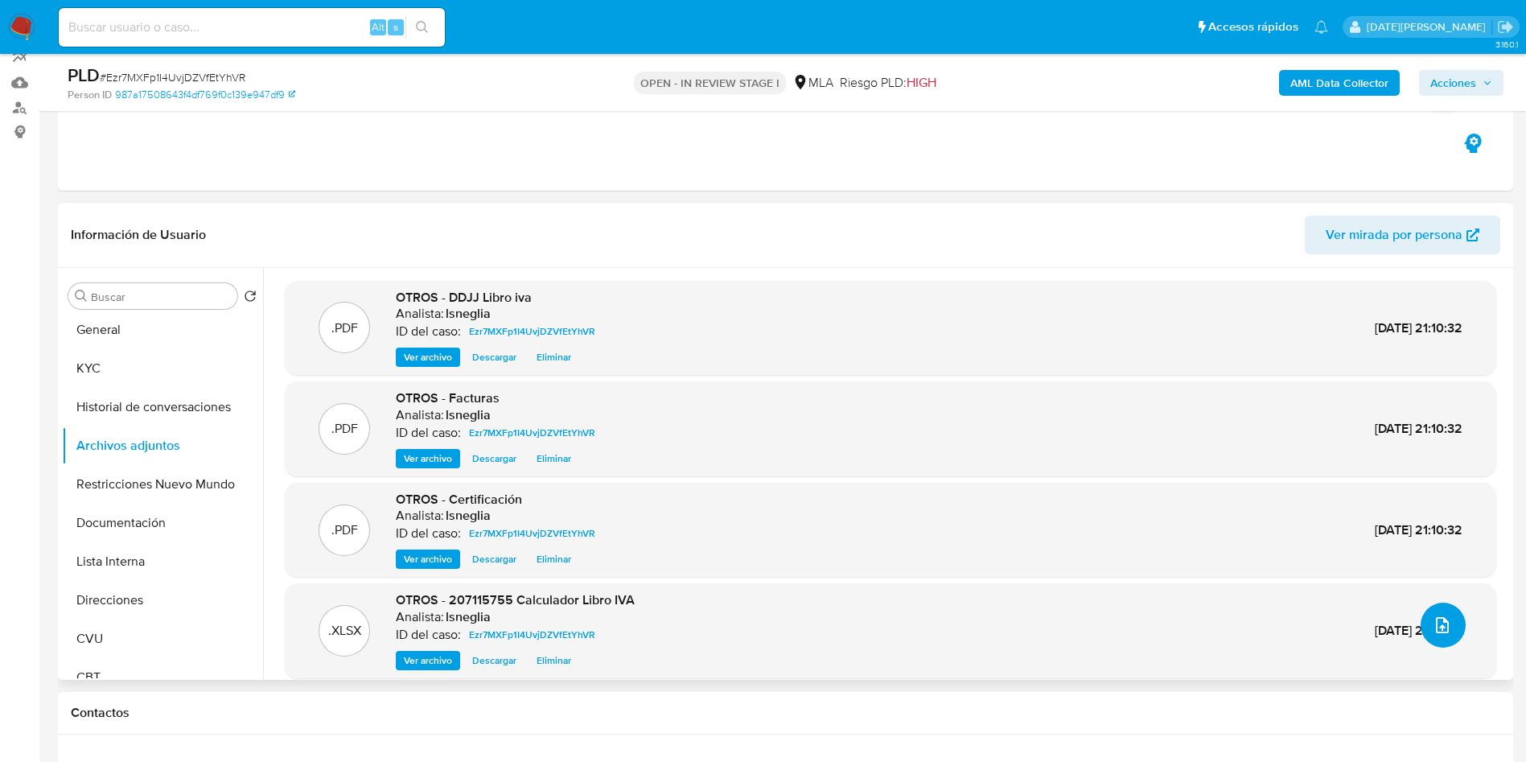
scroll to position [58, 0]
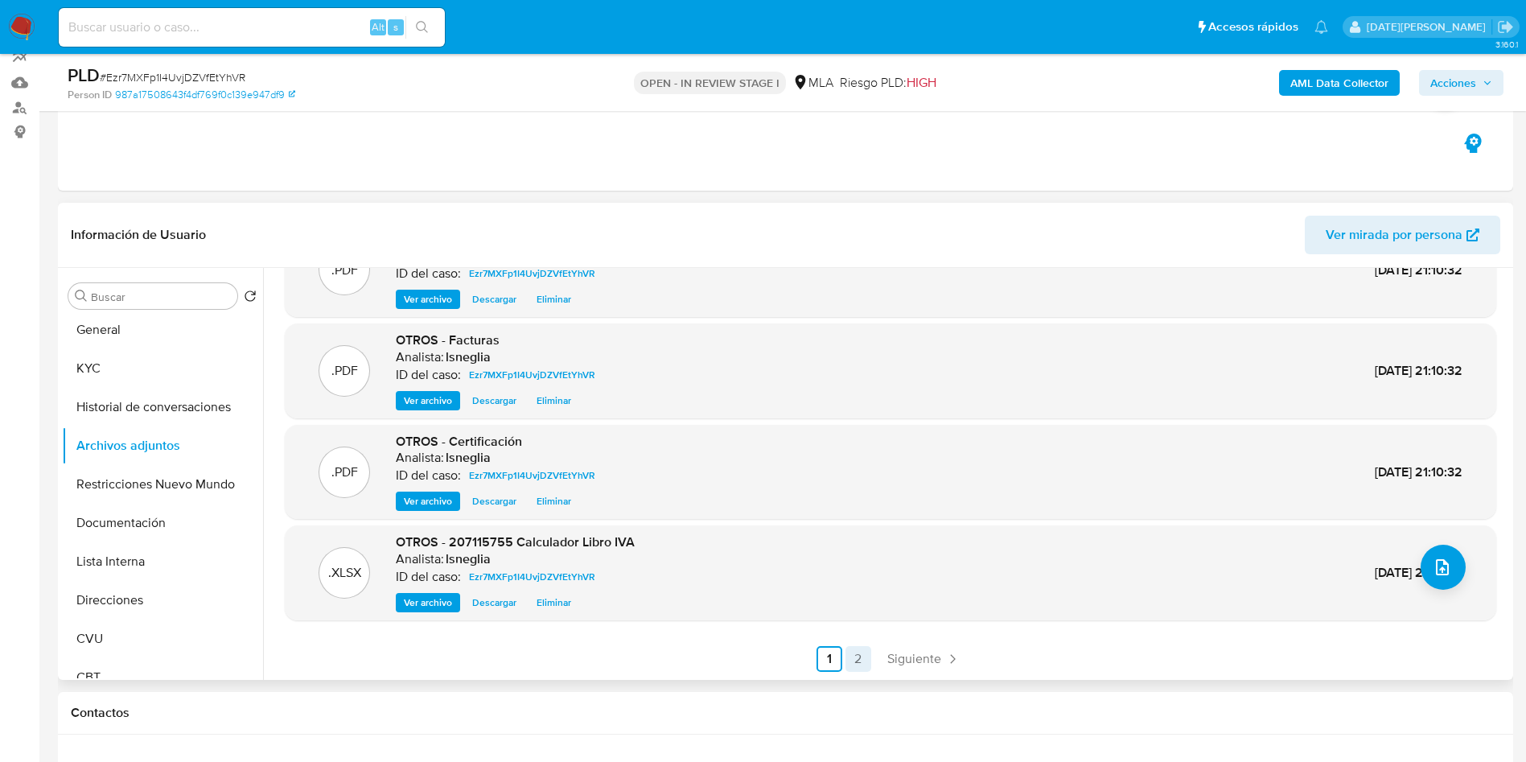
click at [852, 664] on link "2" at bounding box center [859, 659] width 26 height 26
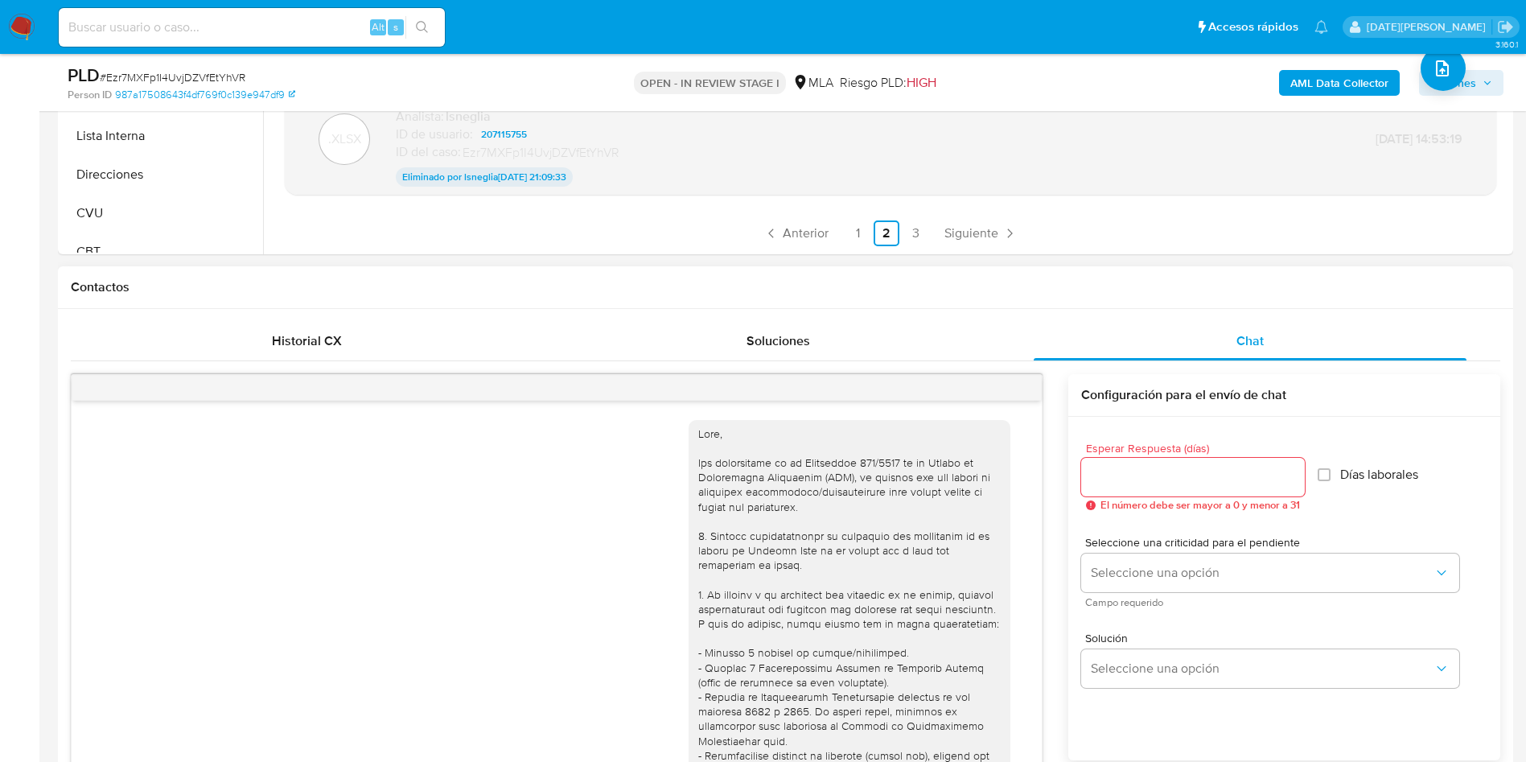
scroll to position [391, 0]
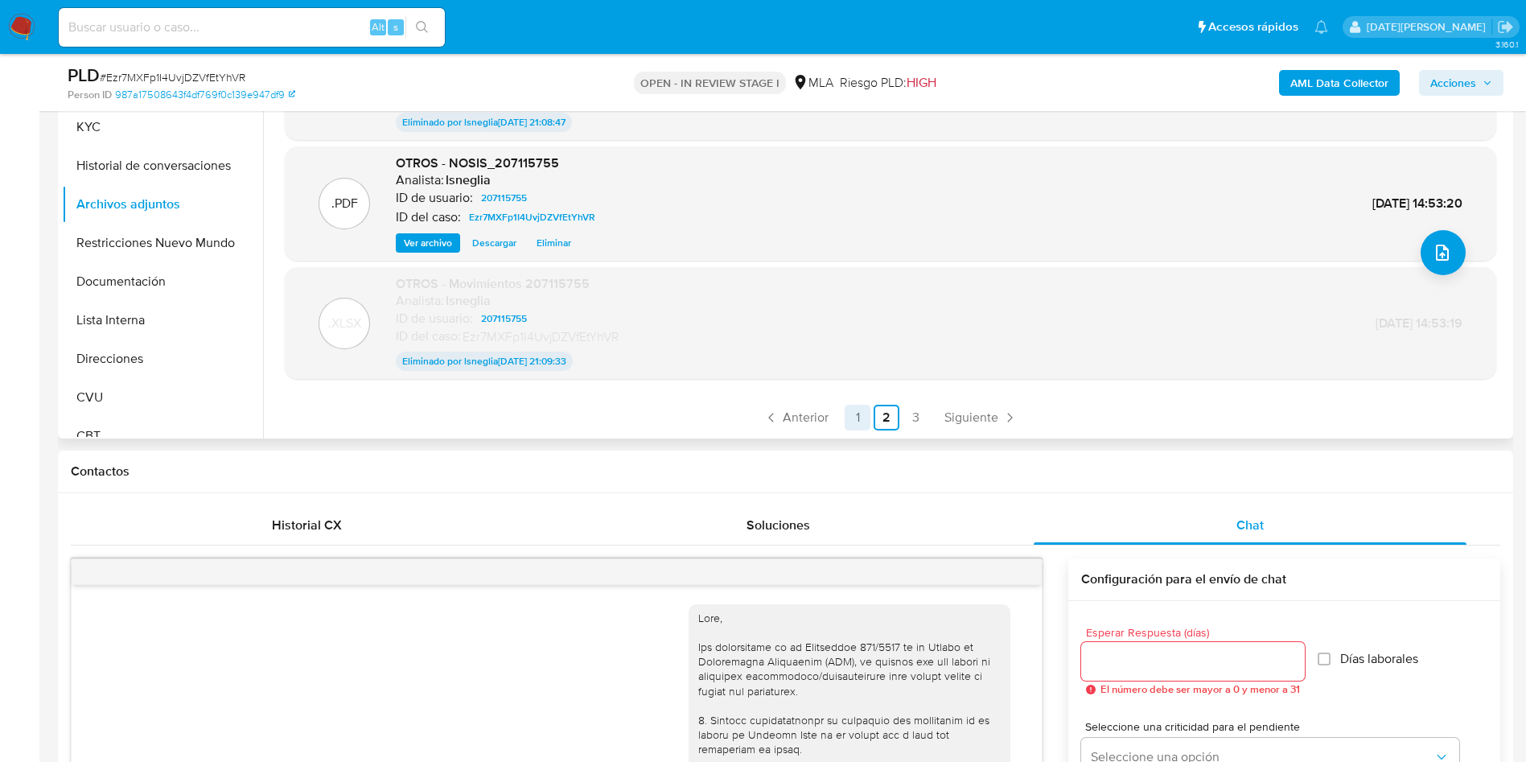
click at [905, 414] on link "3" at bounding box center [916, 418] width 26 height 26
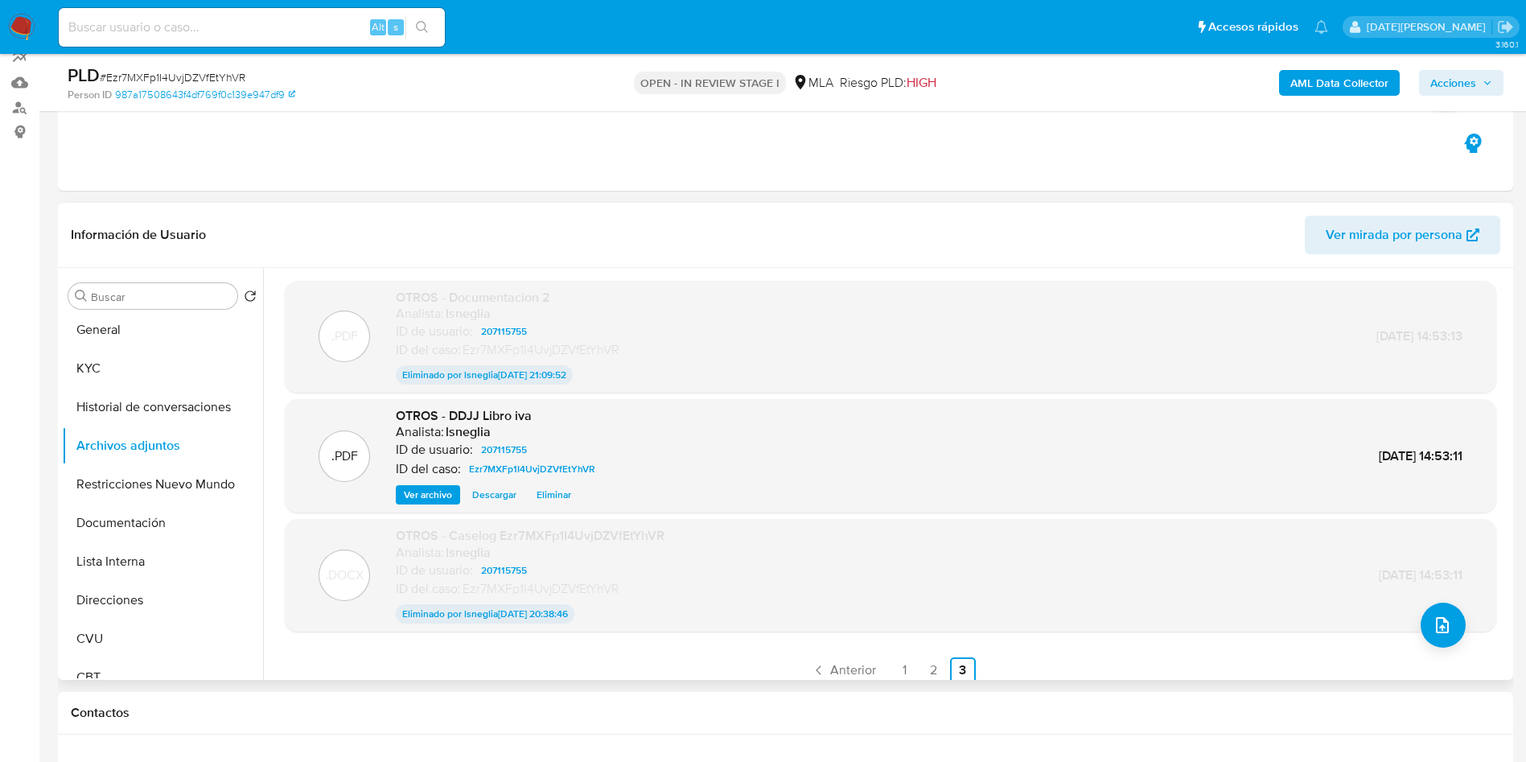
scroll to position [241, 0]
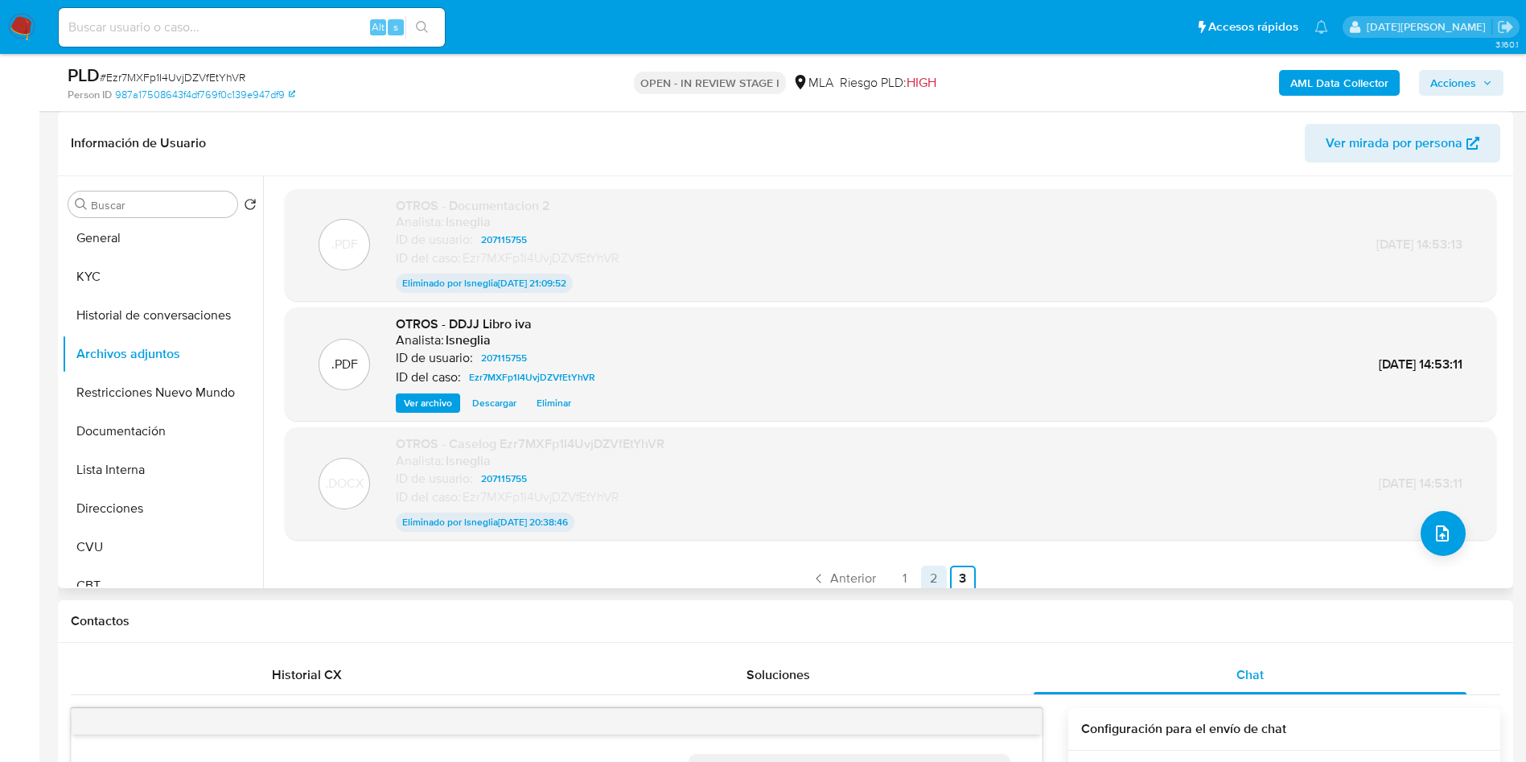
click at [930, 575] on link "2" at bounding box center [934, 579] width 26 height 26
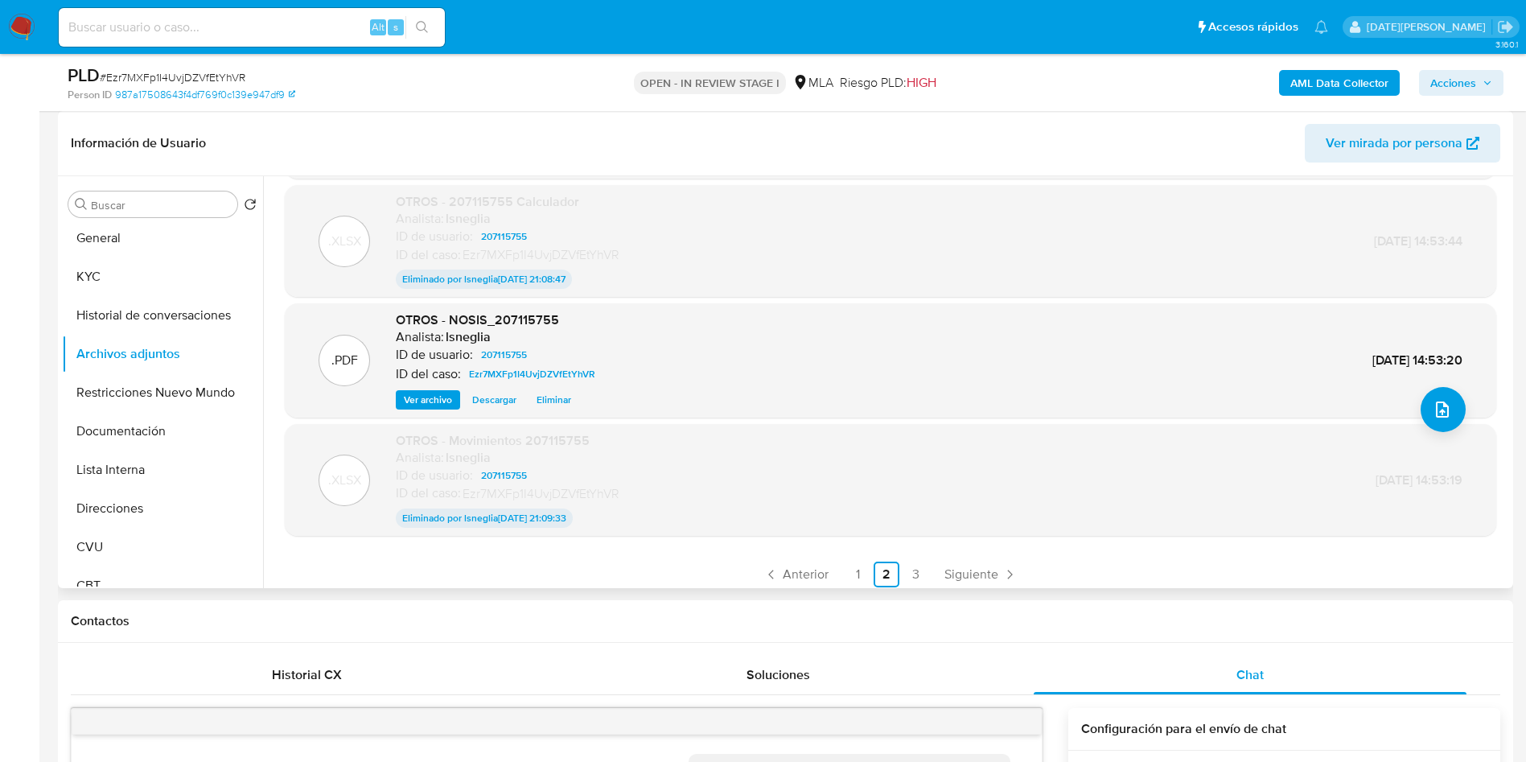
scroll to position [131, 0]
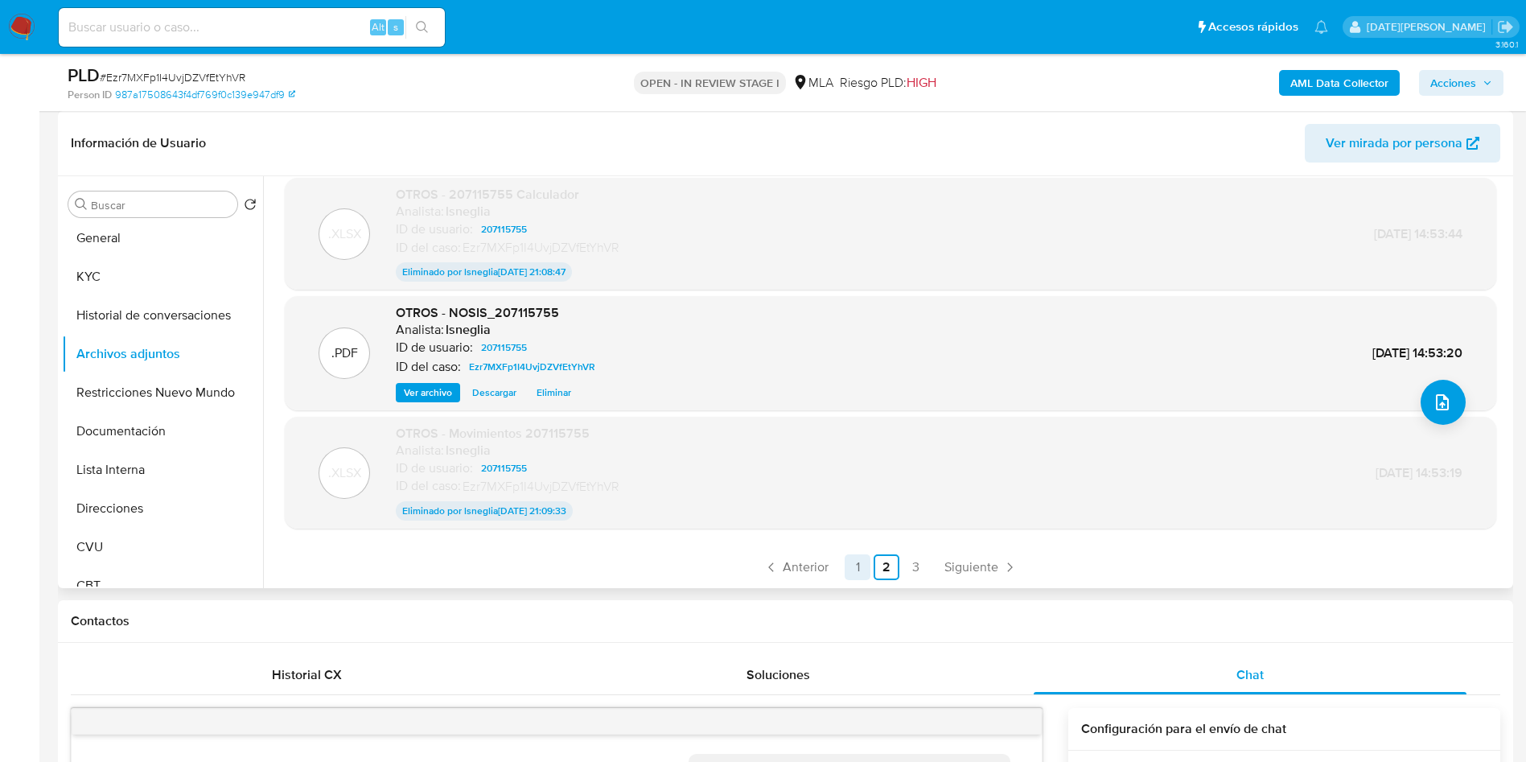
click at [866, 560] on link "1" at bounding box center [858, 567] width 26 height 26
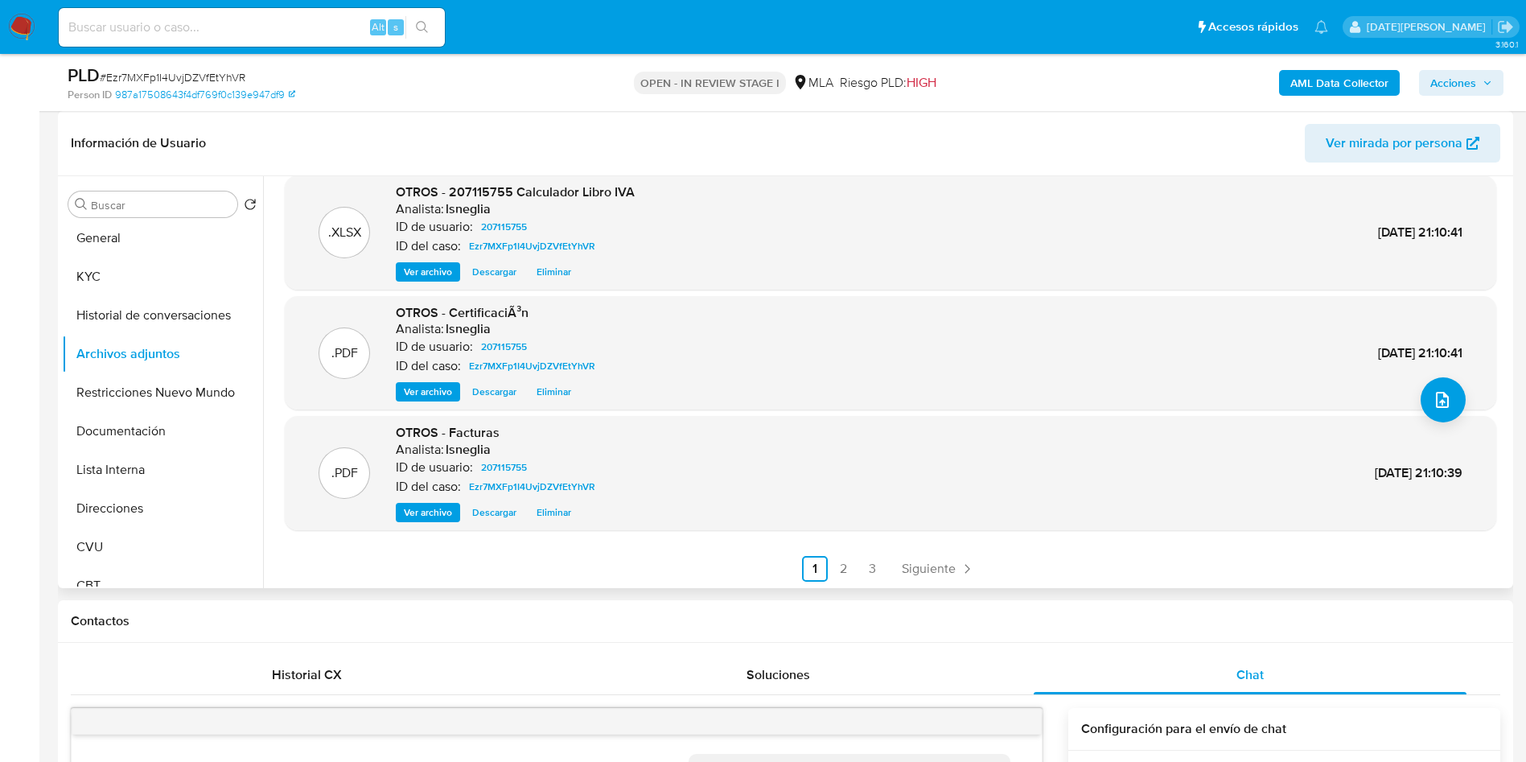
scroll to position [135, 0]
click at [834, 566] on link "2" at bounding box center [844, 567] width 26 height 26
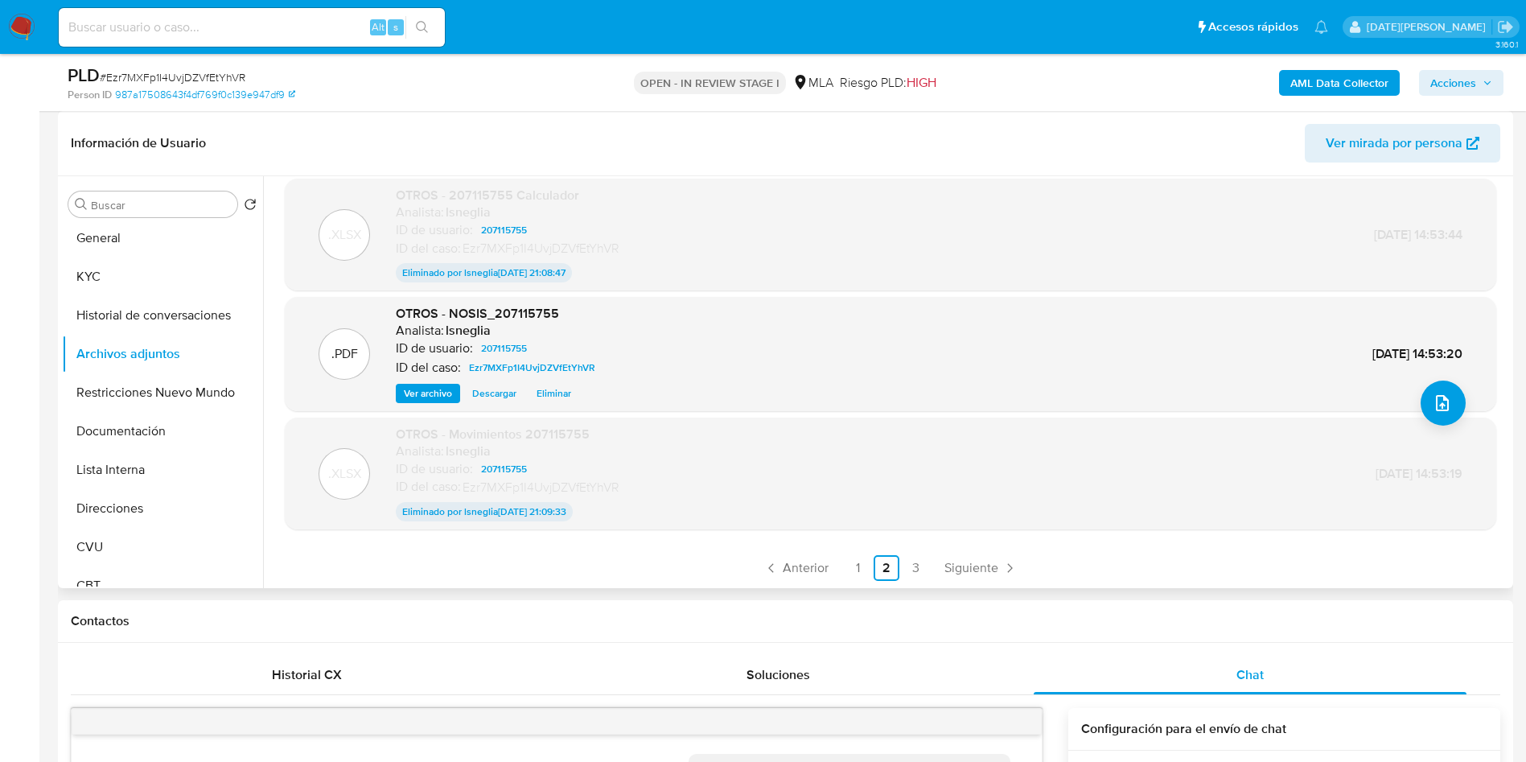
scroll to position [131, 0]
click at [910, 565] on link "3" at bounding box center [916, 567] width 26 height 26
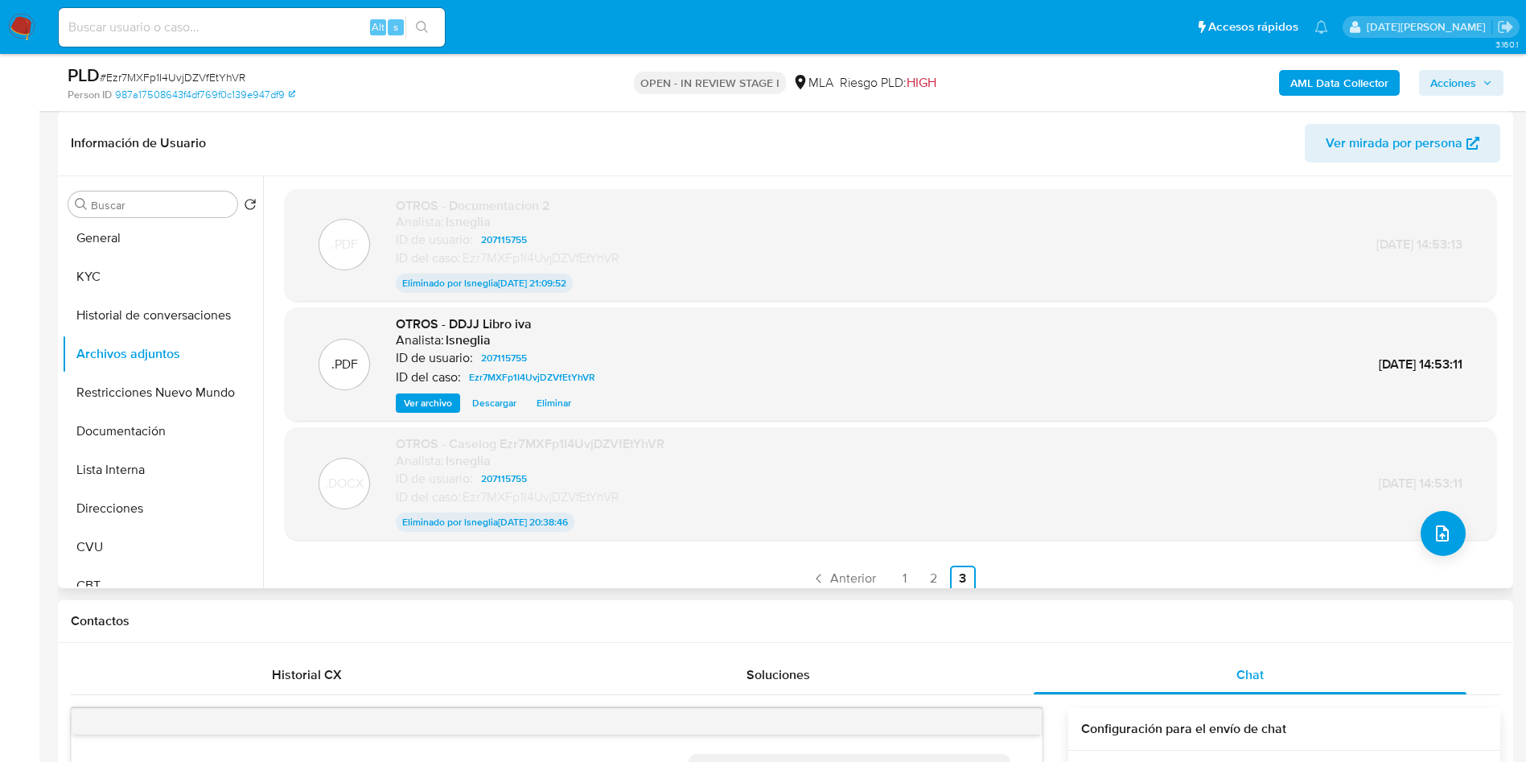
click at [488, 584] on ul "Anterior 1 2 3 Siguiente" at bounding box center [891, 579] width 1212 height 26
click at [906, 571] on link "1" at bounding box center [905, 579] width 26 height 26
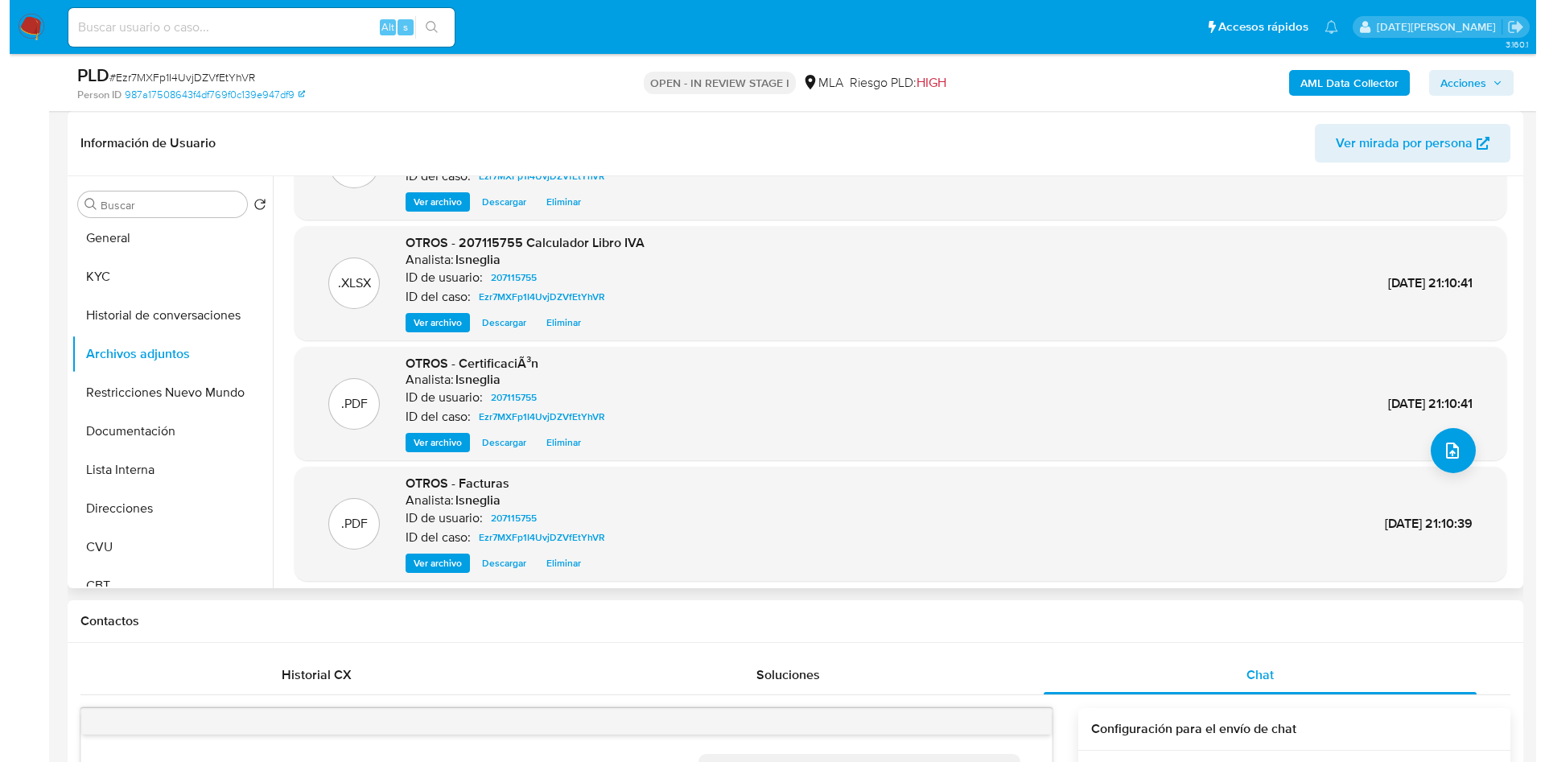
scroll to position [135, 0]
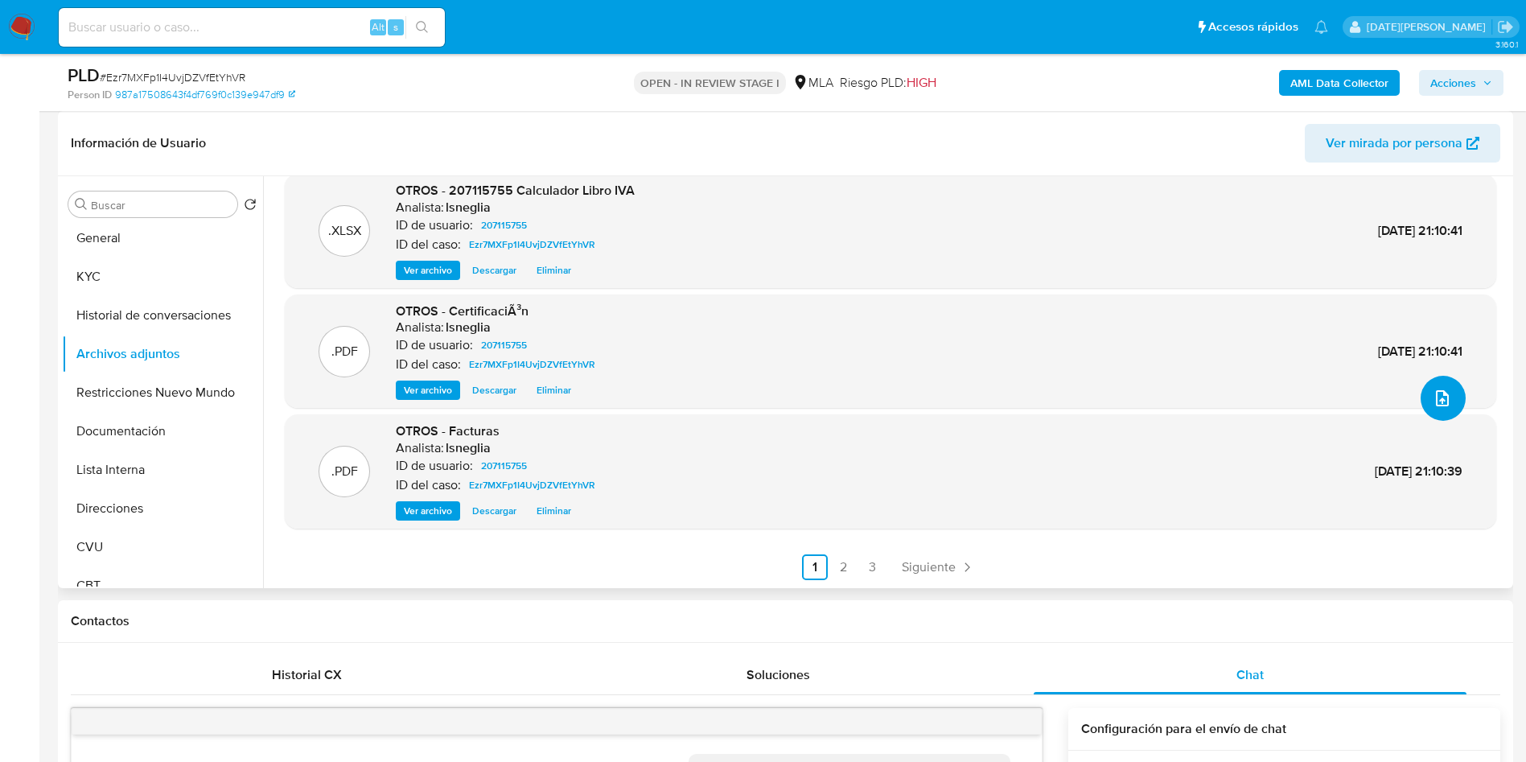
click at [1434, 403] on icon "upload-file" at bounding box center [1442, 398] width 19 height 19
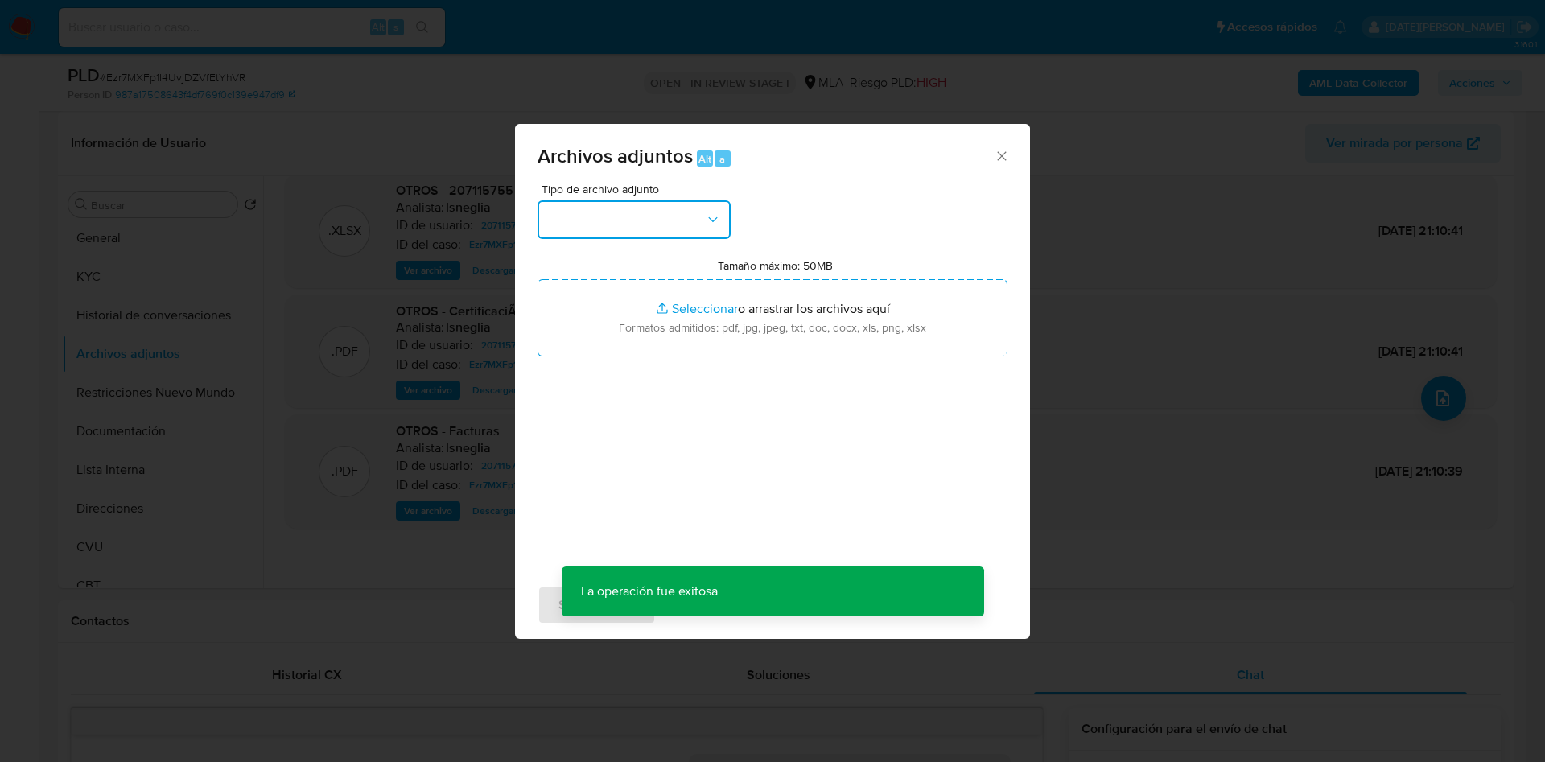
click at [617, 222] on button "button" at bounding box center [633, 219] width 193 height 39
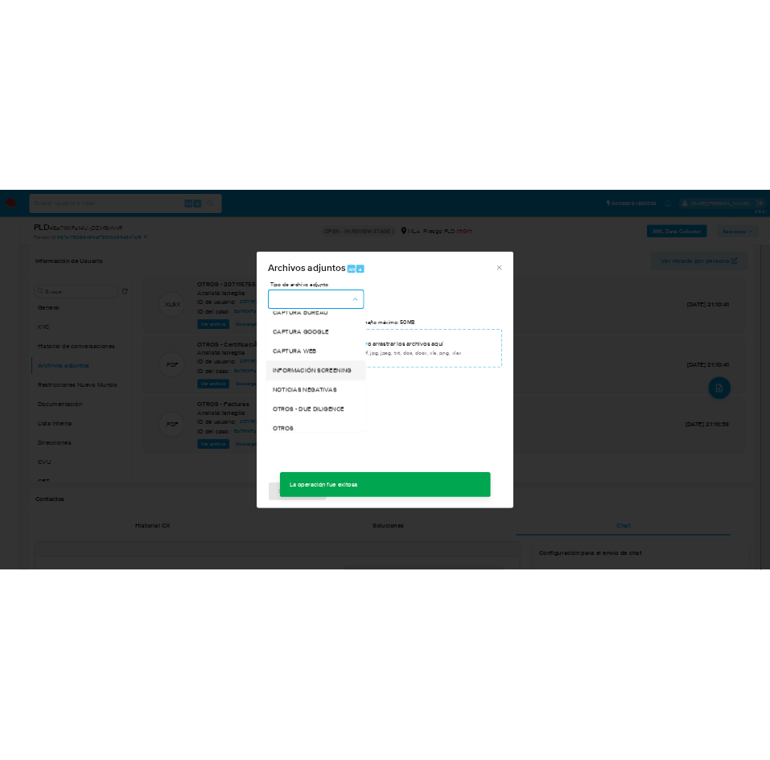
scroll to position [0, 0]
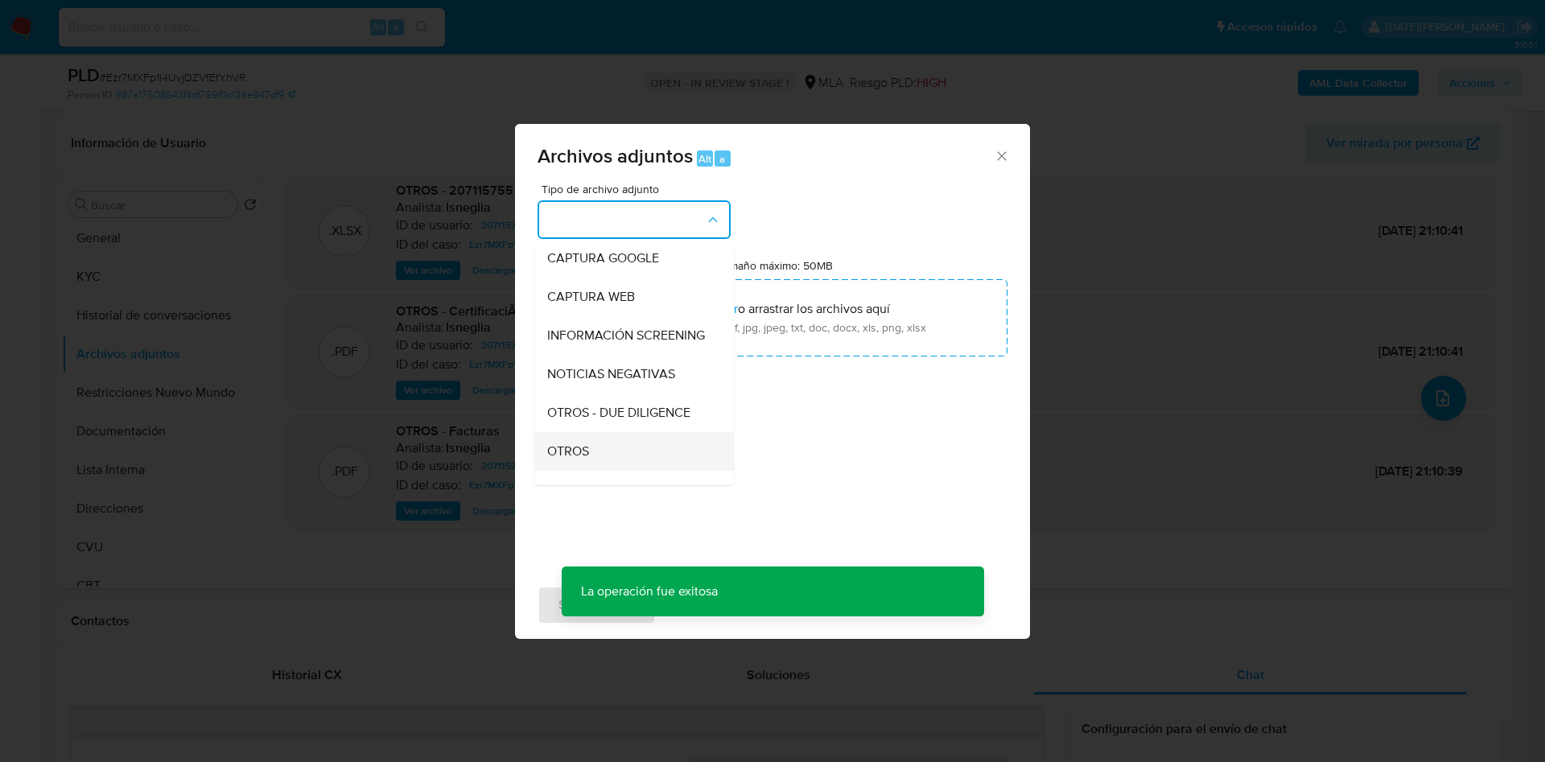
click at [584, 459] on span "OTROS" at bounding box center [568, 451] width 42 height 16
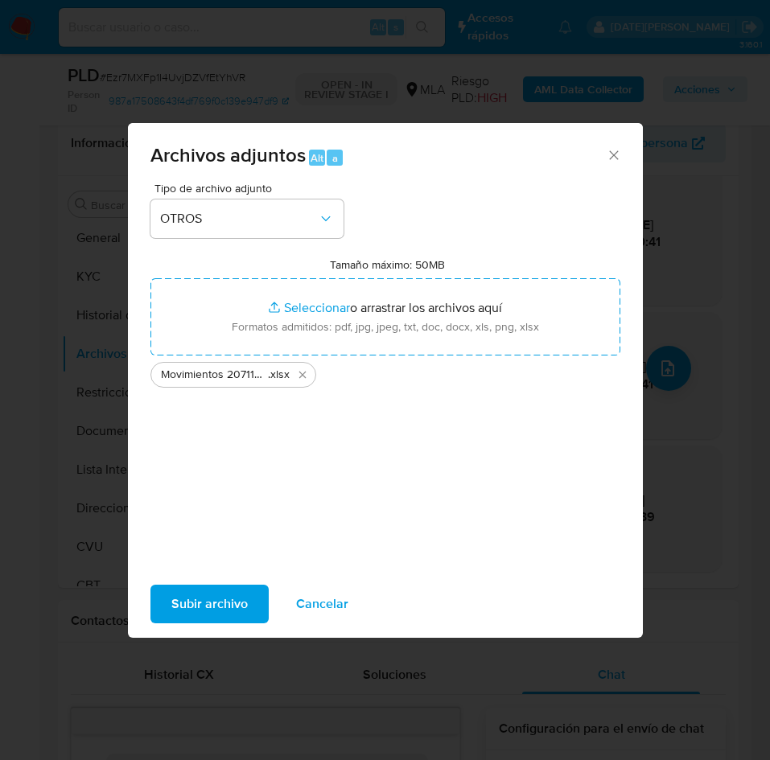
click at [212, 603] on span "Subir archivo" at bounding box center [209, 603] width 76 height 35
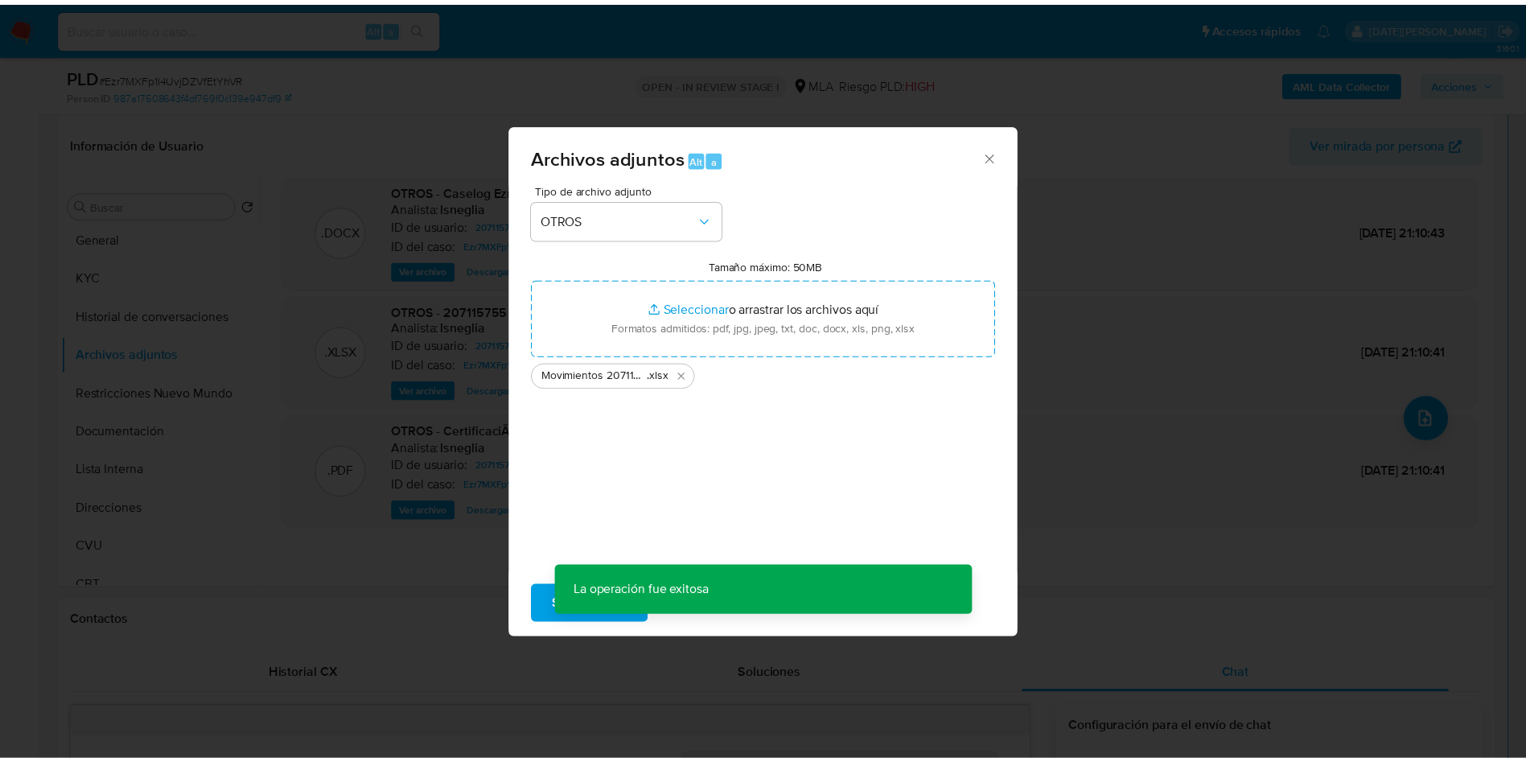
scroll to position [116, 0]
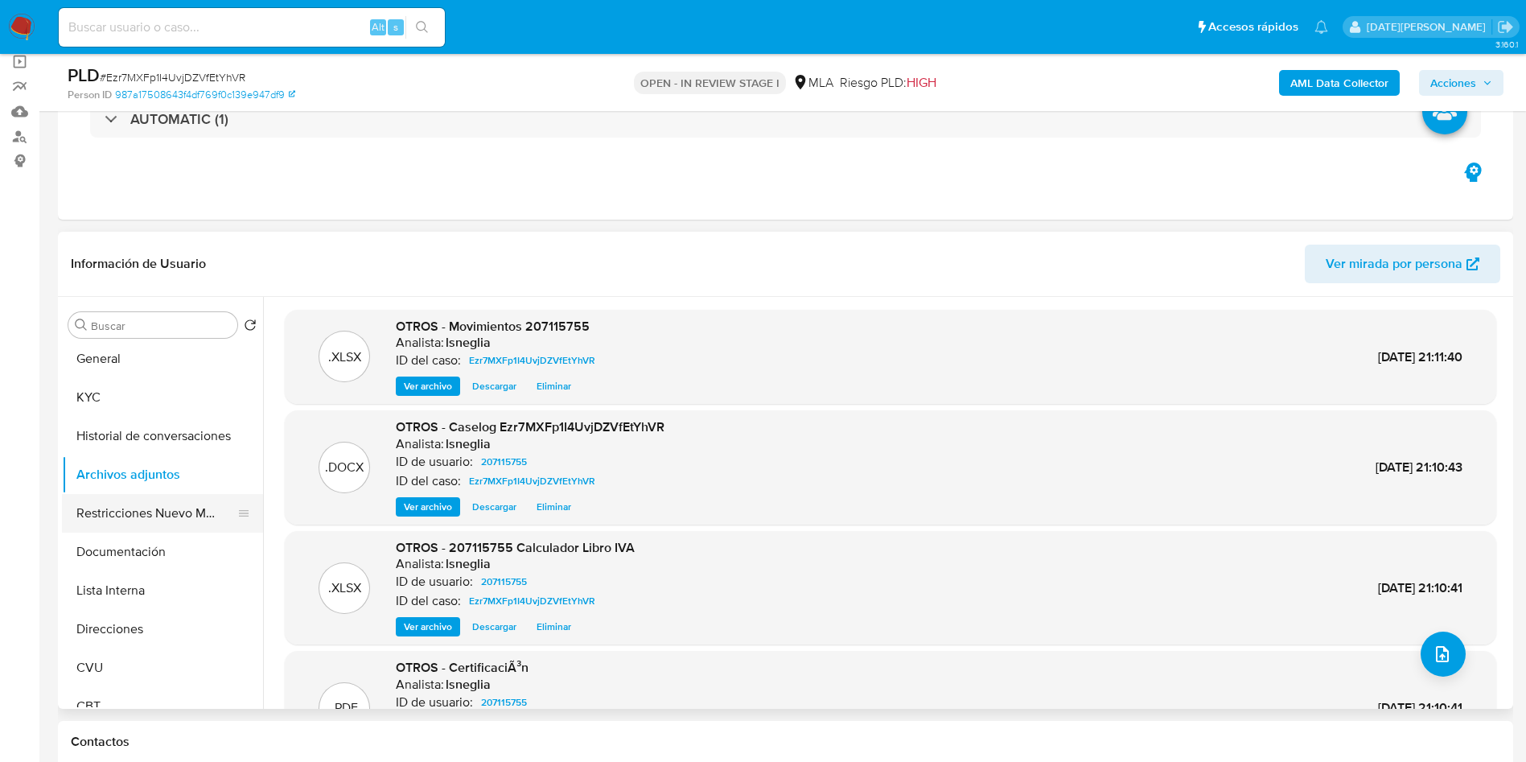
click at [147, 518] on button "Restricciones Nuevo Mundo" at bounding box center [156, 513] width 188 height 39
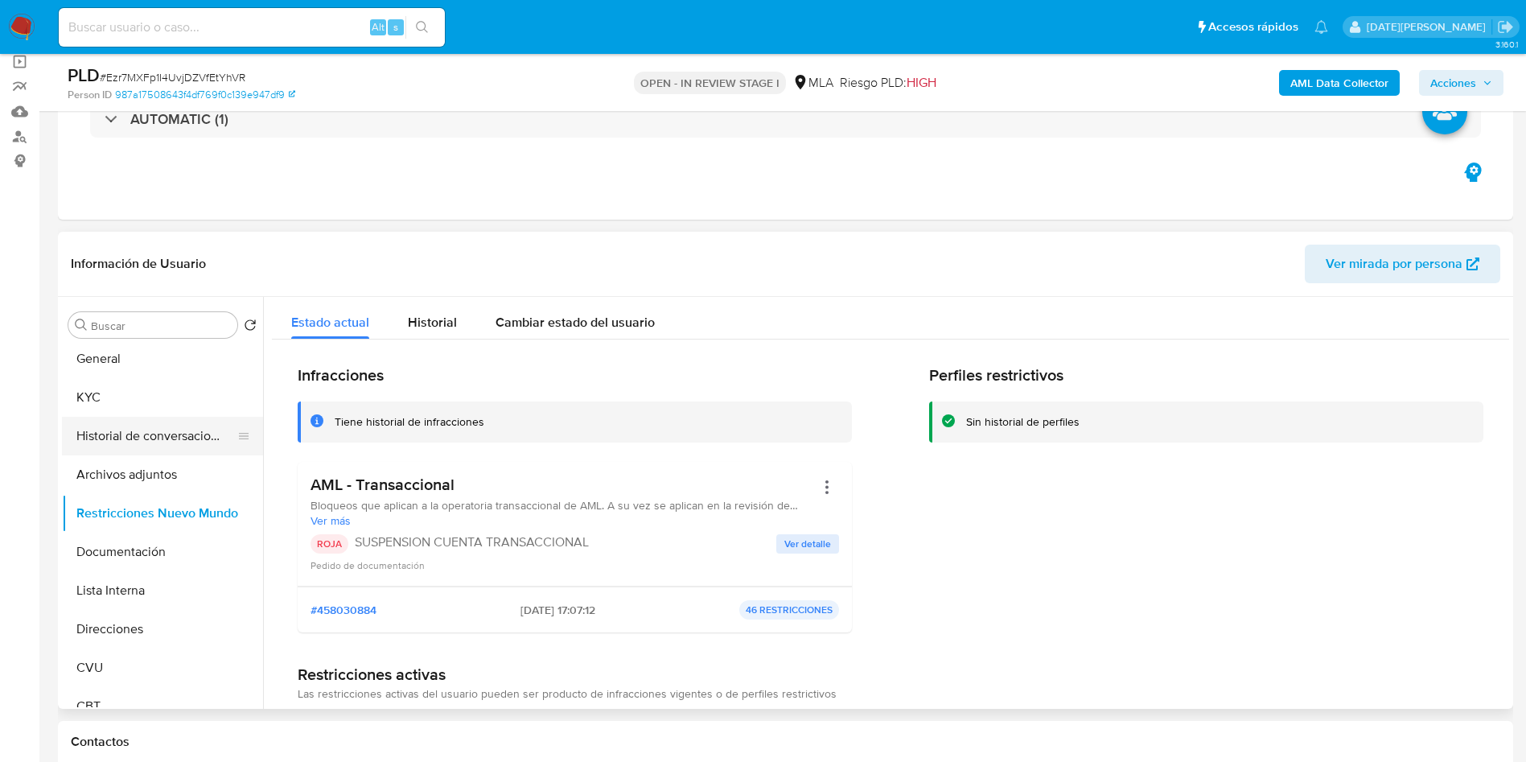
click at [148, 437] on button "Historial de conversaciones" at bounding box center [156, 436] width 188 height 39
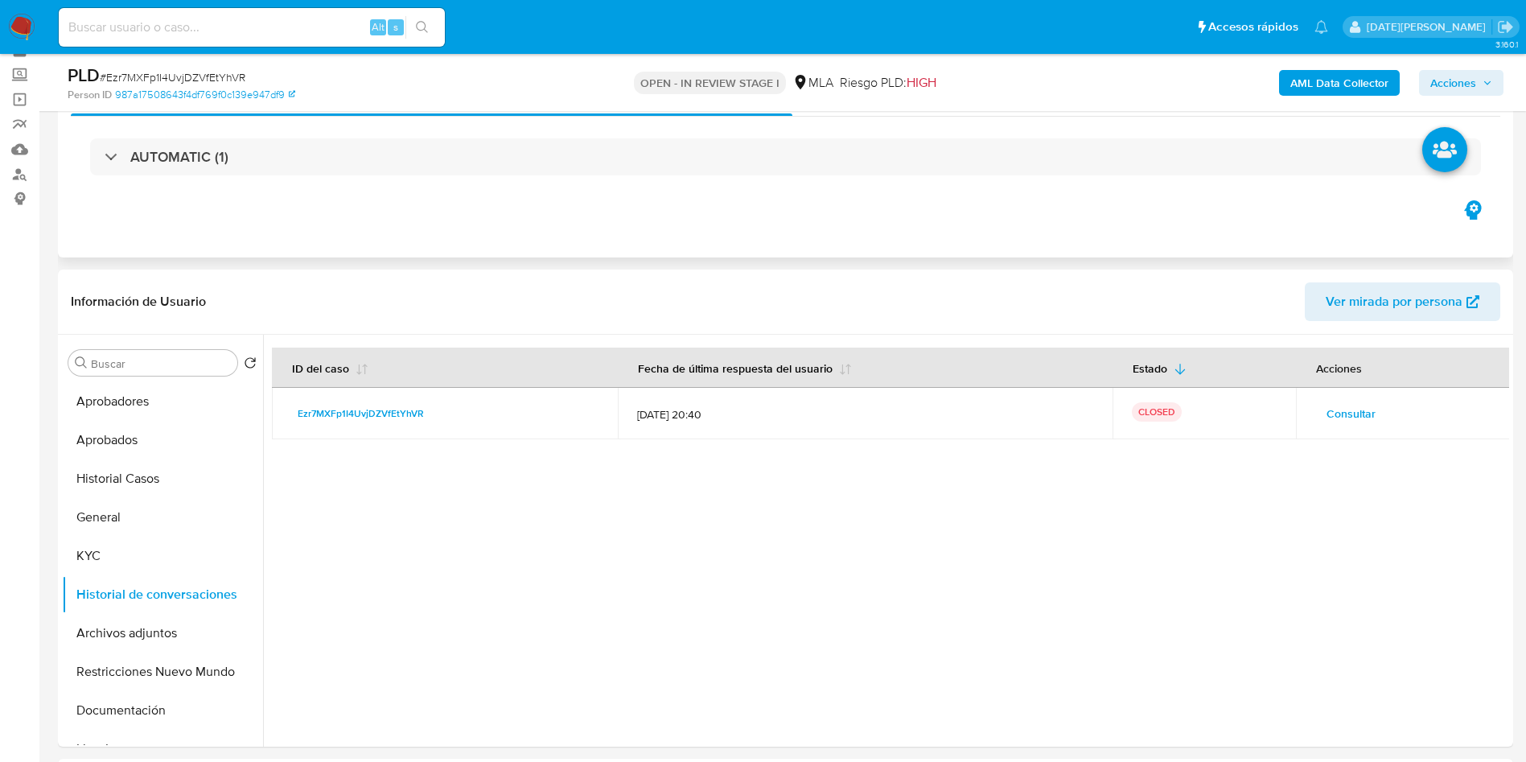
scroll to position [121, 0]
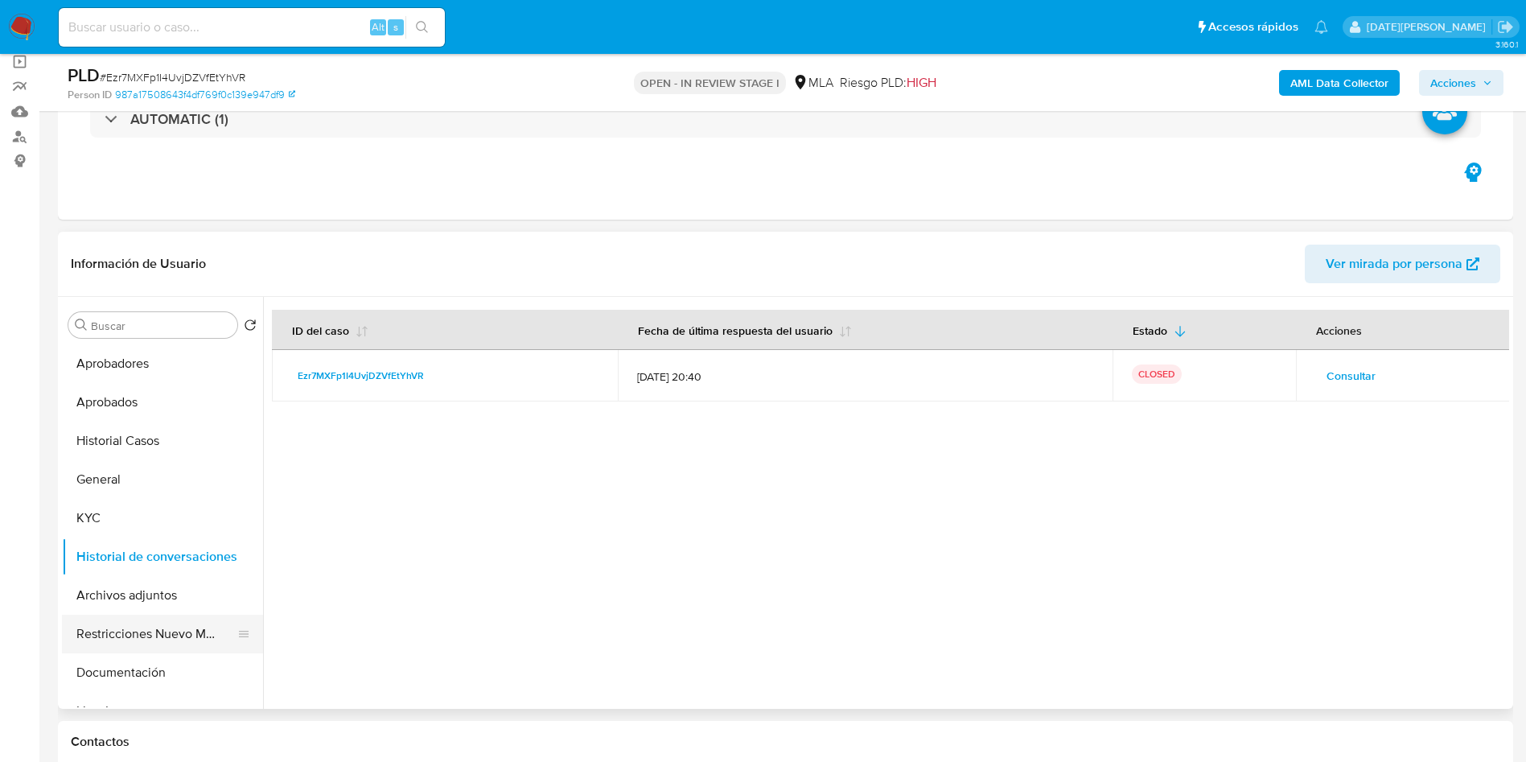
click at [132, 643] on button "Restricciones Nuevo Mundo" at bounding box center [156, 634] width 188 height 39
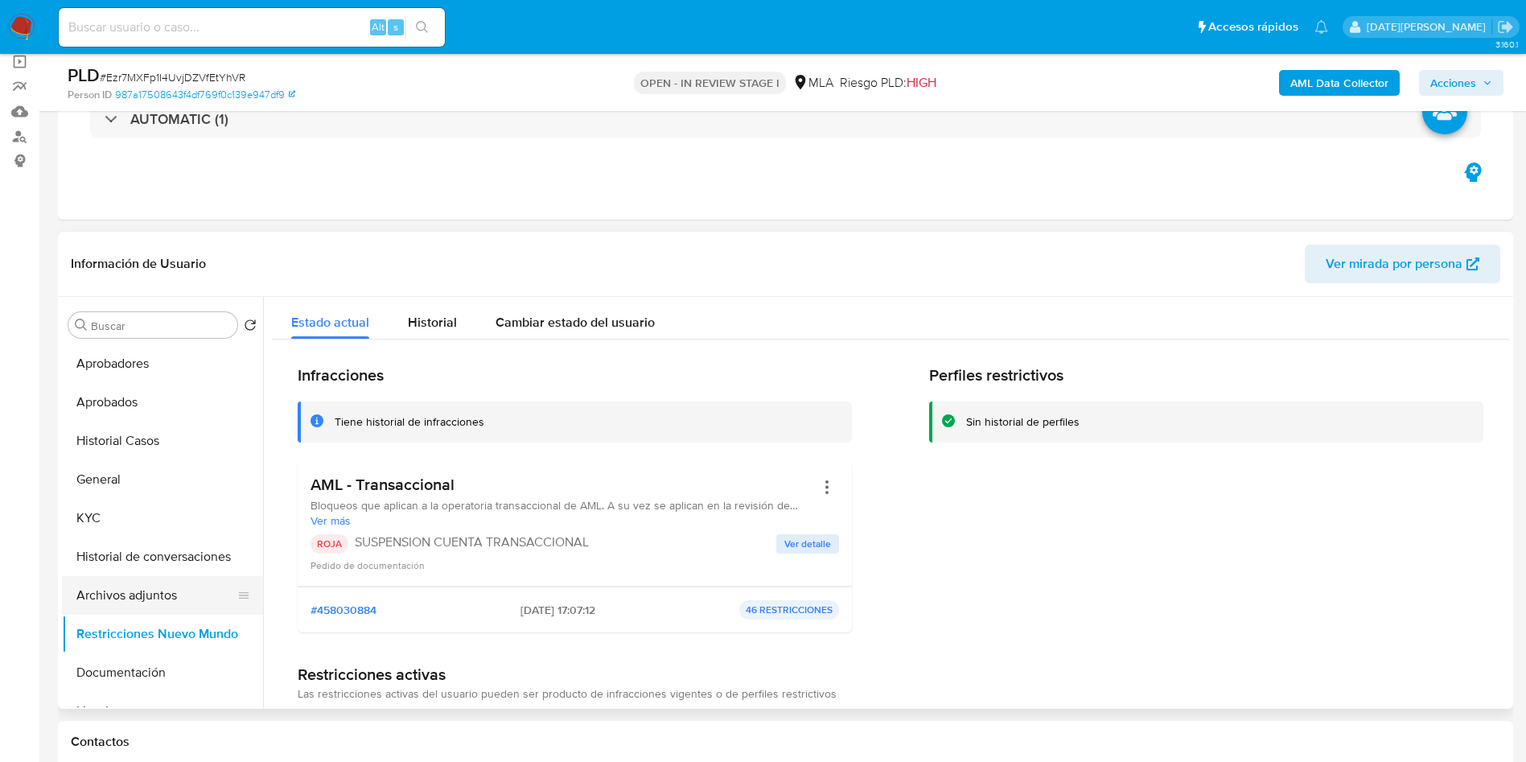
click at [149, 598] on button "Archivos adjuntos" at bounding box center [156, 595] width 188 height 39
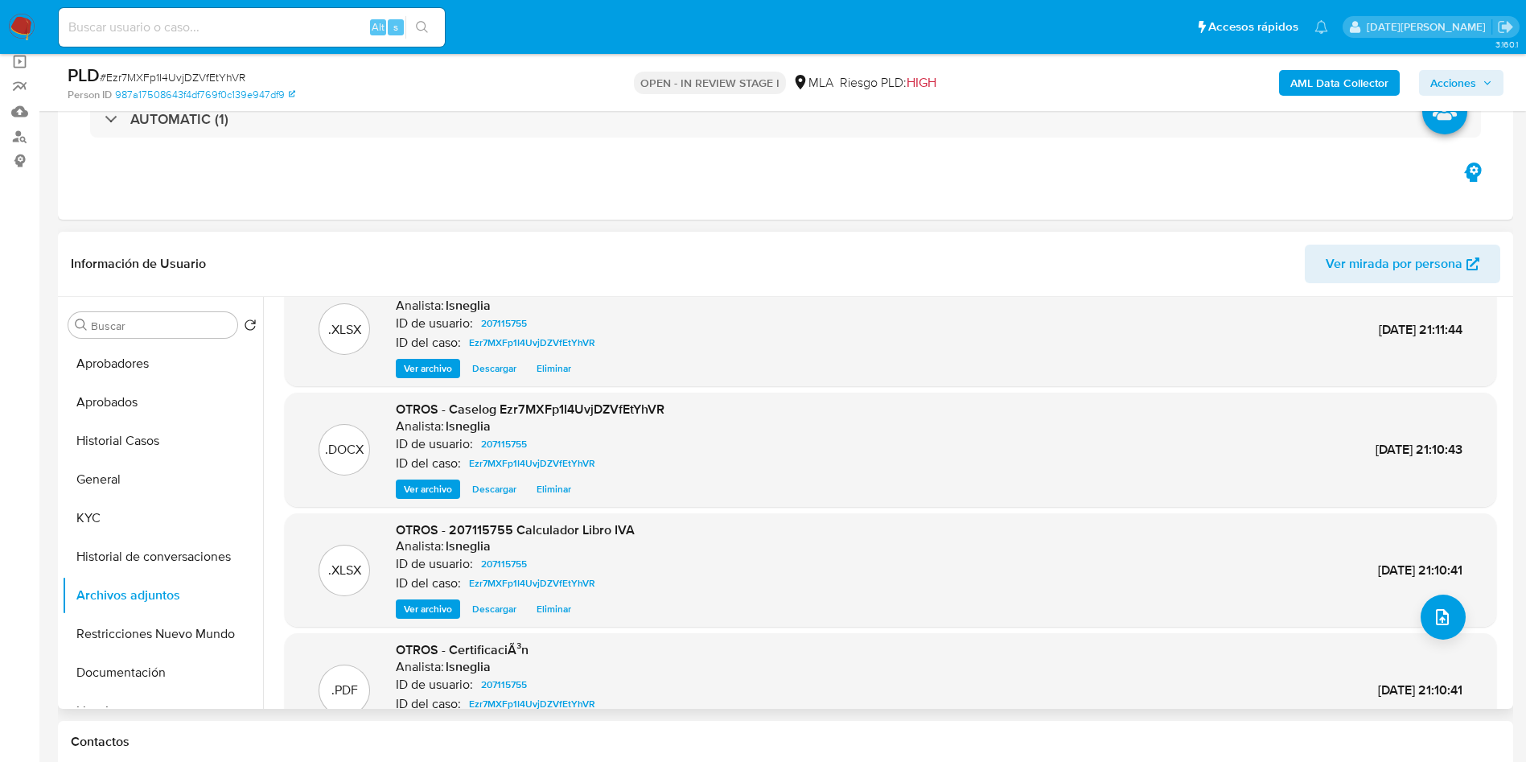
scroll to position [0, 0]
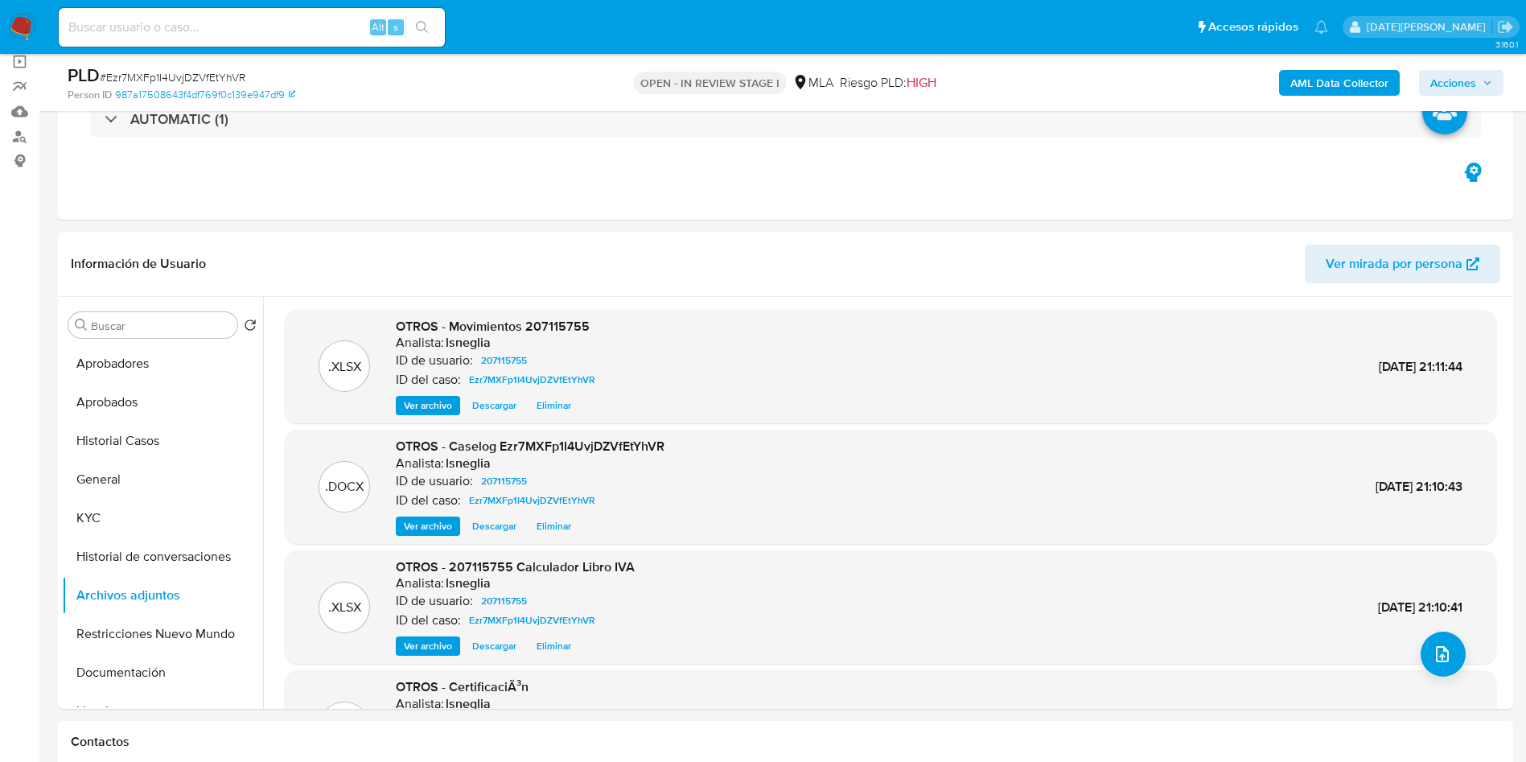
click at [1471, 82] on span "Acciones" at bounding box center [1453, 83] width 46 height 26
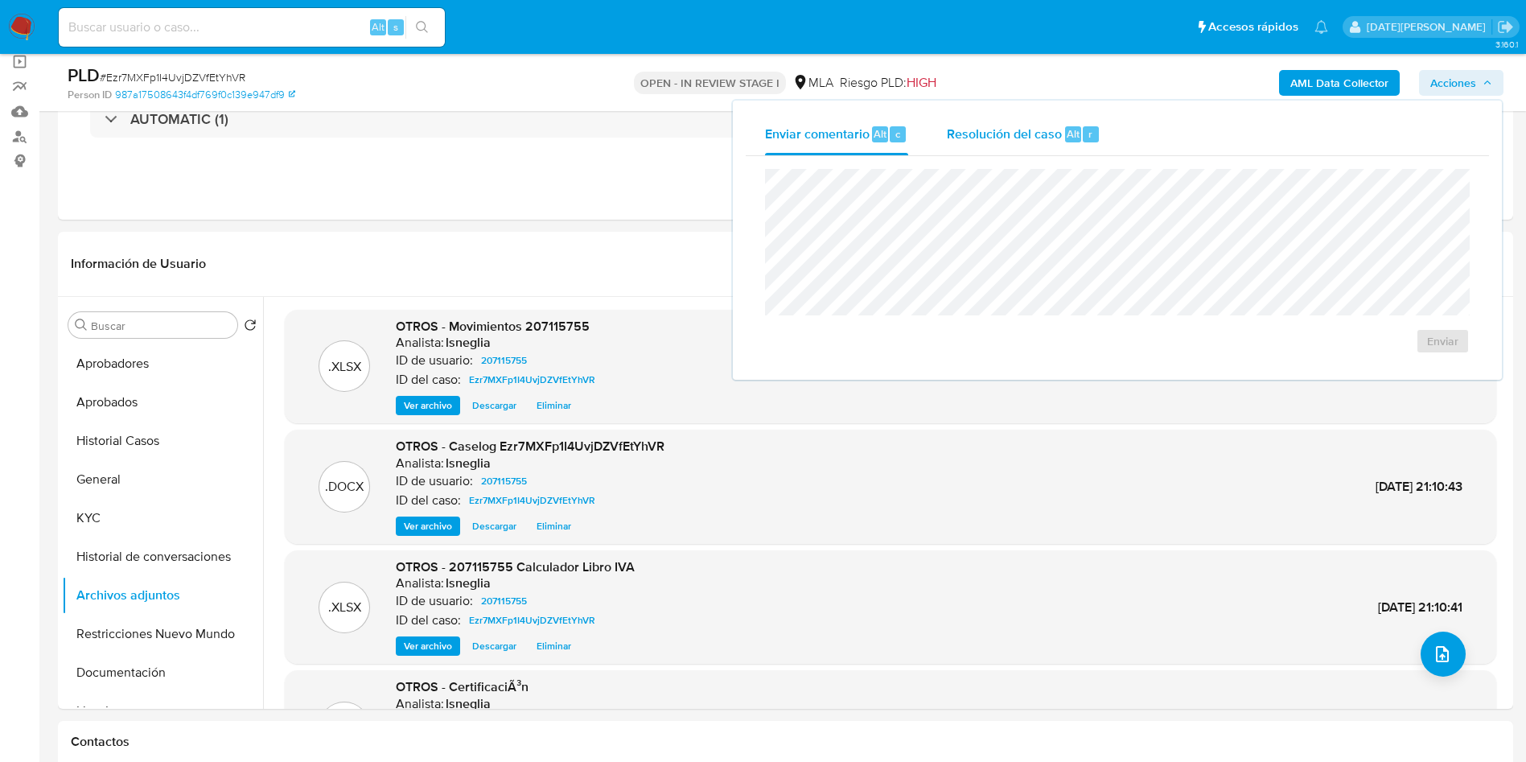
click at [1023, 134] on span "Resolución del caso" at bounding box center [1004, 133] width 115 height 19
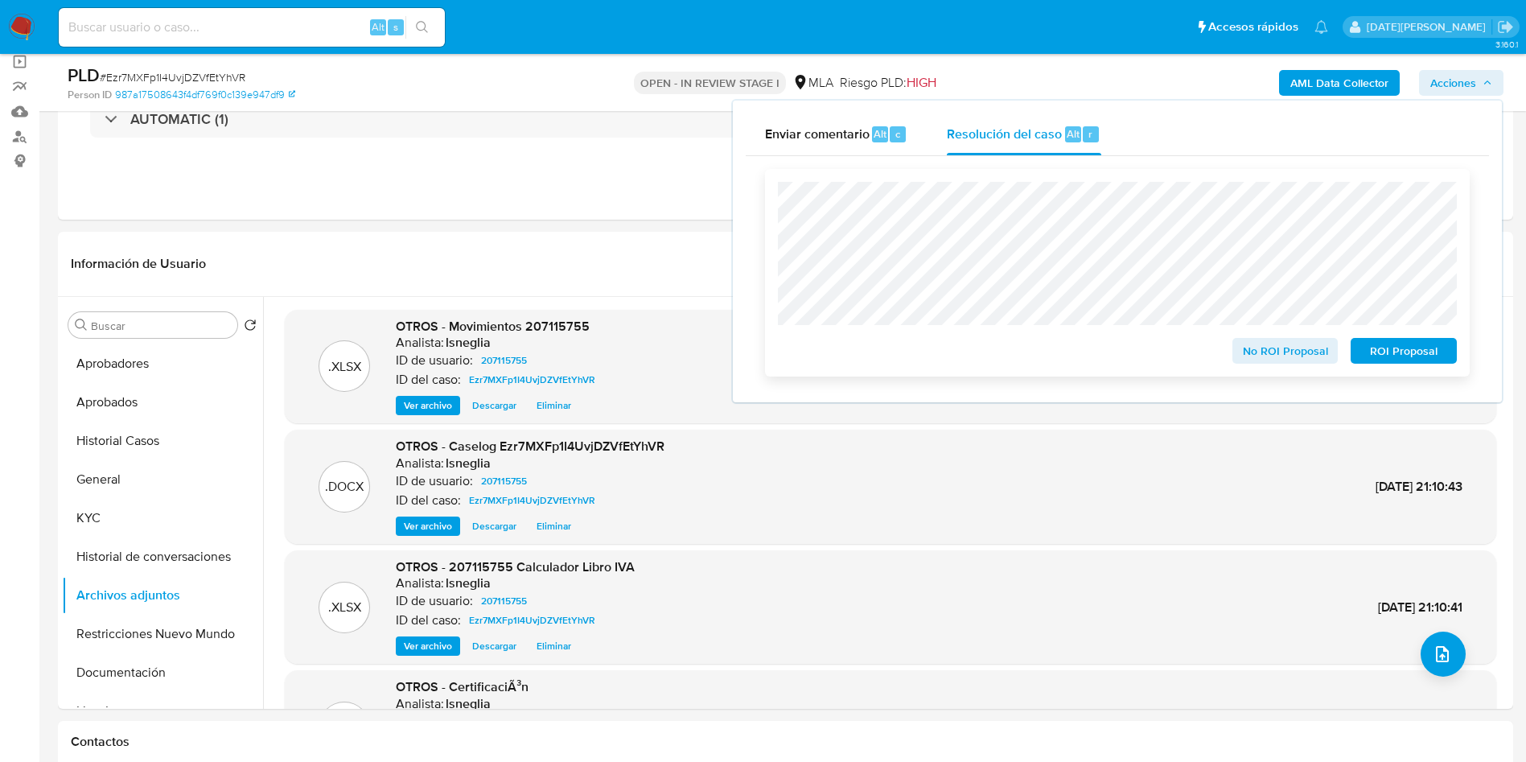
click at [1406, 361] on span "ROI Proposal" at bounding box center [1404, 351] width 84 height 23
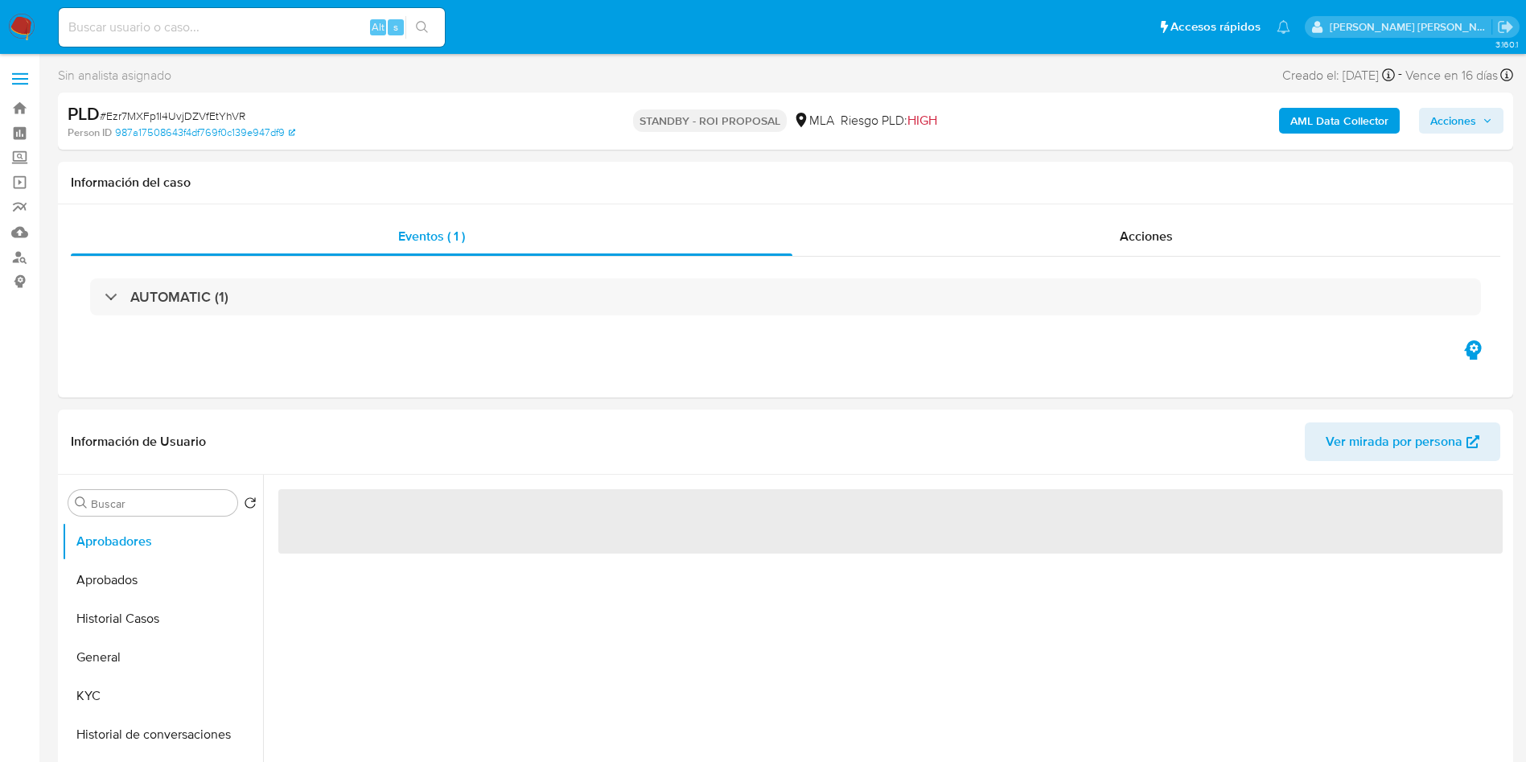
select select "10"
